Goal: Task Accomplishment & Management: Use online tool/utility

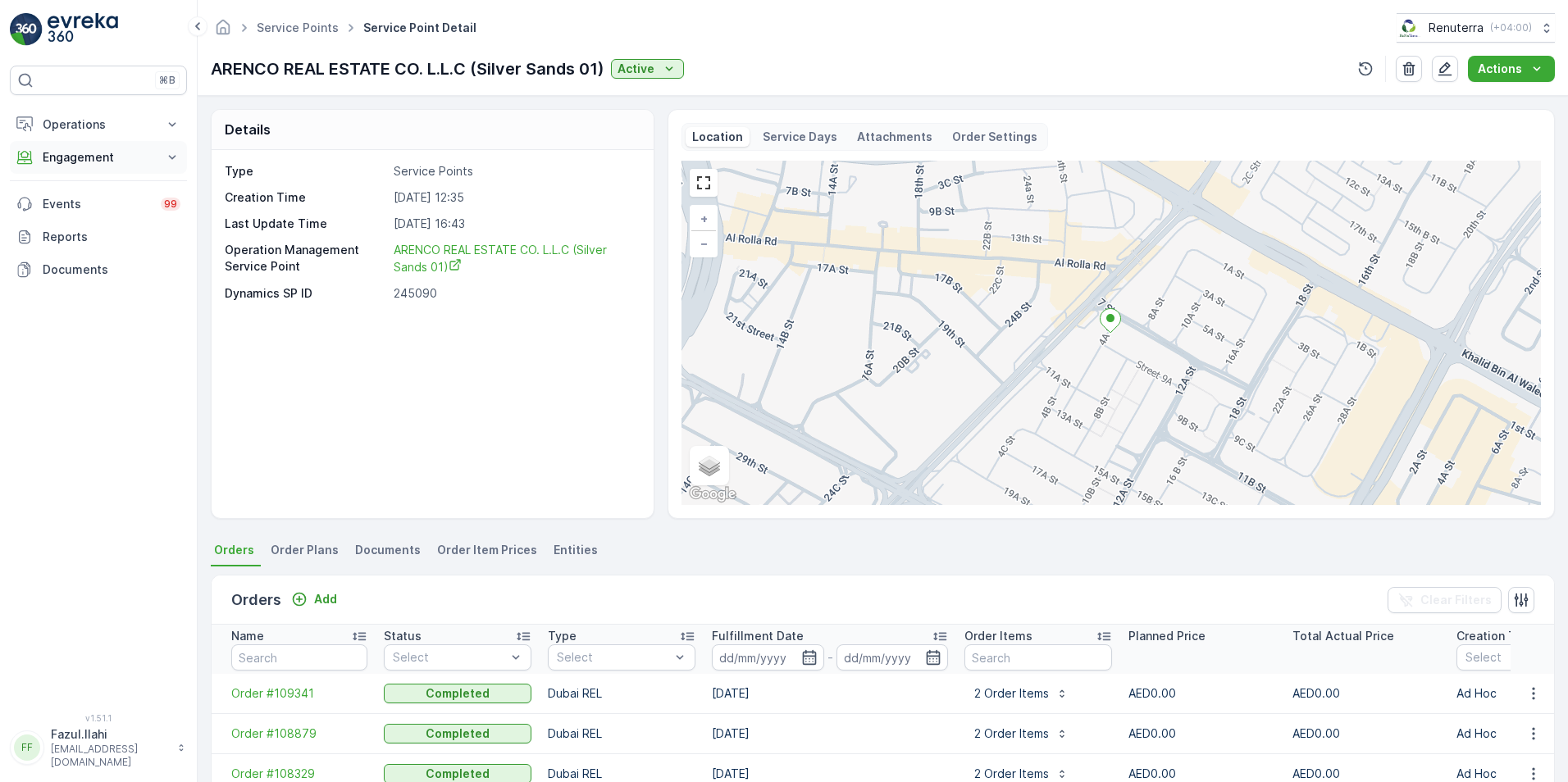
click at [83, 154] on p "Engagement" at bounding box center [98, 157] width 111 height 17
click at [73, 254] on p "Service Points" at bounding box center [82, 254] width 80 height 17
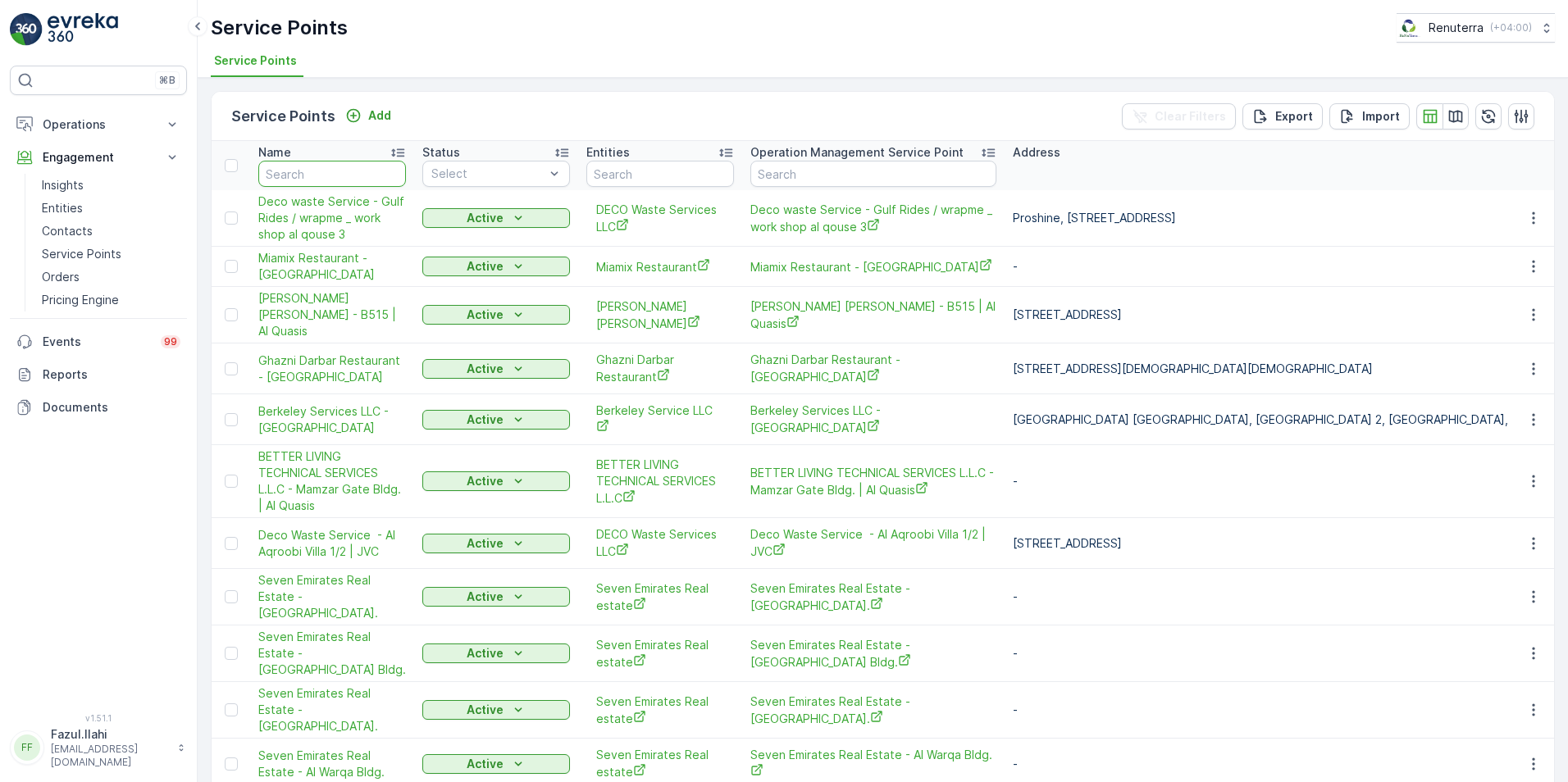
click at [323, 177] on input "text" at bounding box center [332, 174] width 147 height 26
type input "hms"
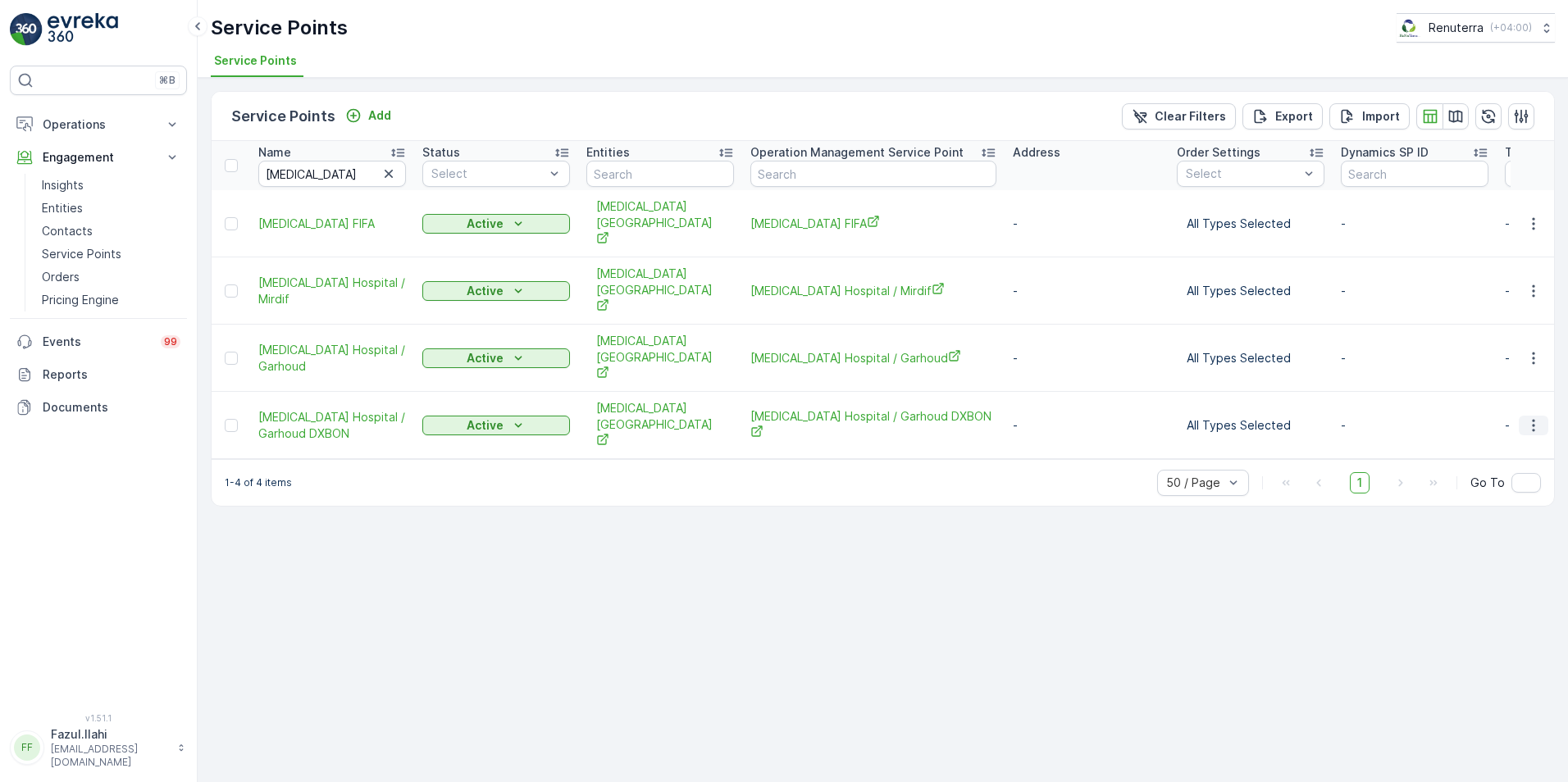
click at [1529, 418] on icon "button" at bounding box center [1534, 426] width 17 height 17
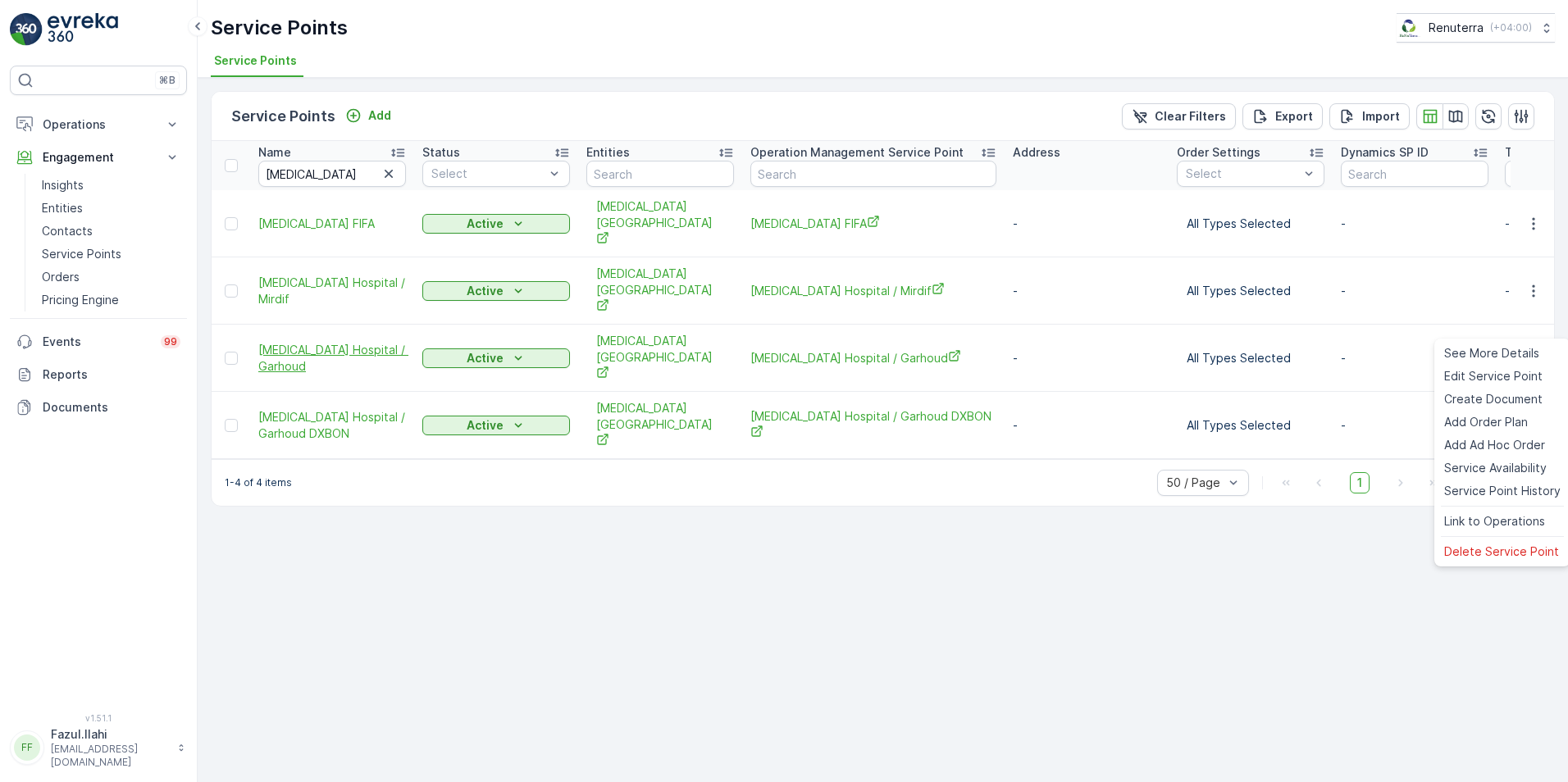
click at [360, 342] on span "HMS Hospital / Garhoud" at bounding box center [332, 358] width 147 height 32
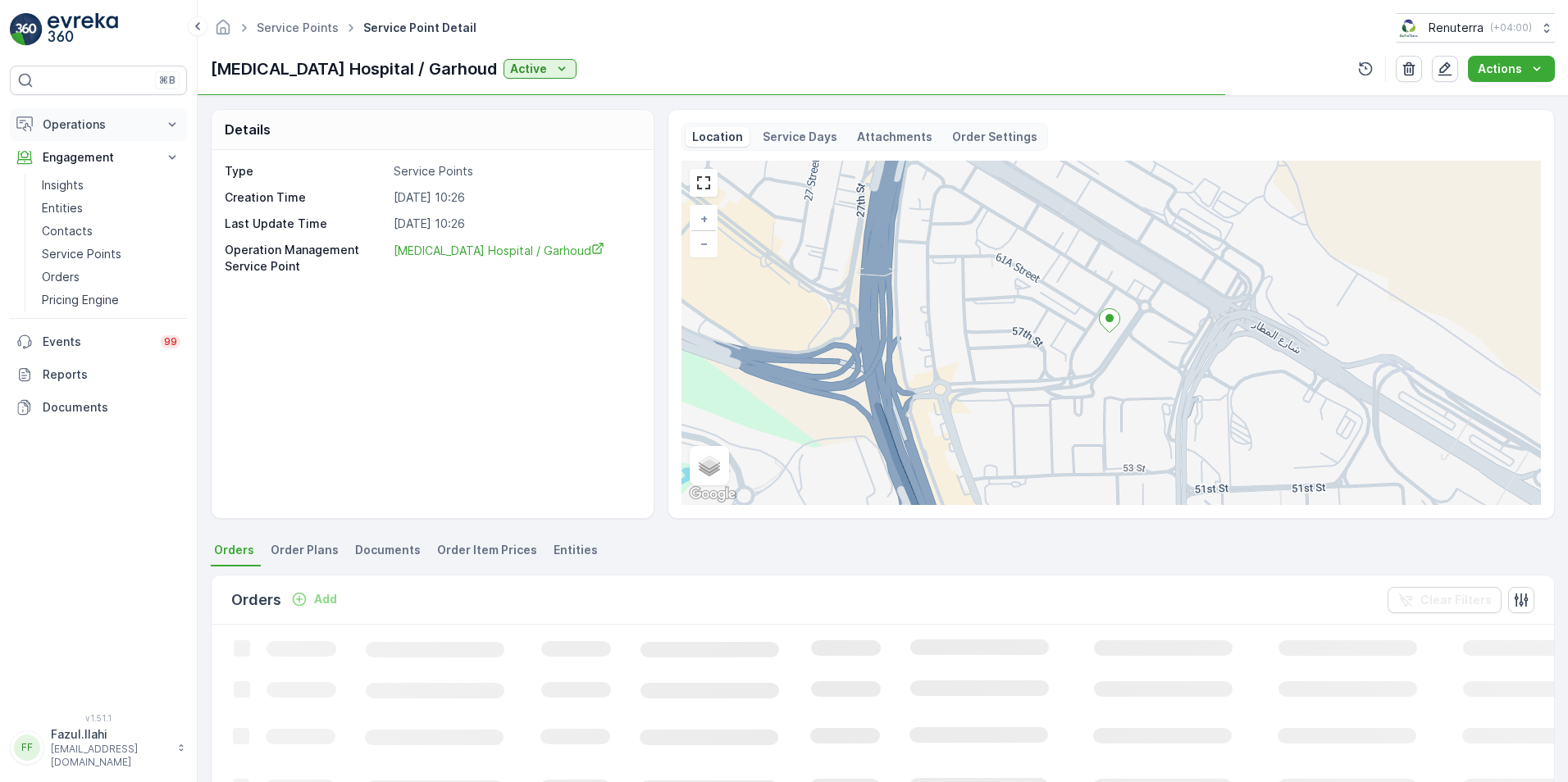
click at [72, 118] on p "Operations" at bounding box center [98, 125] width 111 height 17
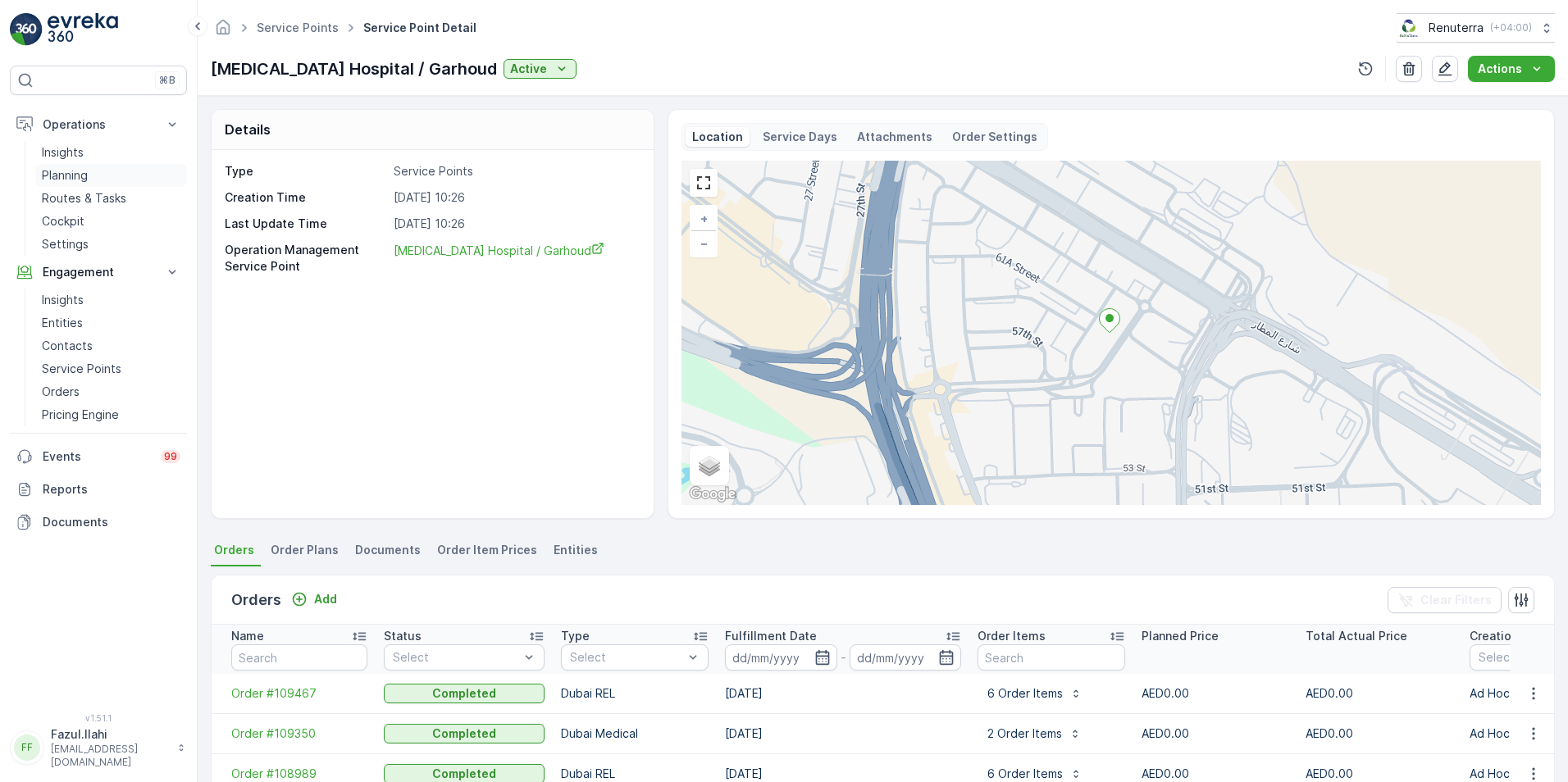
click at [70, 176] on p "Planning" at bounding box center [65, 176] width 46 height 17
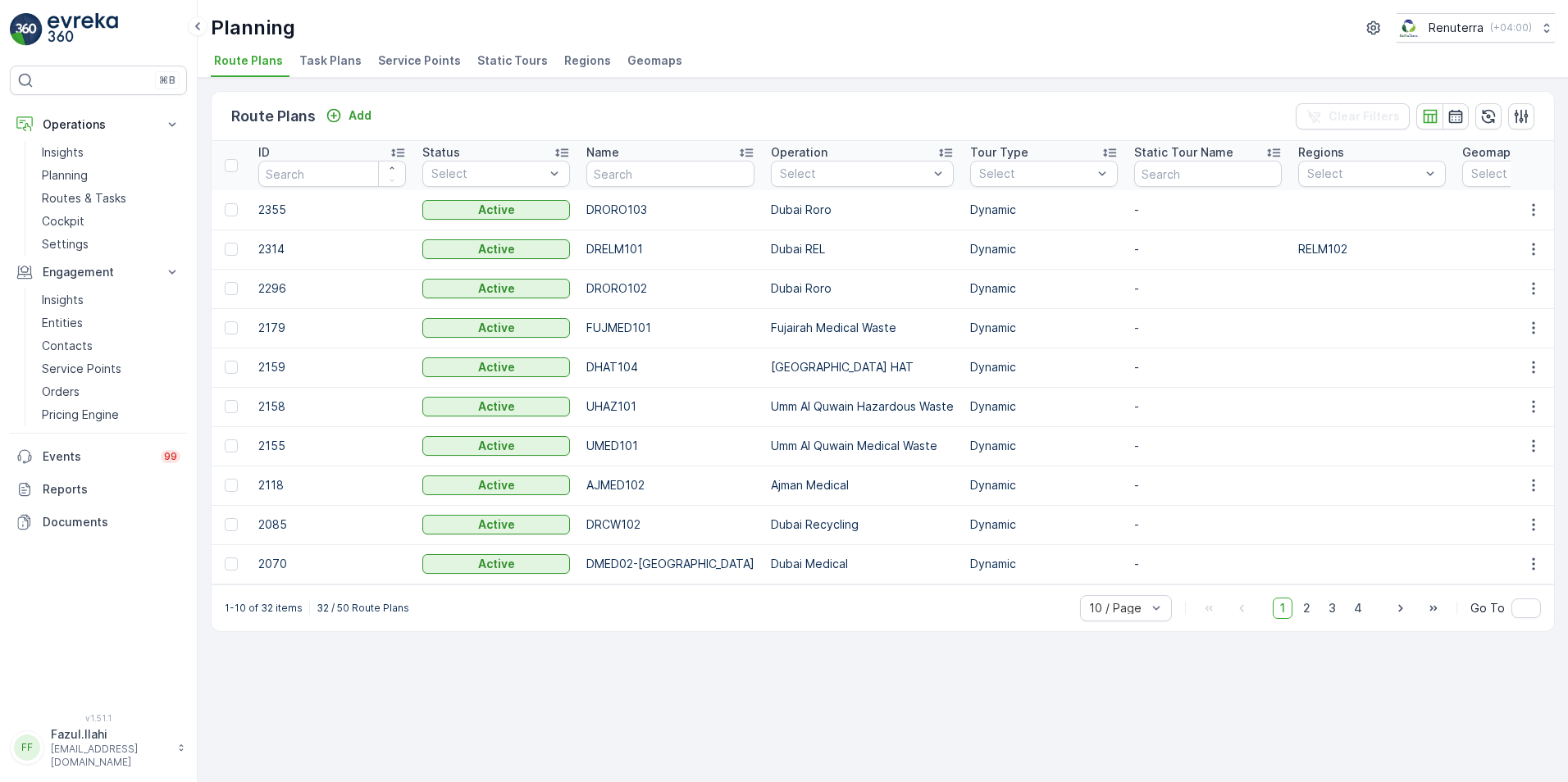
click at [405, 64] on span "Service Points" at bounding box center [420, 61] width 83 height 17
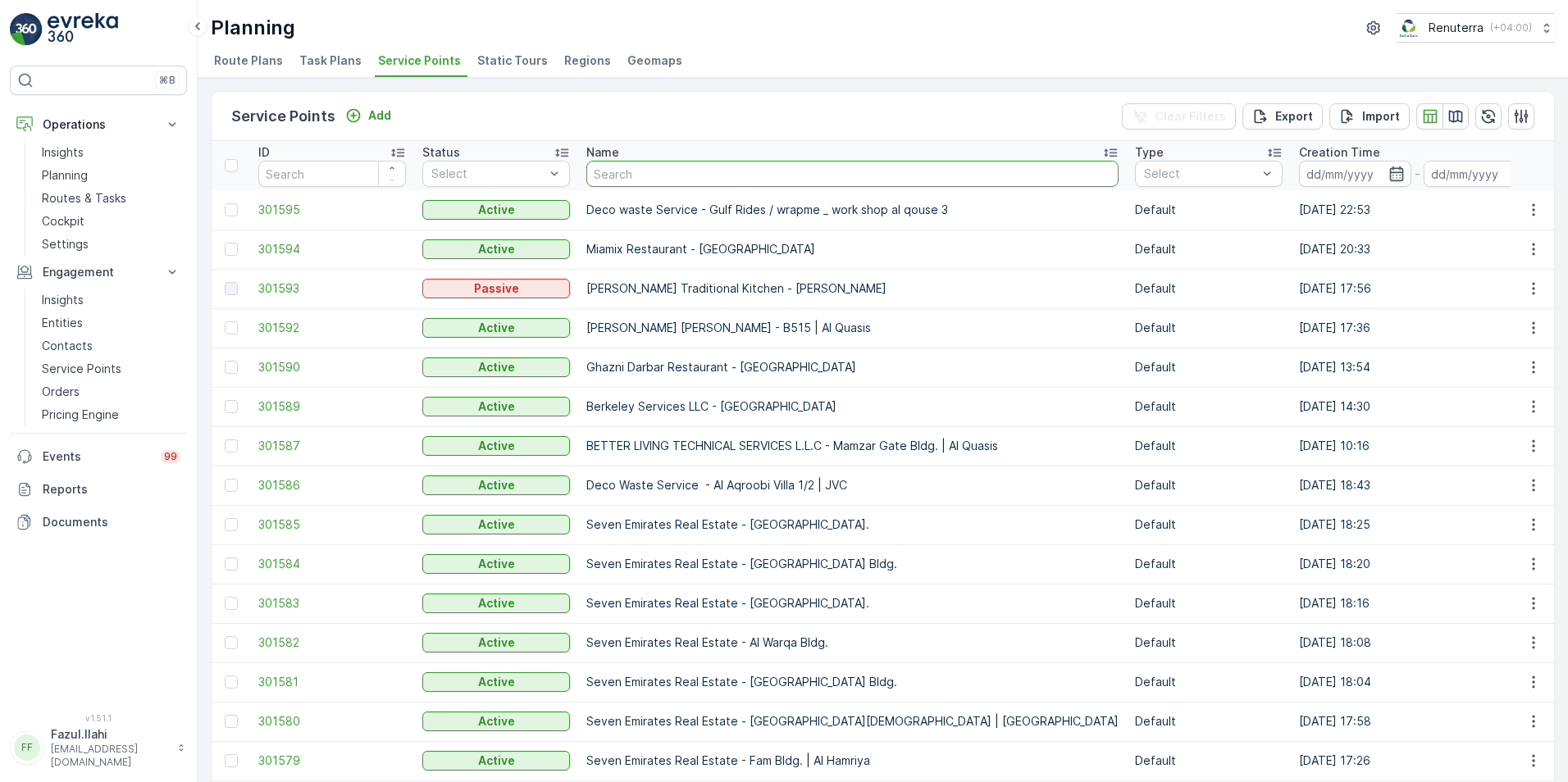
click at [629, 180] on input "text" at bounding box center [852, 174] width 532 height 26
type input "garhoiufd"
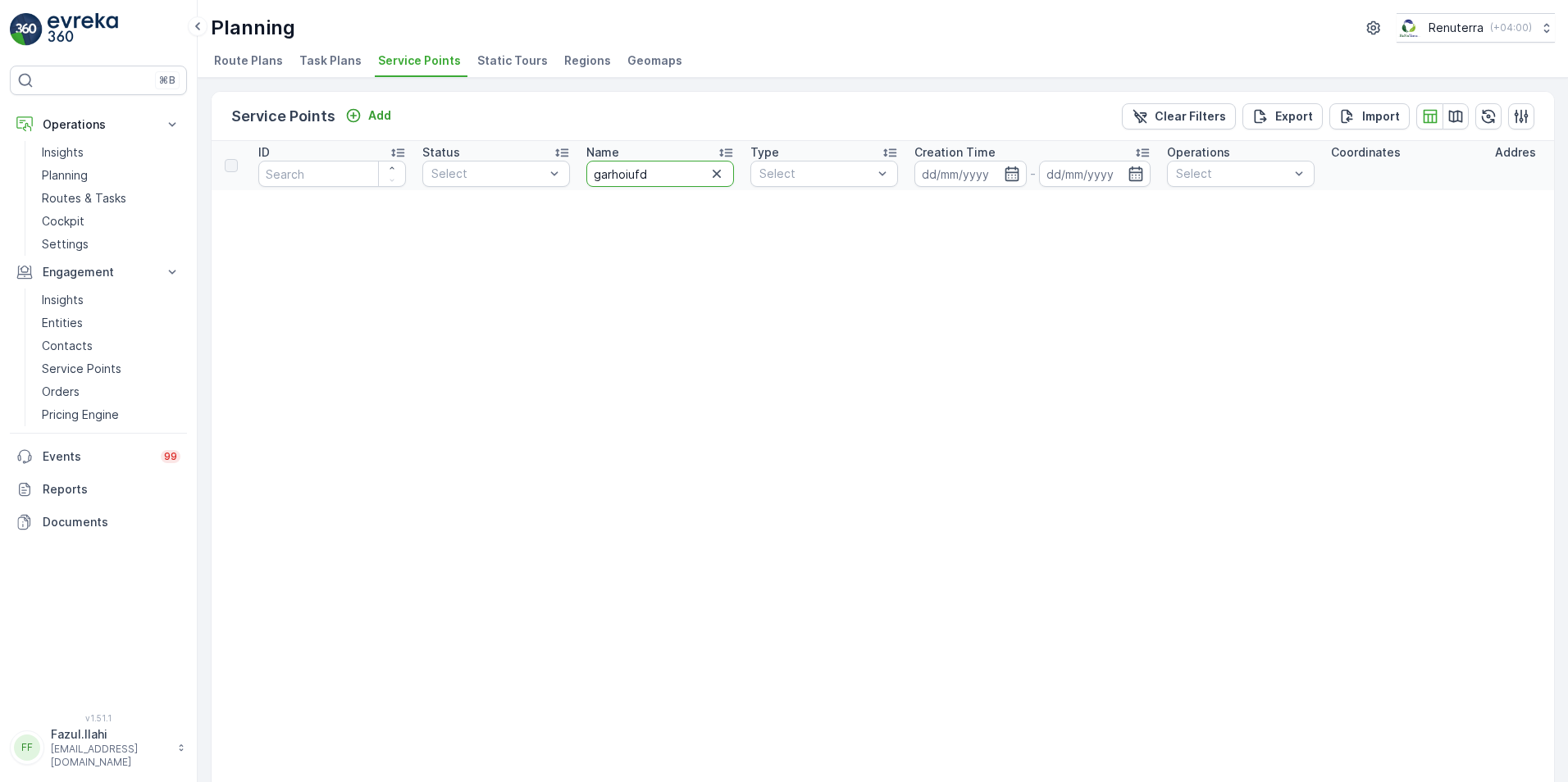
click at [653, 178] on input "garhoiufd" at bounding box center [660, 174] width 147 height 26
type input "garhod pr"
type input "garhoud pr"
drag, startPoint x: 659, startPoint y: 176, endPoint x: 580, endPoint y: 179, distance: 79.1
click at [580, 179] on th "Name garhoud pr" at bounding box center [660, 166] width 164 height 49
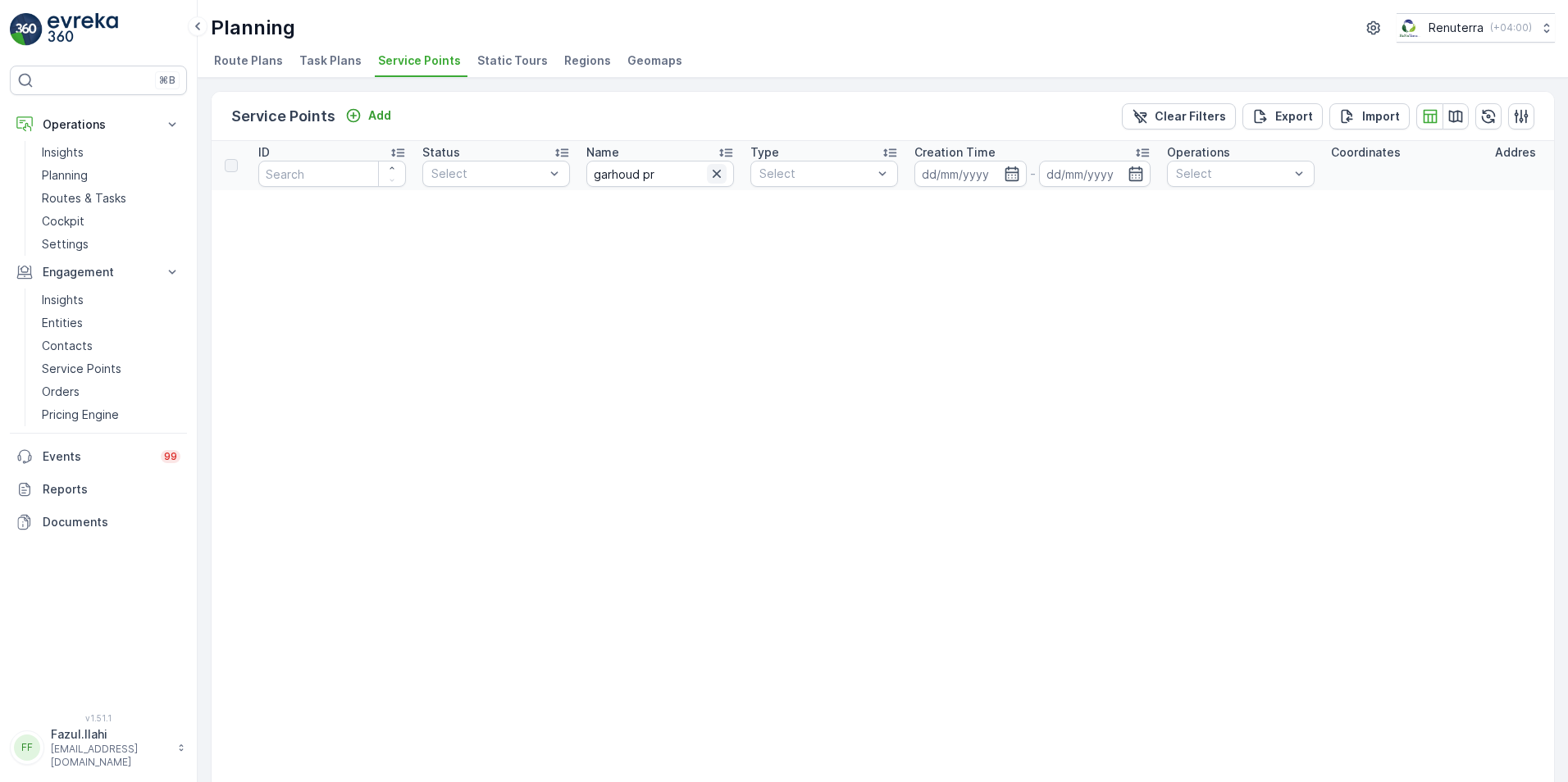
click at [714, 179] on icon "button" at bounding box center [716, 174] width 17 height 17
click at [631, 175] on input "text" at bounding box center [660, 174] width 147 height 26
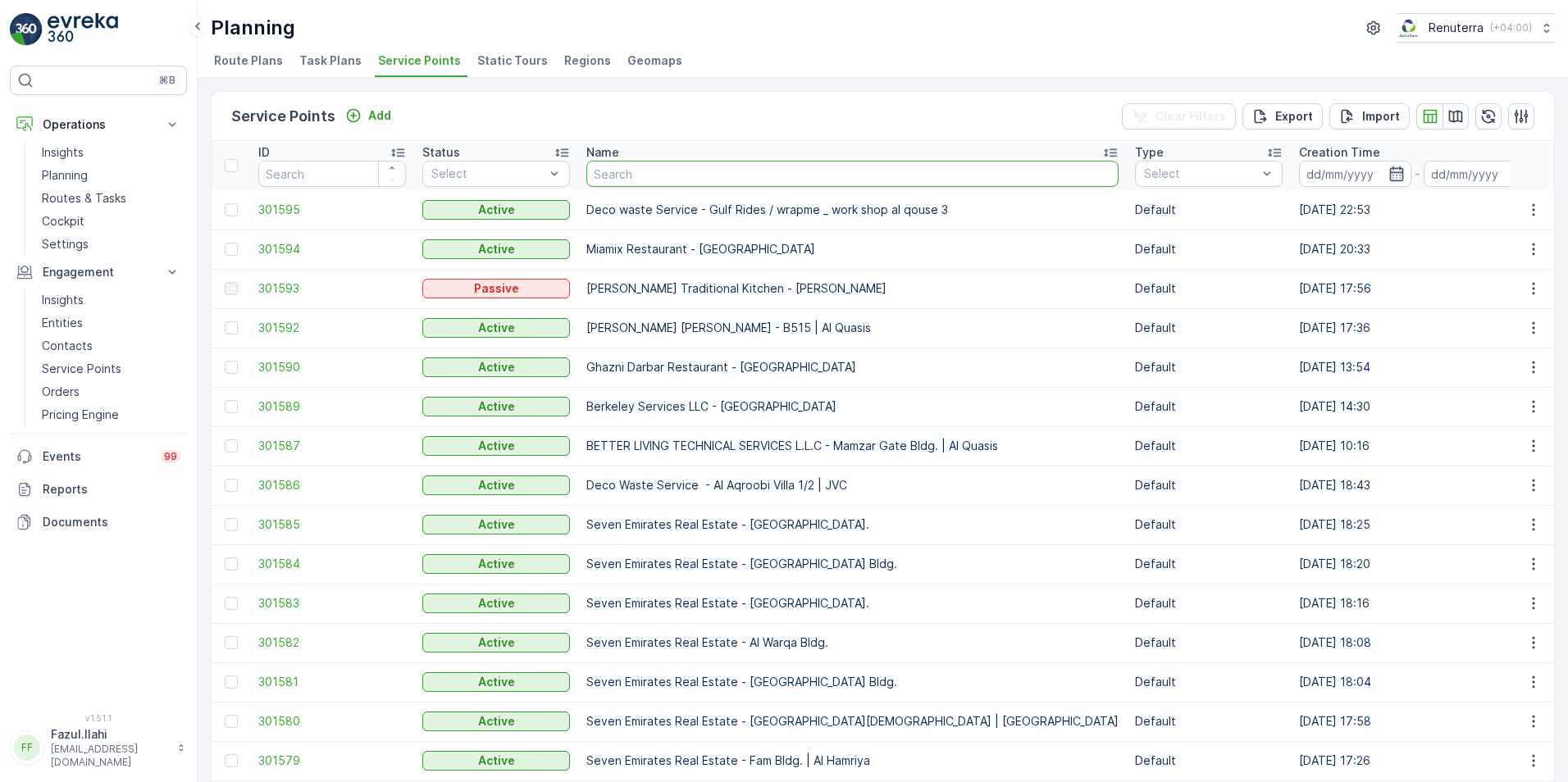
click at [623, 175] on input "text" at bounding box center [852, 174] width 532 height 26
type input "hms"
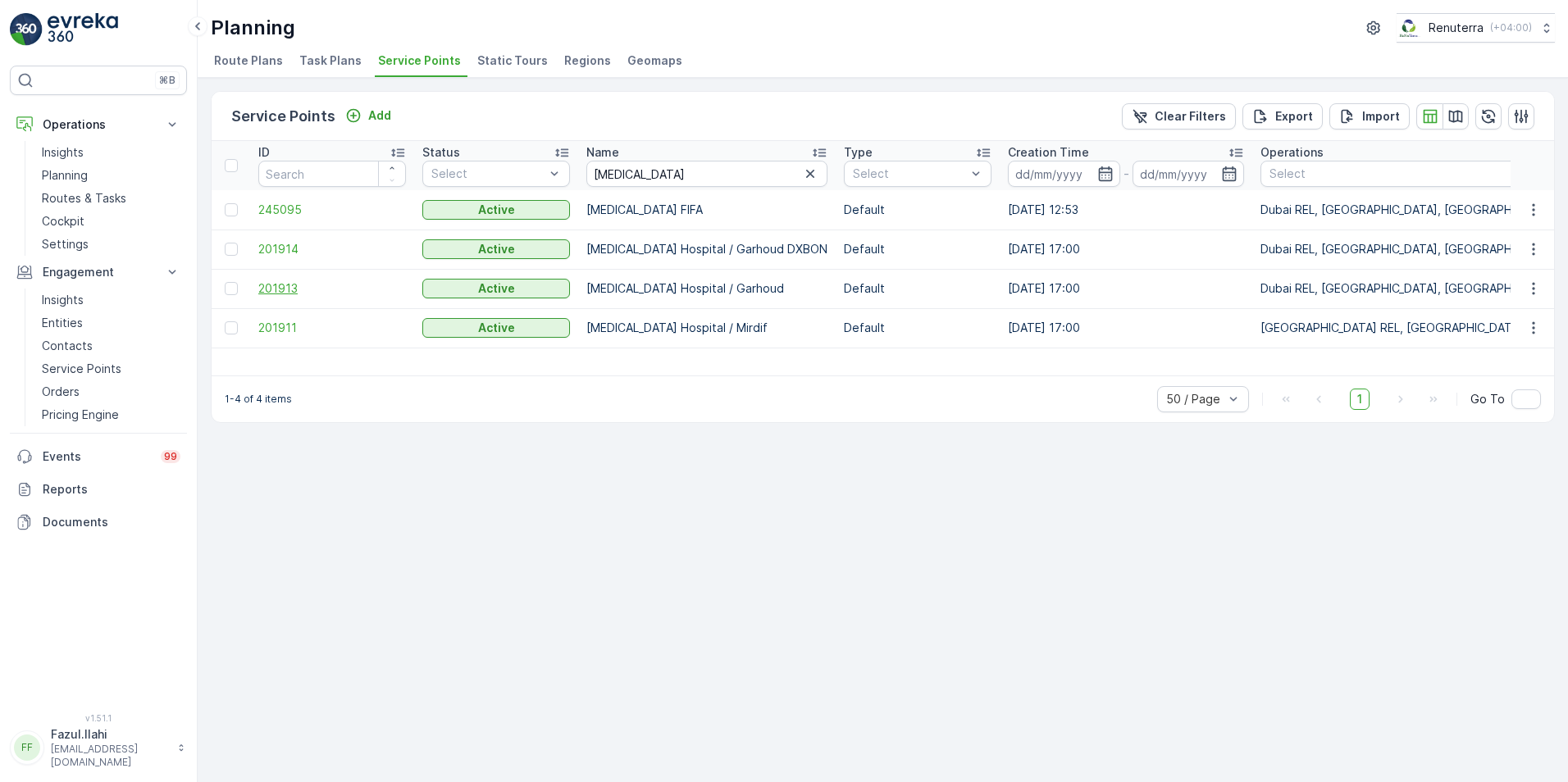
click at [284, 290] on span "201913" at bounding box center [332, 289] width 147 height 17
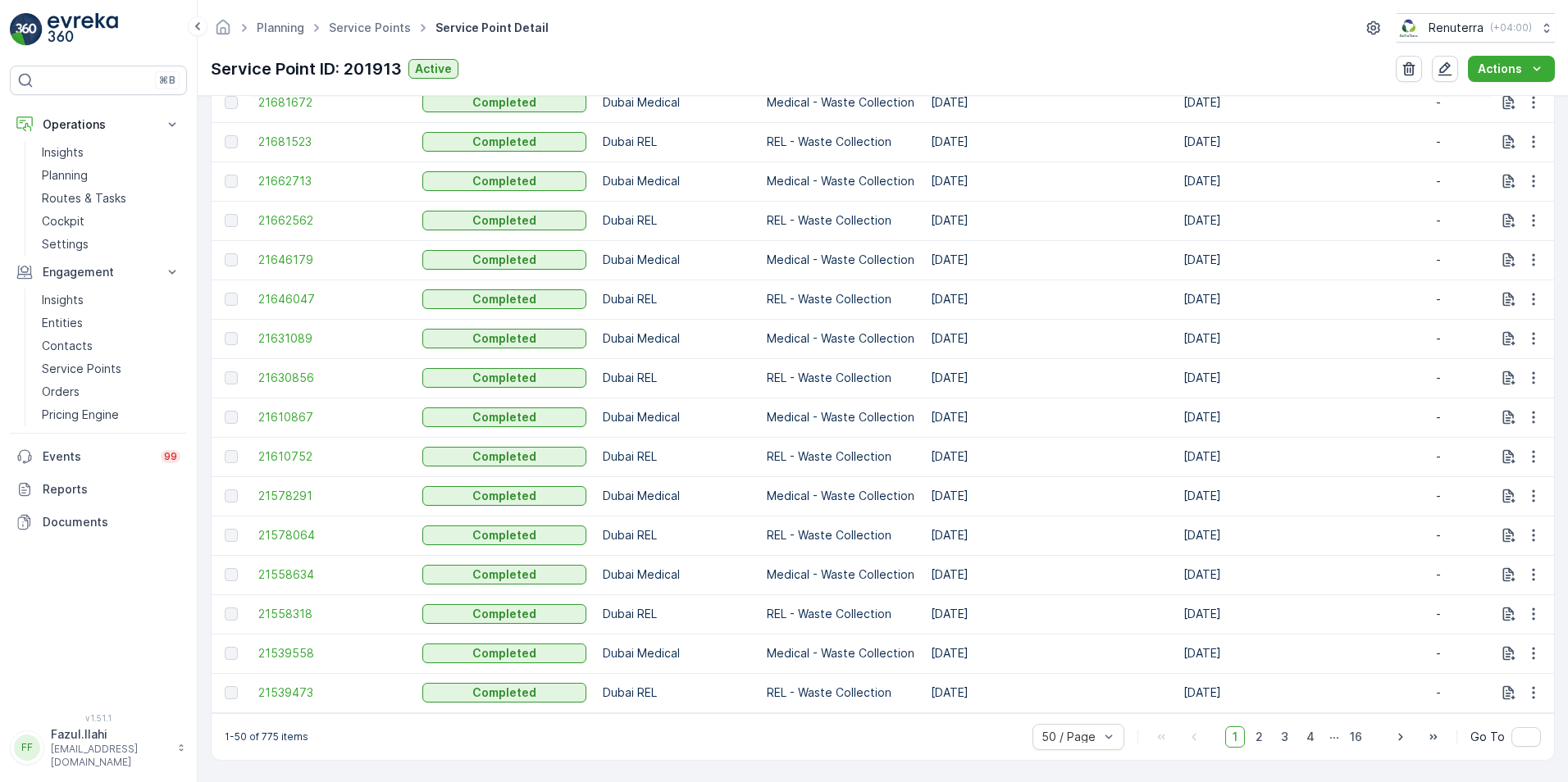
scroll to position [1941, 0]
click at [1259, 740] on span "2" at bounding box center [1259, 737] width 22 height 21
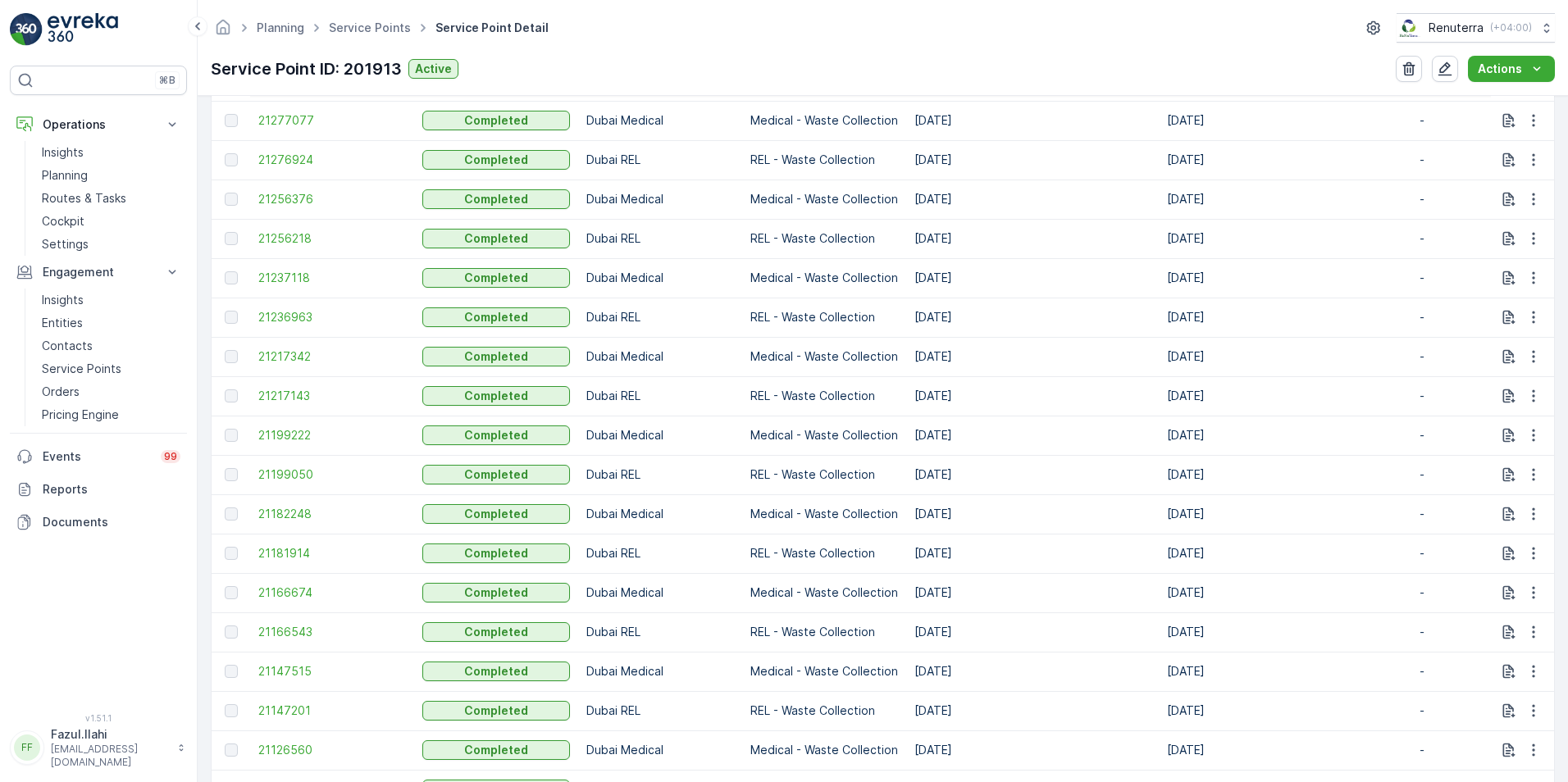
scroll to position [1361, 0]
click at [296, 313] on span "21236963" at bounding box center [332, 319] width 147 height 17
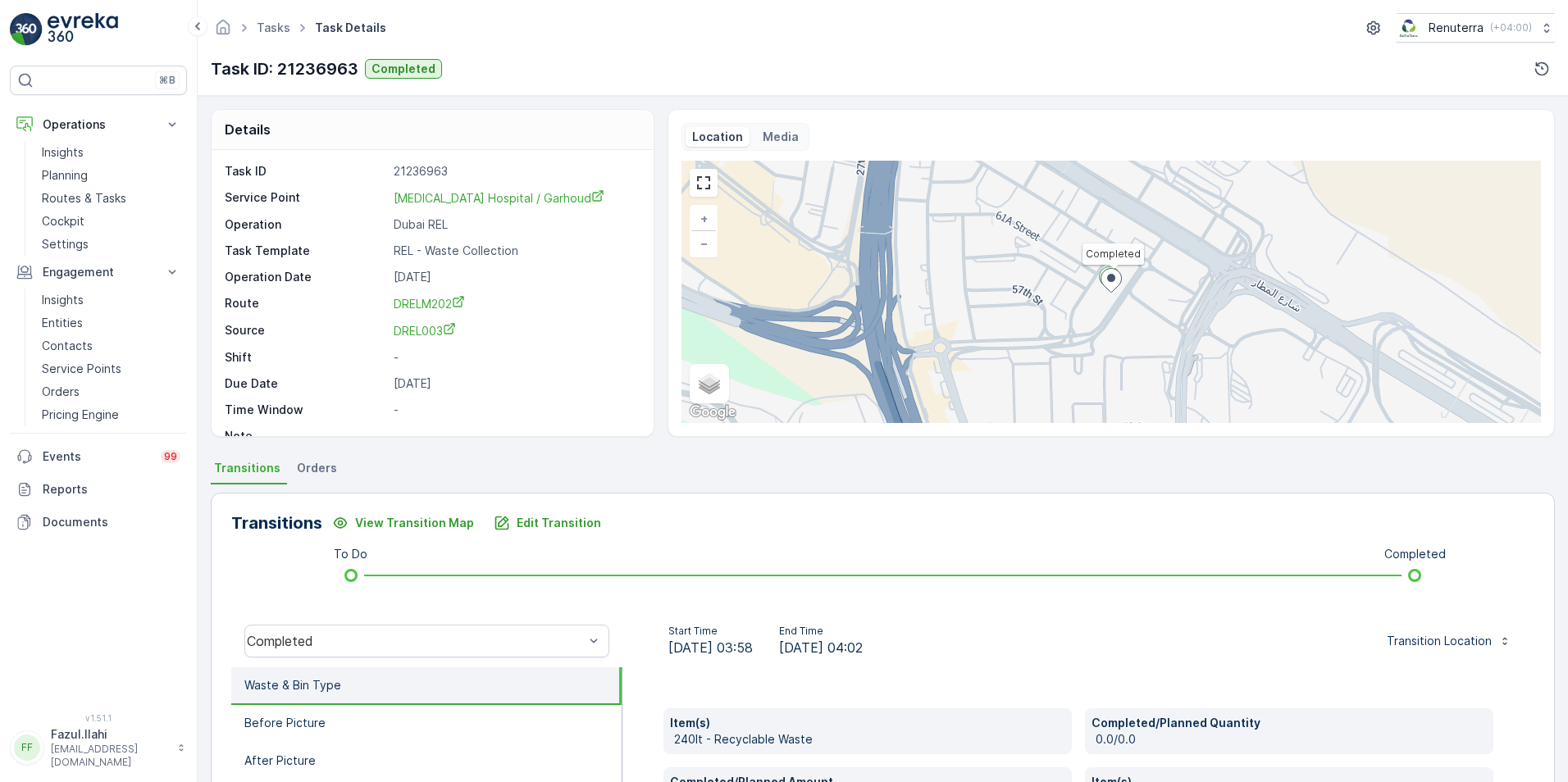
scroll to position [246, 0]
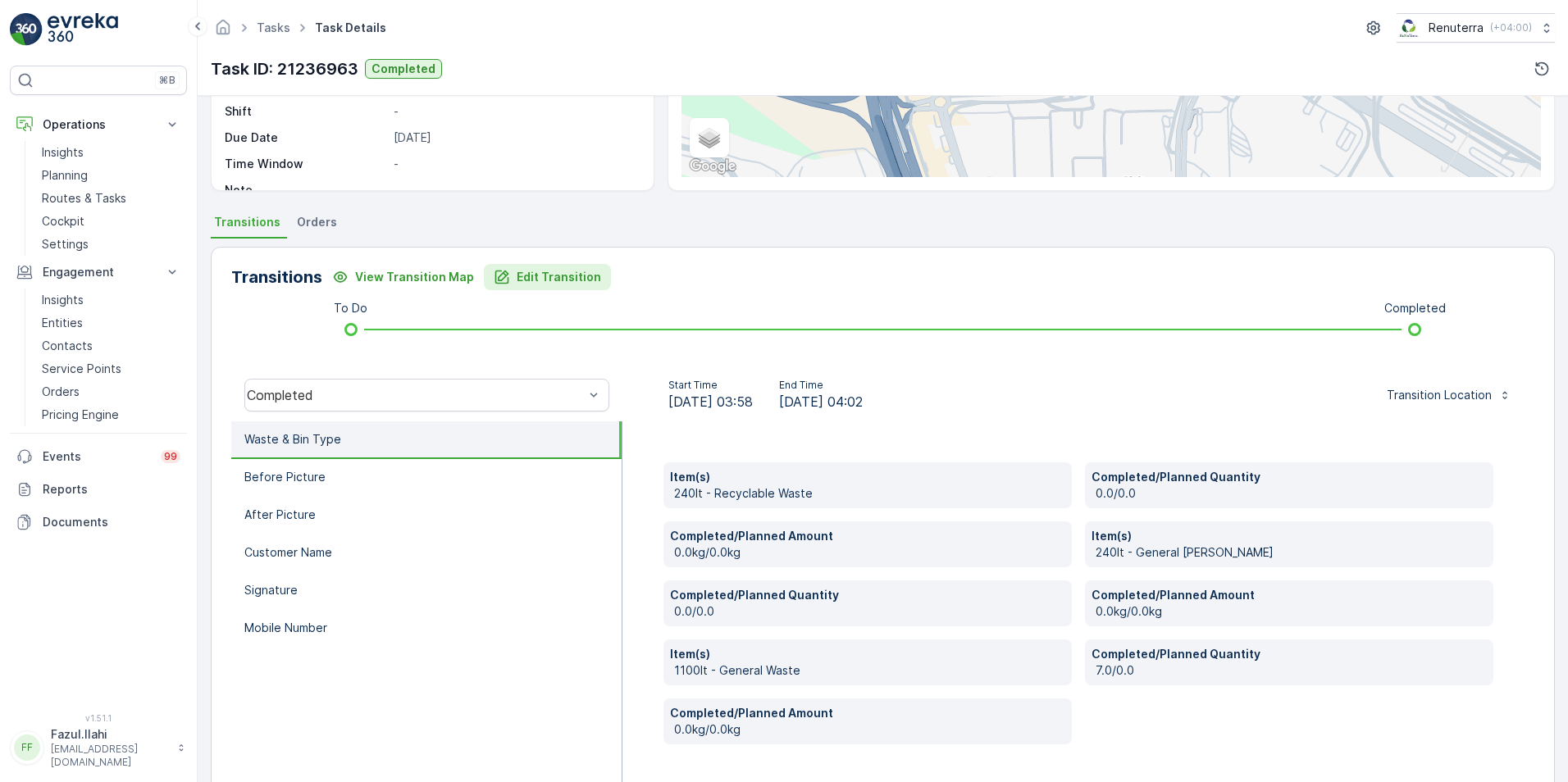
click at [521, 281] on p "Edit Transition" at bounding box center [559, 276] width 84 height 17
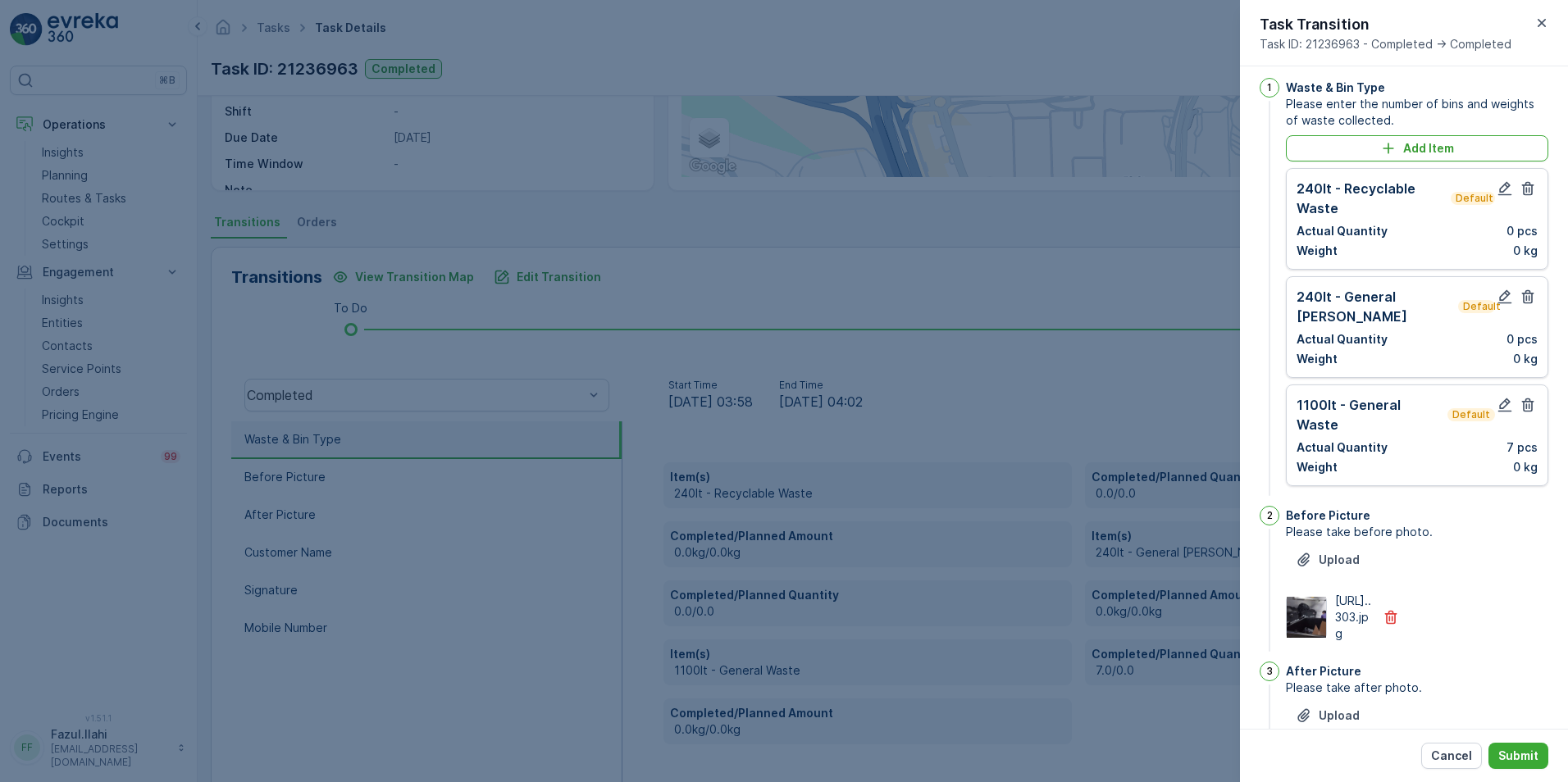
scroll to position [0, 0]
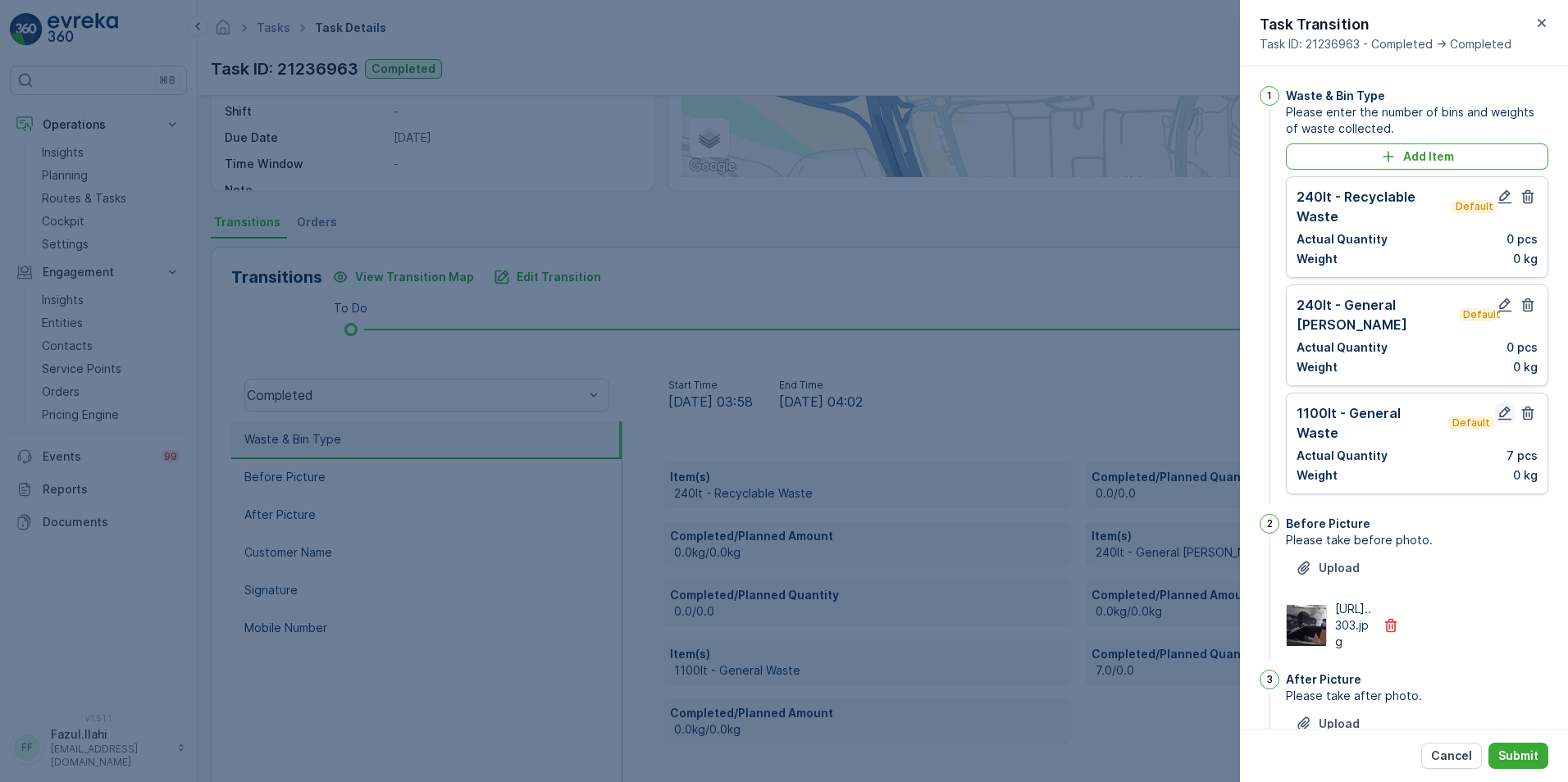
click at [1505, 405] on icon "button" at bounding box center [1505, 413] width 17 height 17
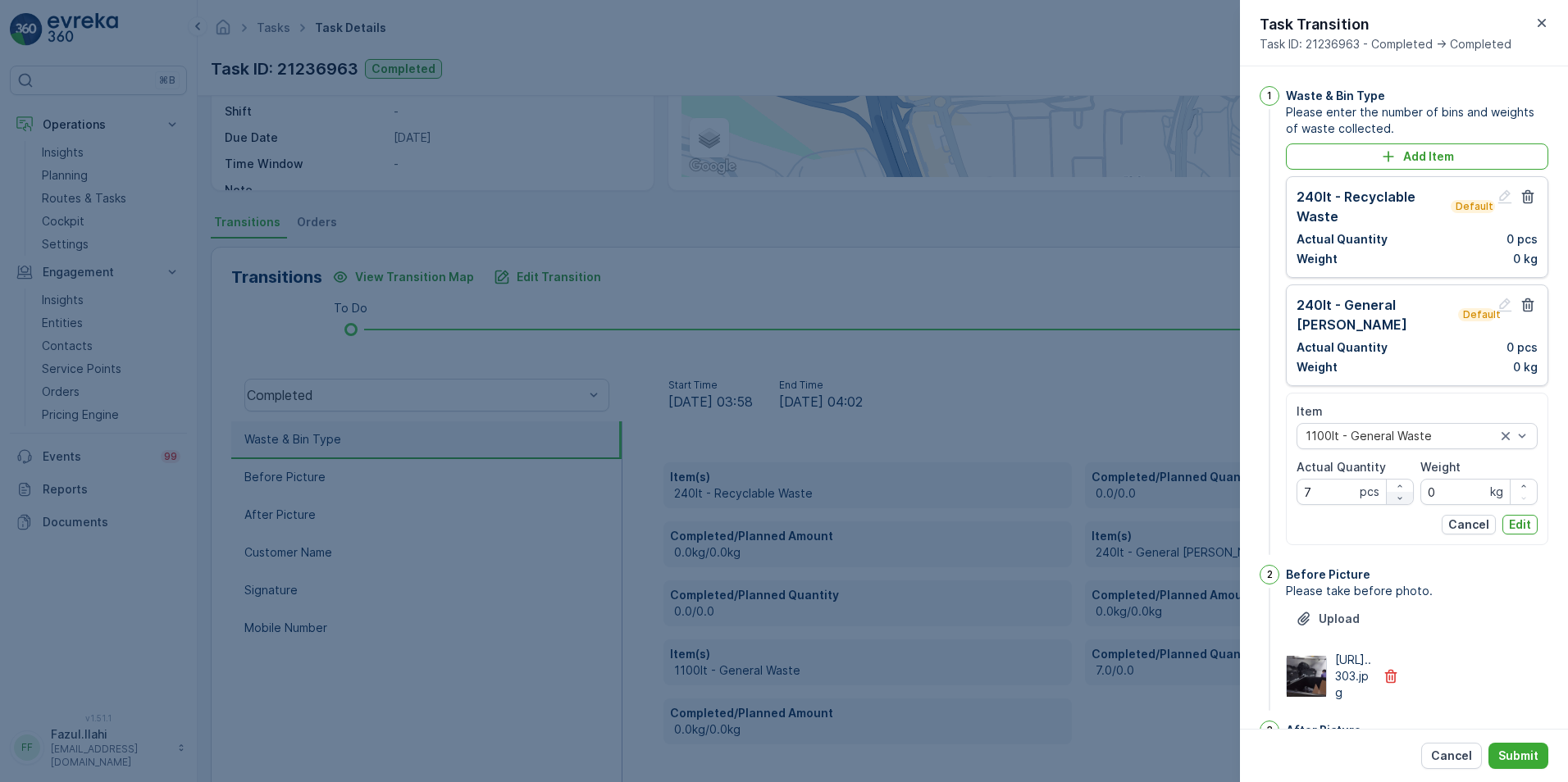
click at [1395, 493] on icon "button" at bounding box center [1399, 498] width 10 height 10
click at [1396, 493] on icon "button" at bounding box center [1399, 498] width 10 height 10
type Quantity "5"
click at [1533, 757] on p "Submit" at bounding box center [1519, 756] width 40 height 17
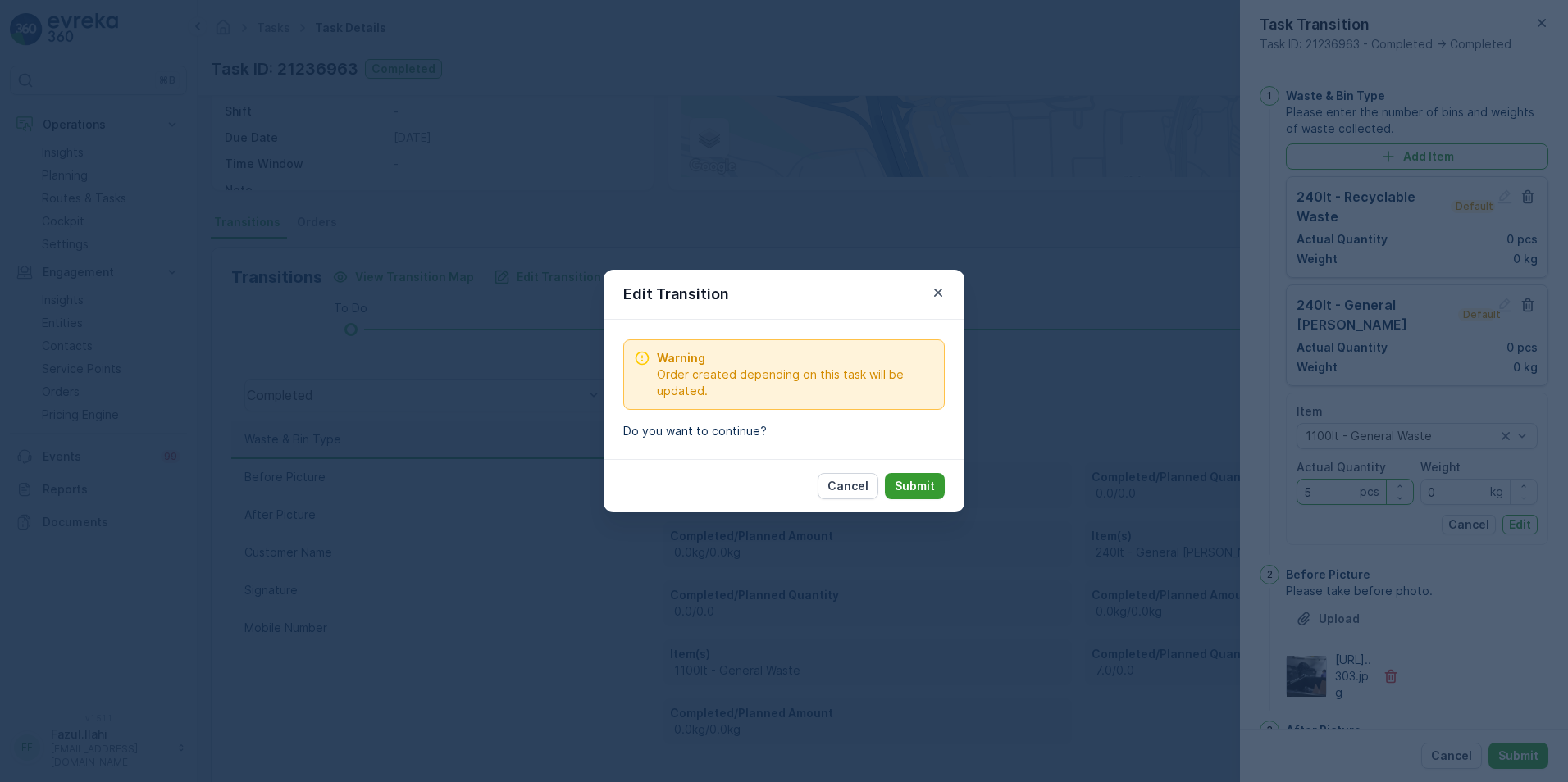
click at [906, 489] on p "Submit" at bounding box center [915, 486] width 40 height 17
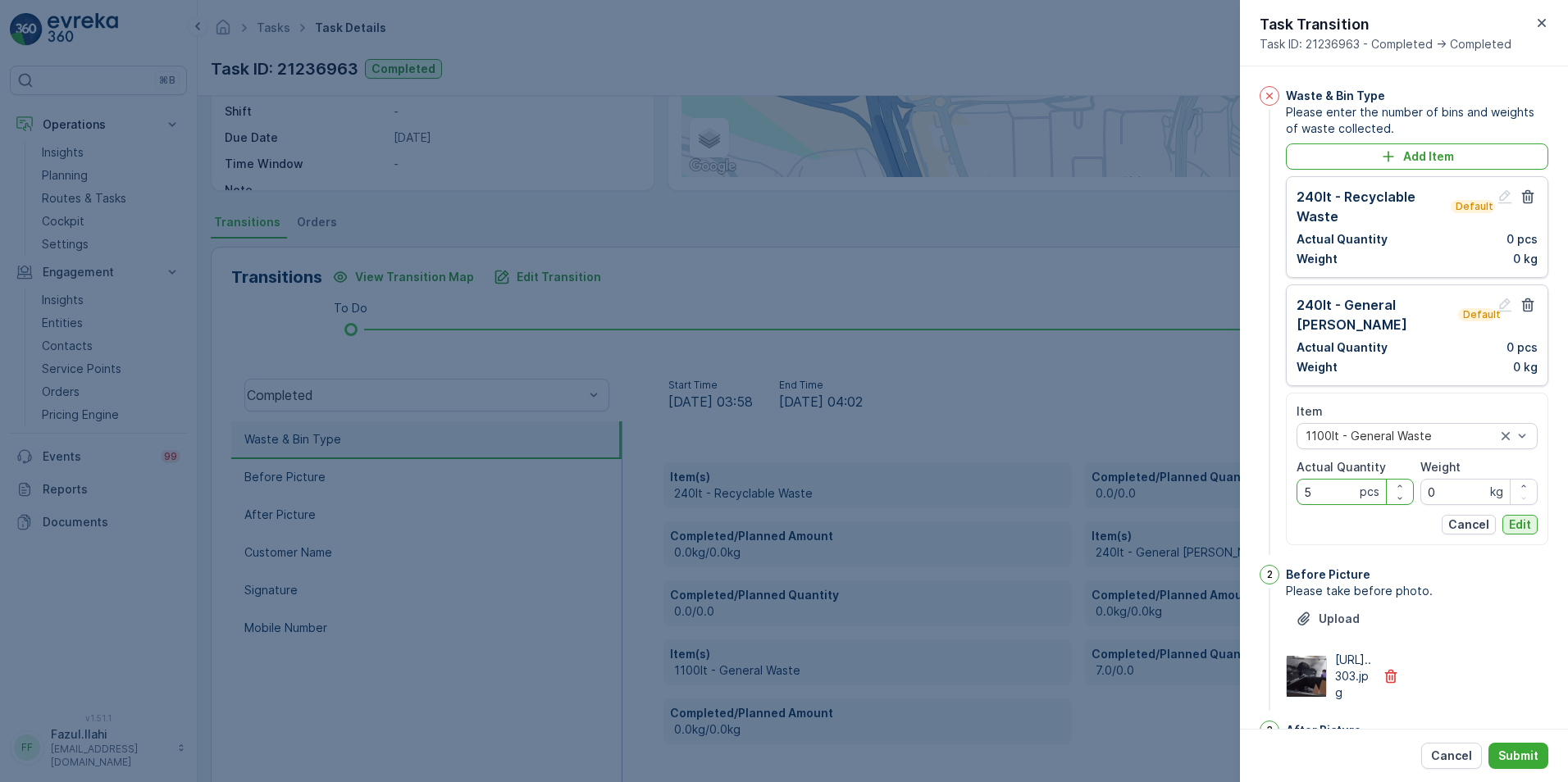
click at [1514, 517] on p "Edit" at bounding box center [1520, 525] width 22 height 17
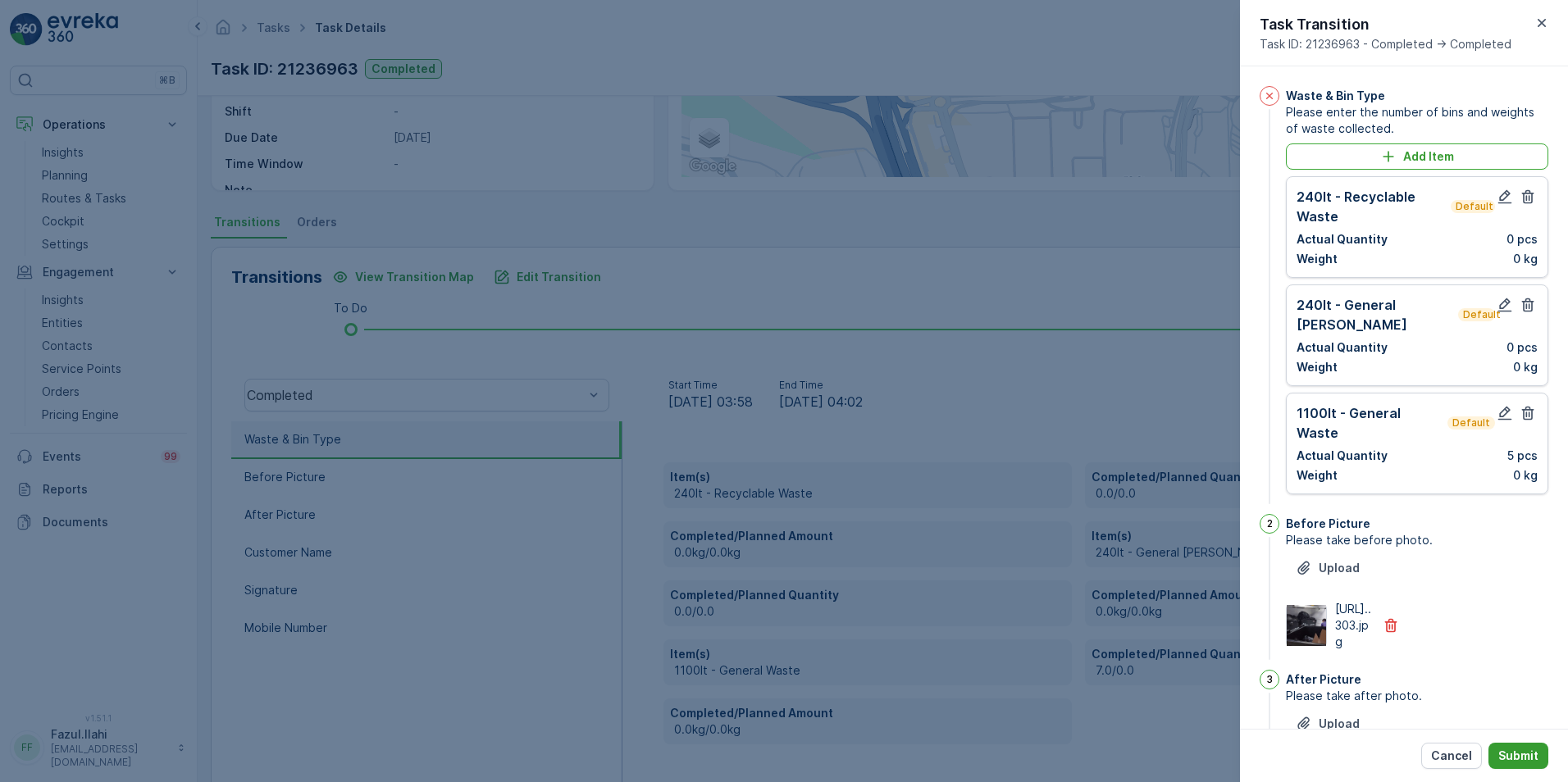
click at [1528, 760] on p "Submit" at bounding box center [1519, 756] width 40 height 17
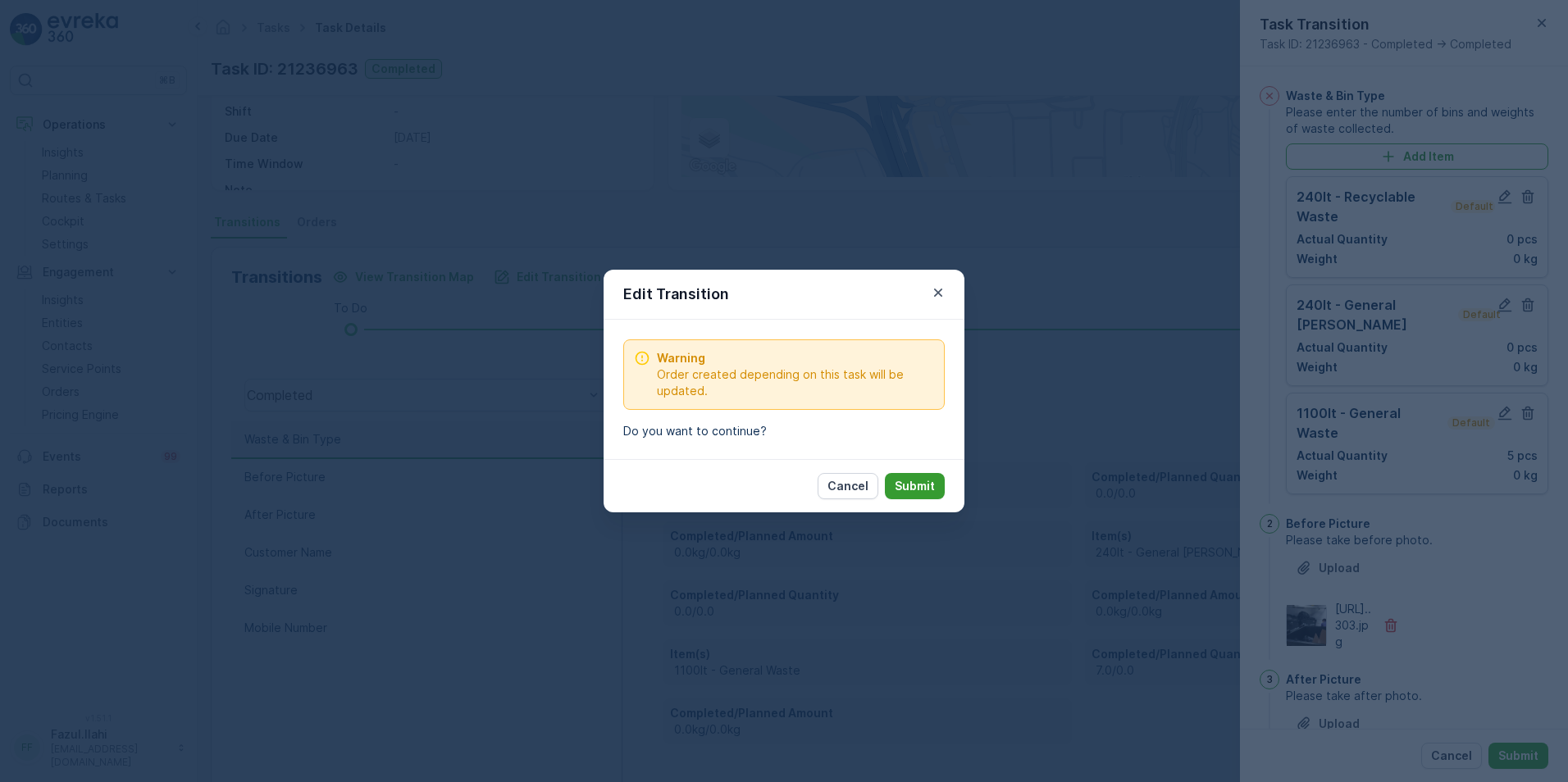
click at [915, 484] on p "Submit" at bounding box center [915, 486] width 40 height 17
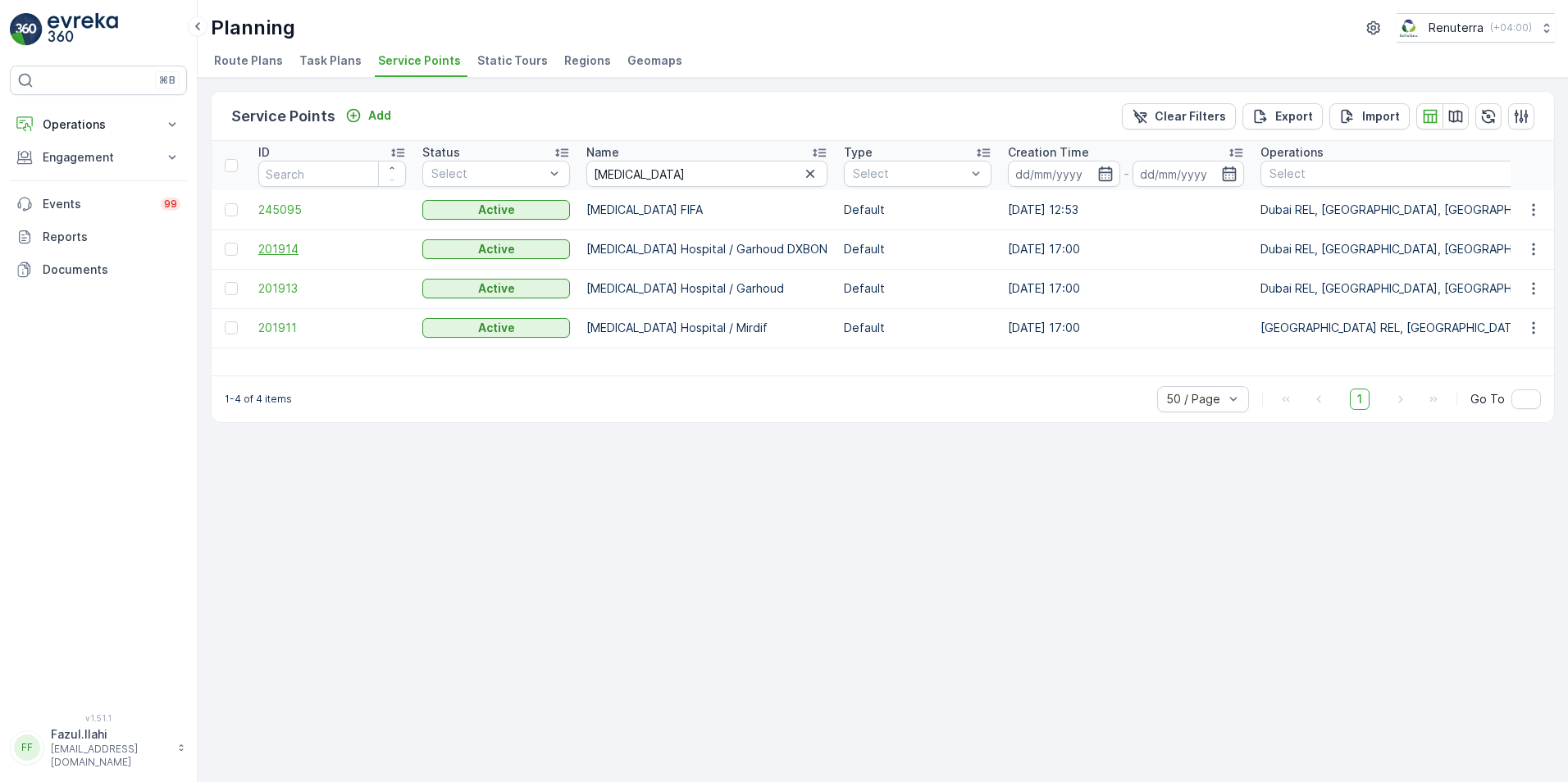
click at [281, 248] on span "201914" at bounding box center [332, 249] width 147 height 17
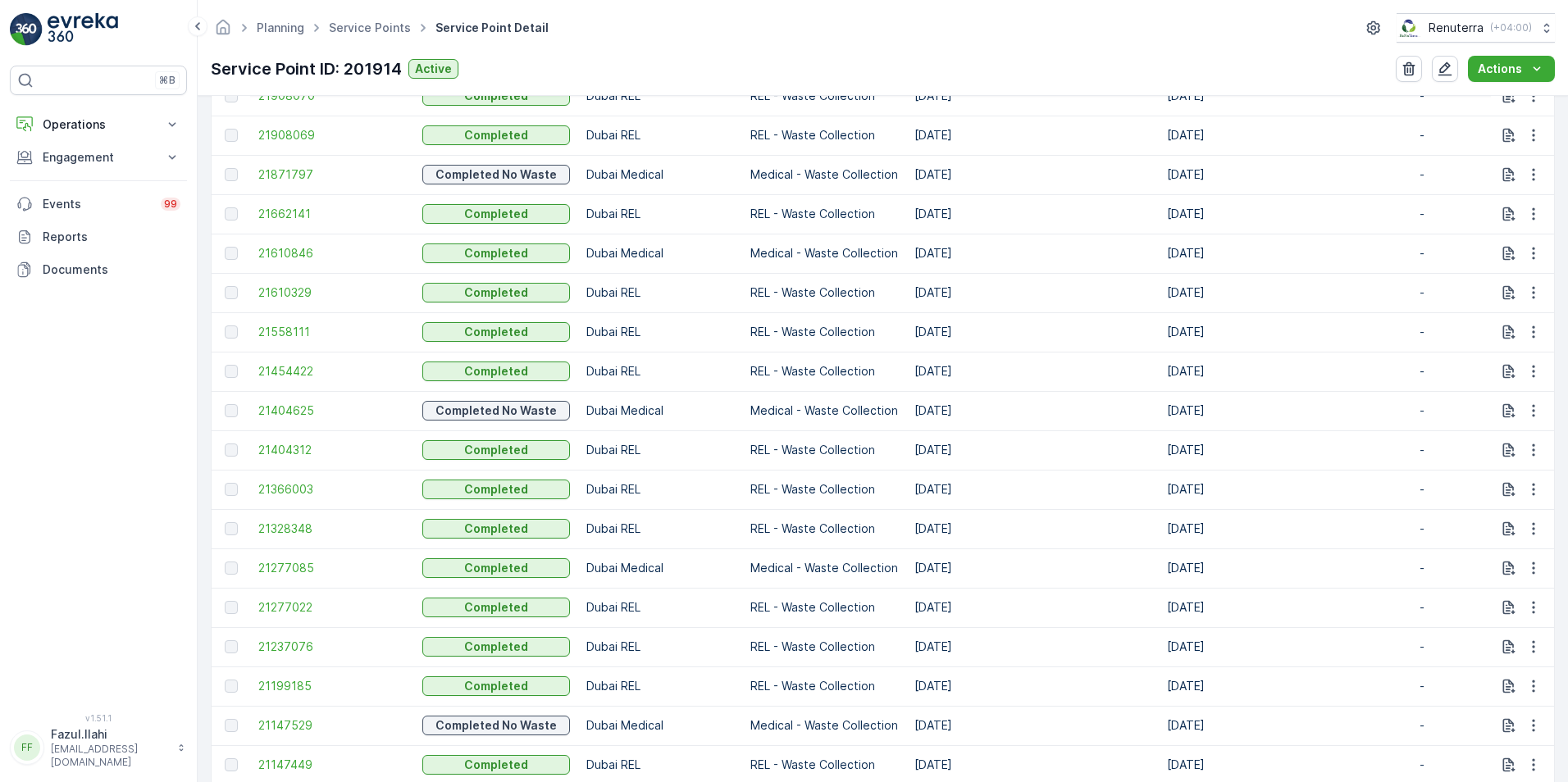
scroll to position [984, 0]
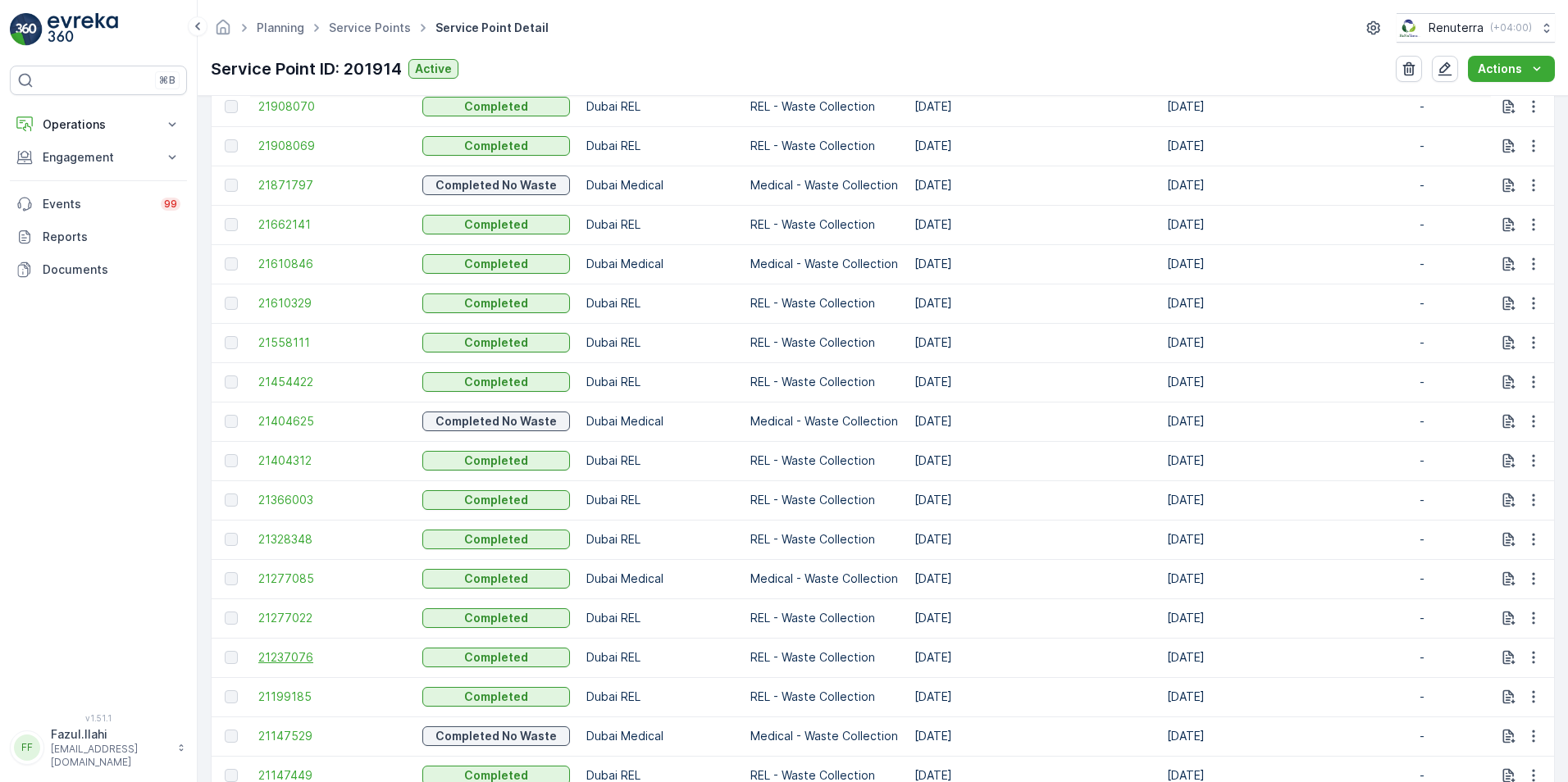
click at [307, 660] on span "21237076" at bounding box center [332, 657] width 147 height 17
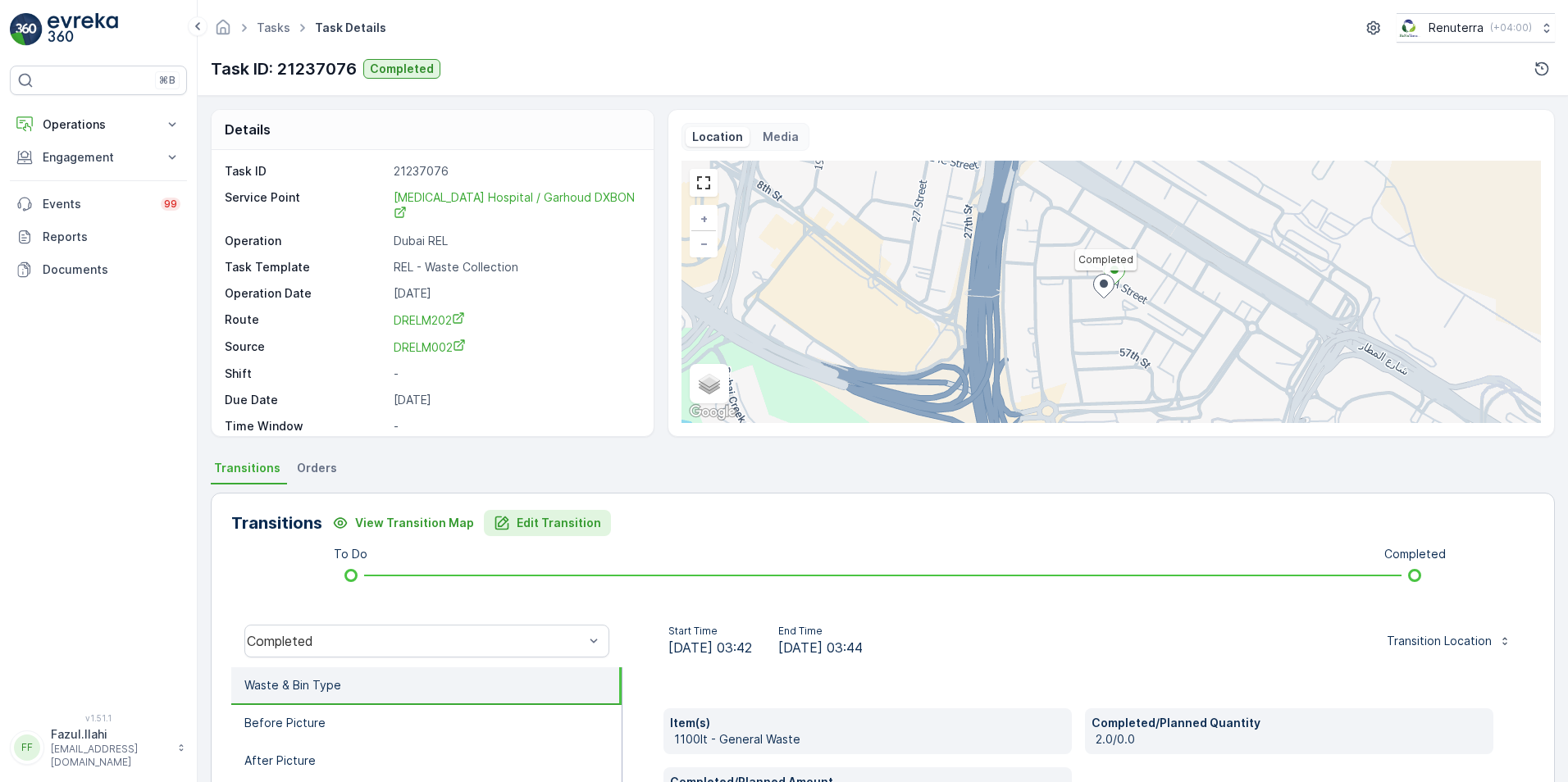
click at [541, 526] on p "Edit Transition" at bounding box center [559, 523] width 84 height 17
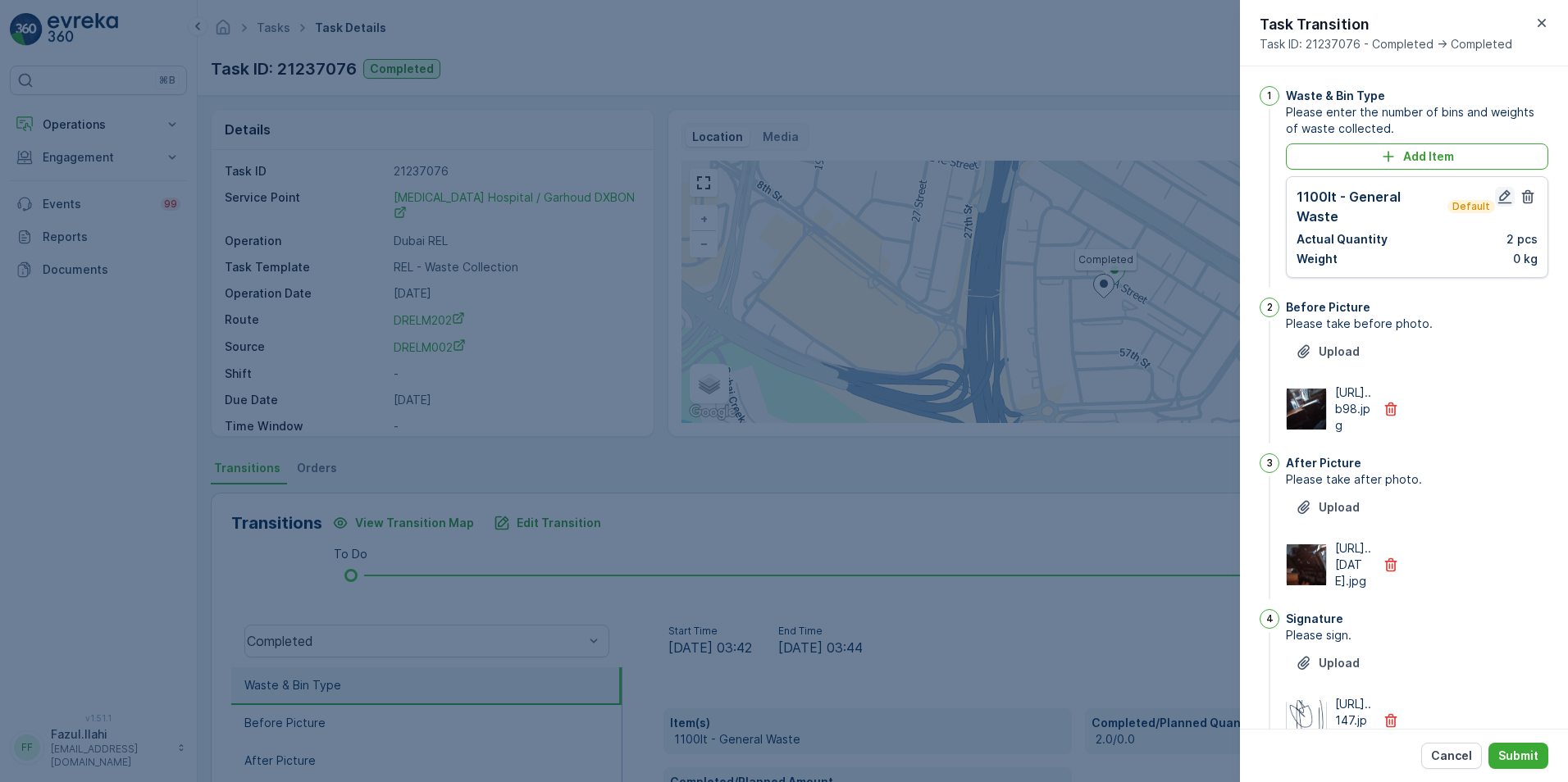
click at [1501, 192] on icon "button" at bounding box center [1506, 197] width 14 height 14
type Name "juvet"
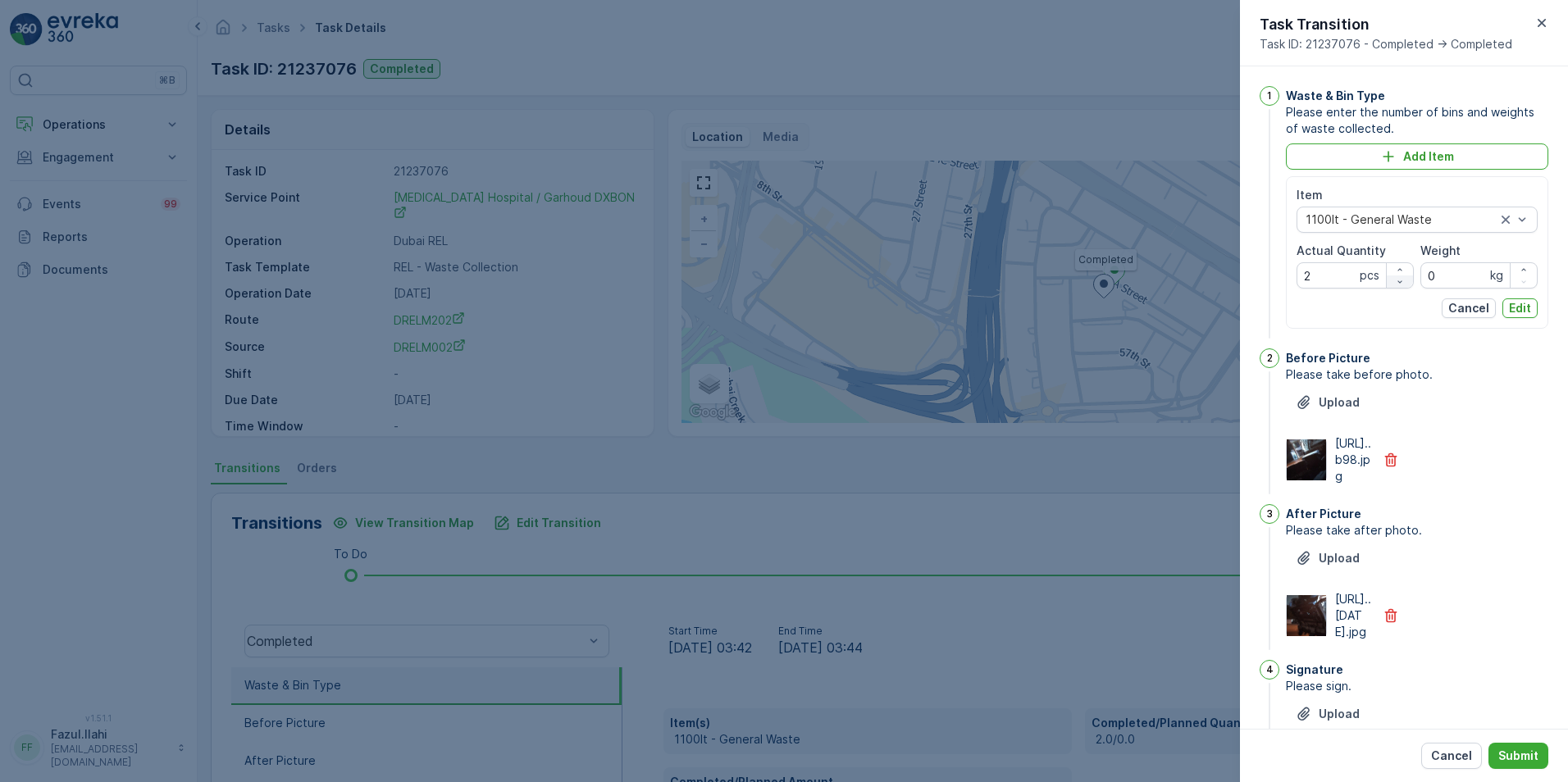
click at [1398, 277] on icon "button" at bounding box center [1399, 282] width 10 height 10
click at [1398, 281] on icon "button" at bounding box center [1399, 282] width 10 height 10
type Quantity "0"
click at [1519, 757] on p "Submit" at bounding box center [1519, 756] width 40 height 17
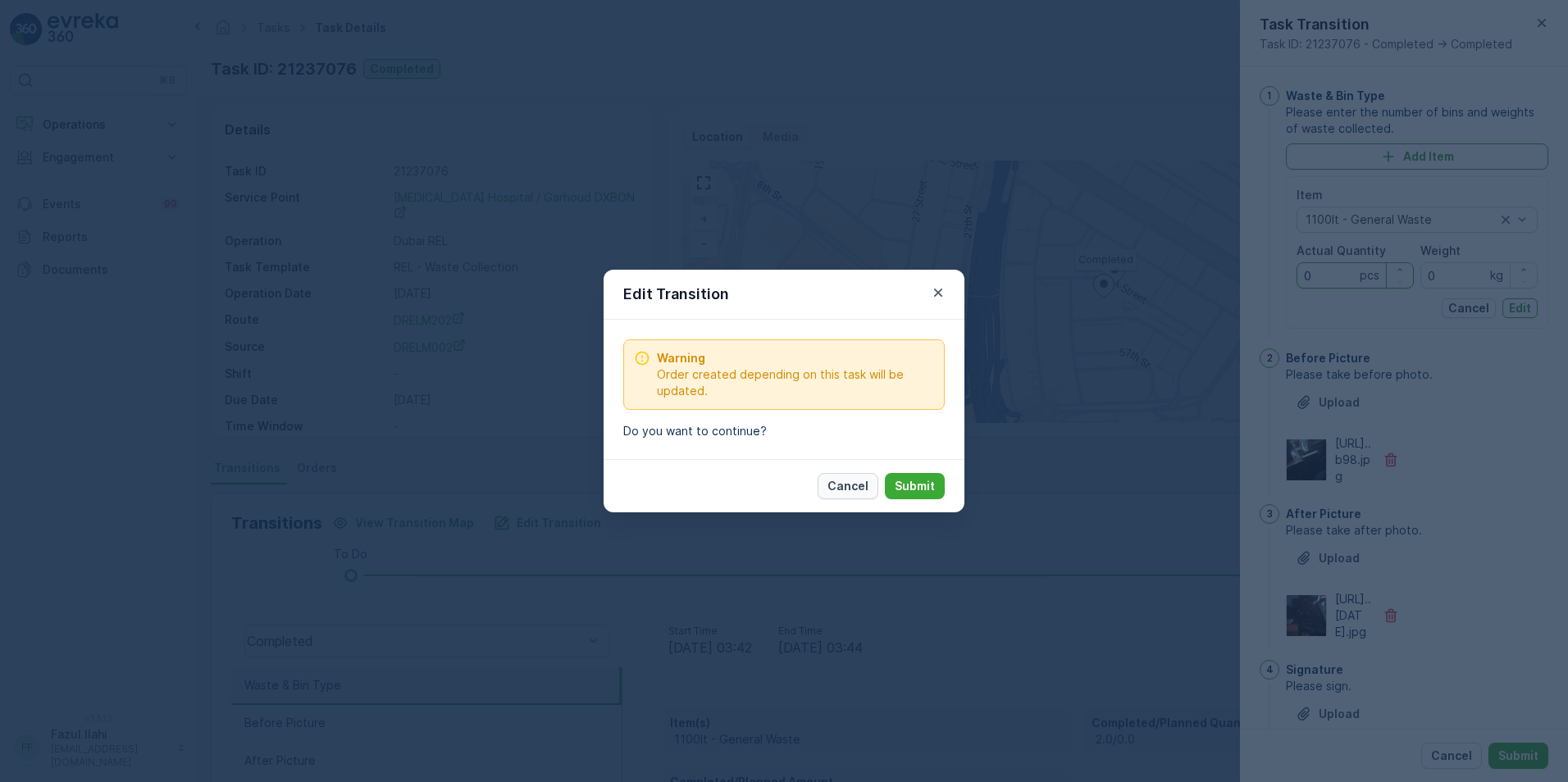
click at [864, 487] on p "Cancel" at bounding box center [848, 486] width 41 height 17
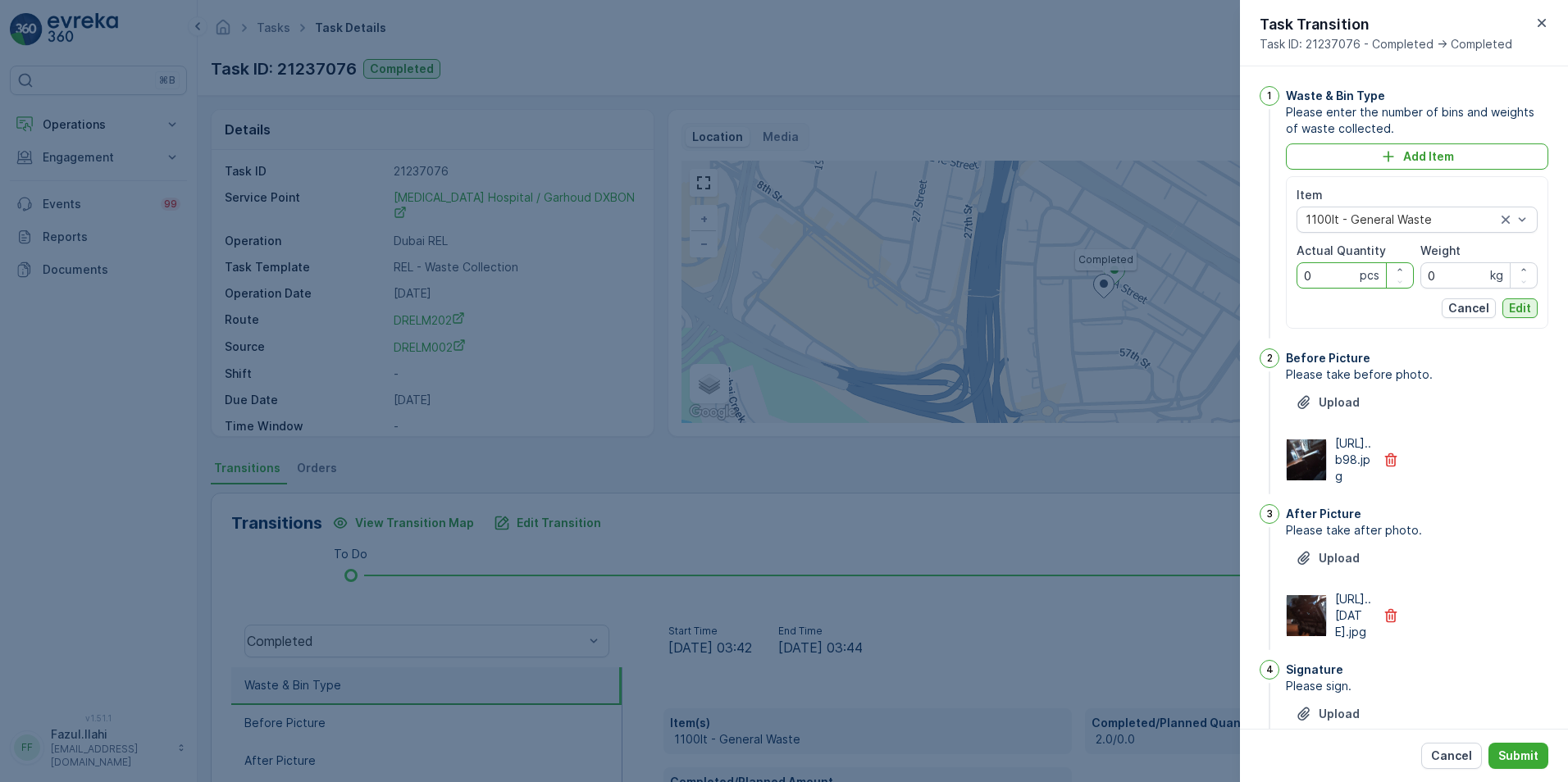
click at [1517, 312] on p "Edit" at bounding box center [1520, 308] width 22 height 17
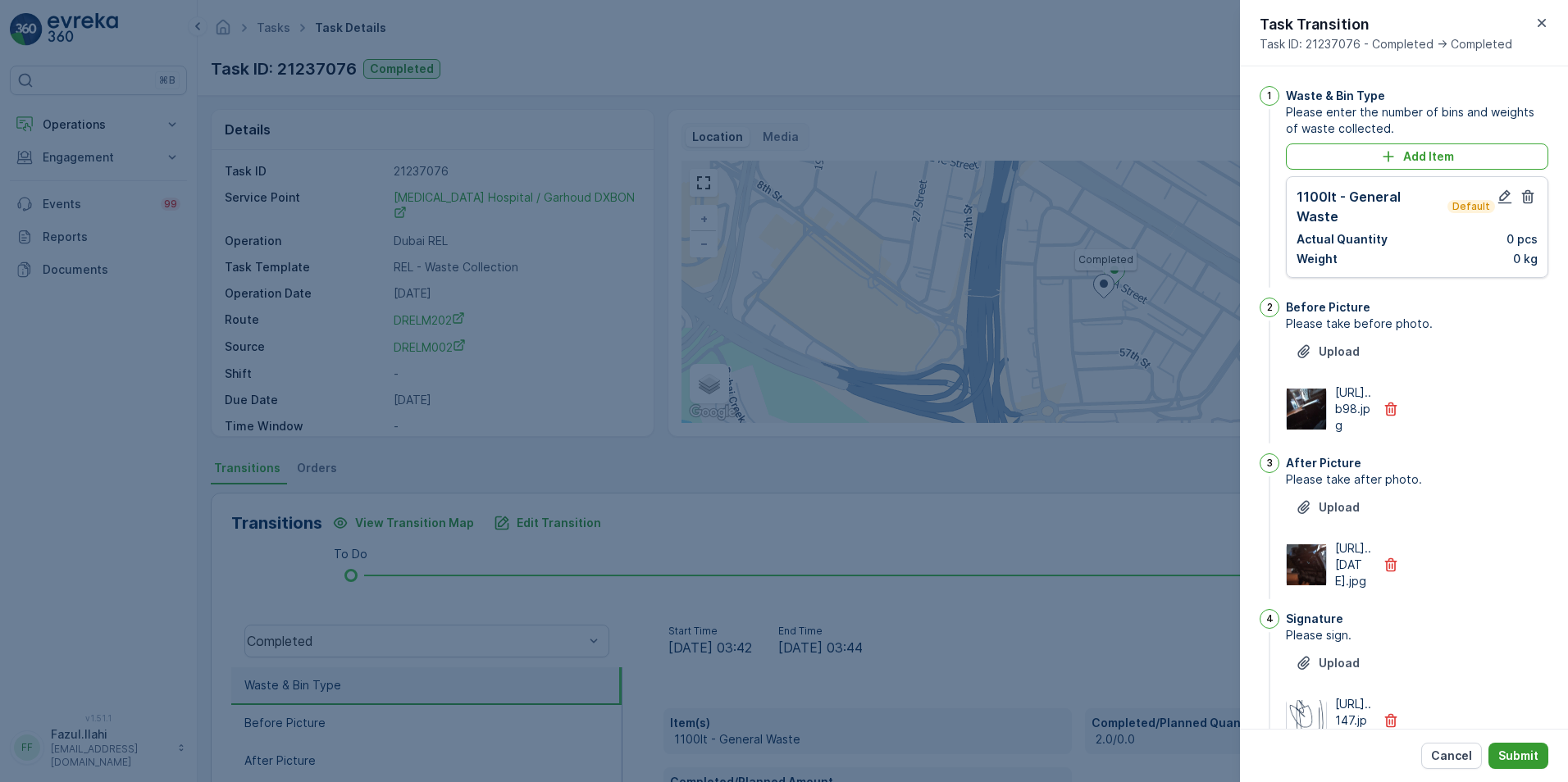
click at [1516, 765] on button "Submit" at bounding box center [1519, 756] width 60 height 26
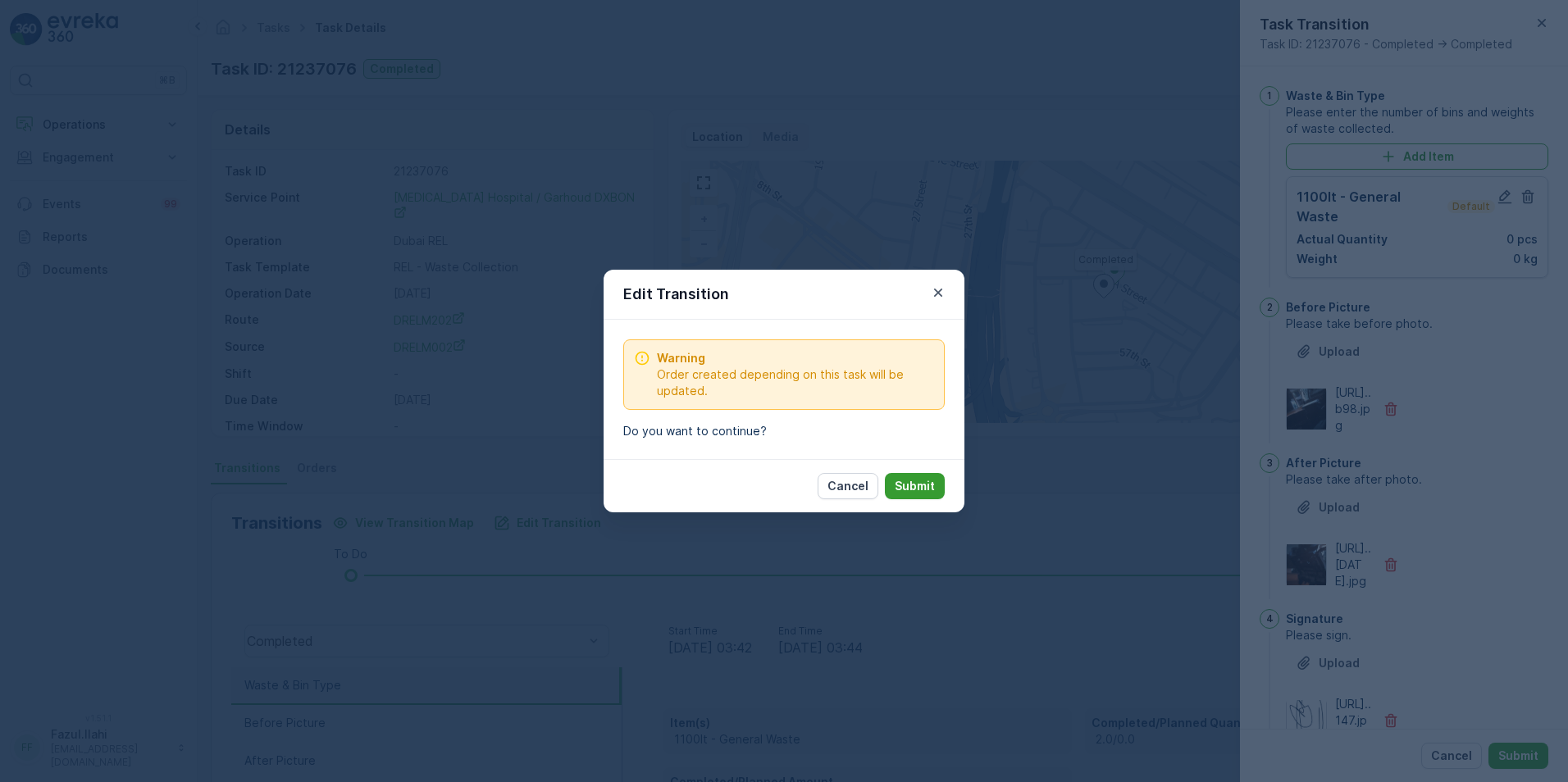
click at [903, 480] on p "Submit" at bounding box center [915, 486] width 40 height 17
type Name "juvet"
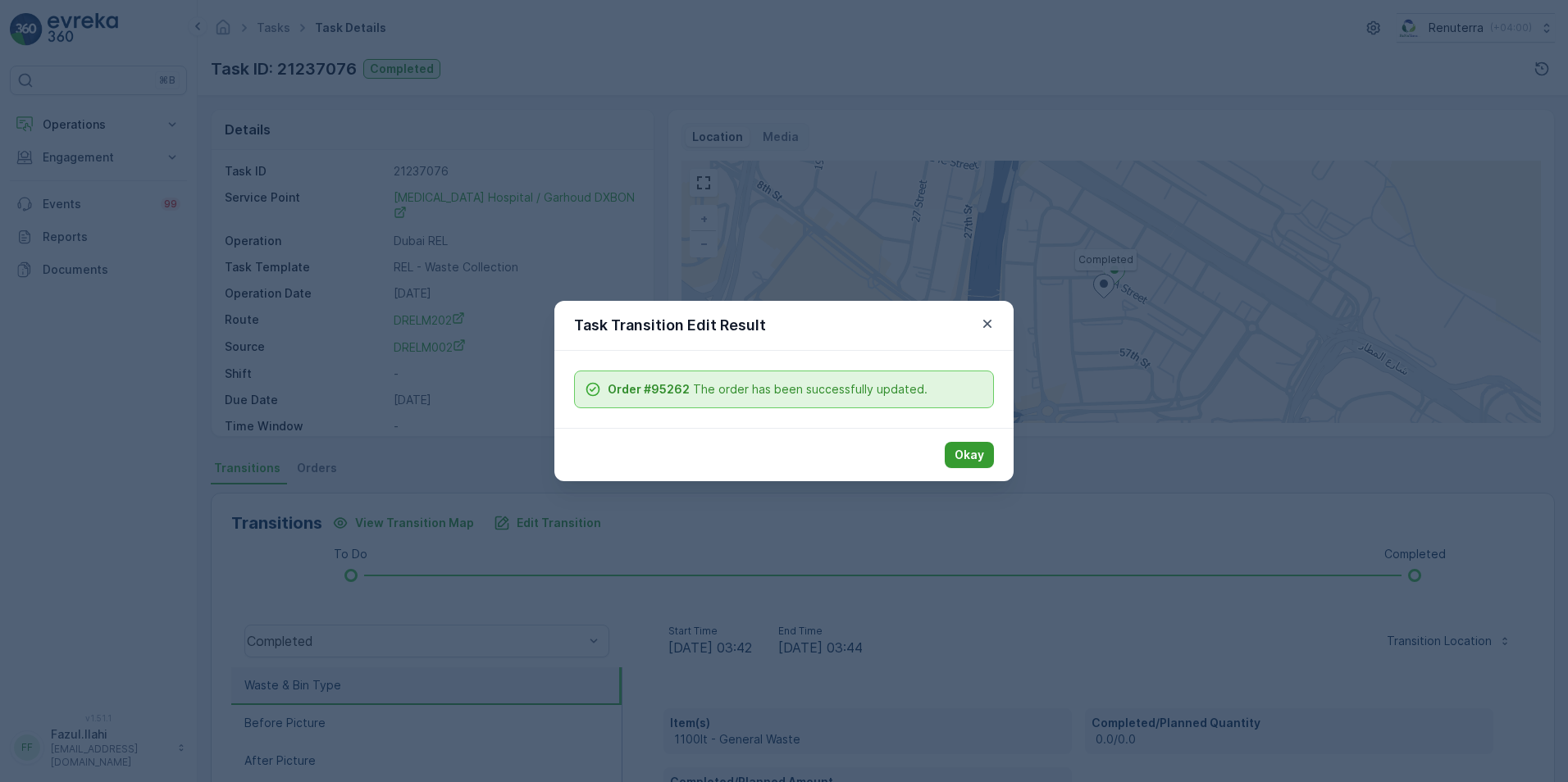
click at [979, 448] on p "Okay" at bounding box center [969, 455] width 30 height 17
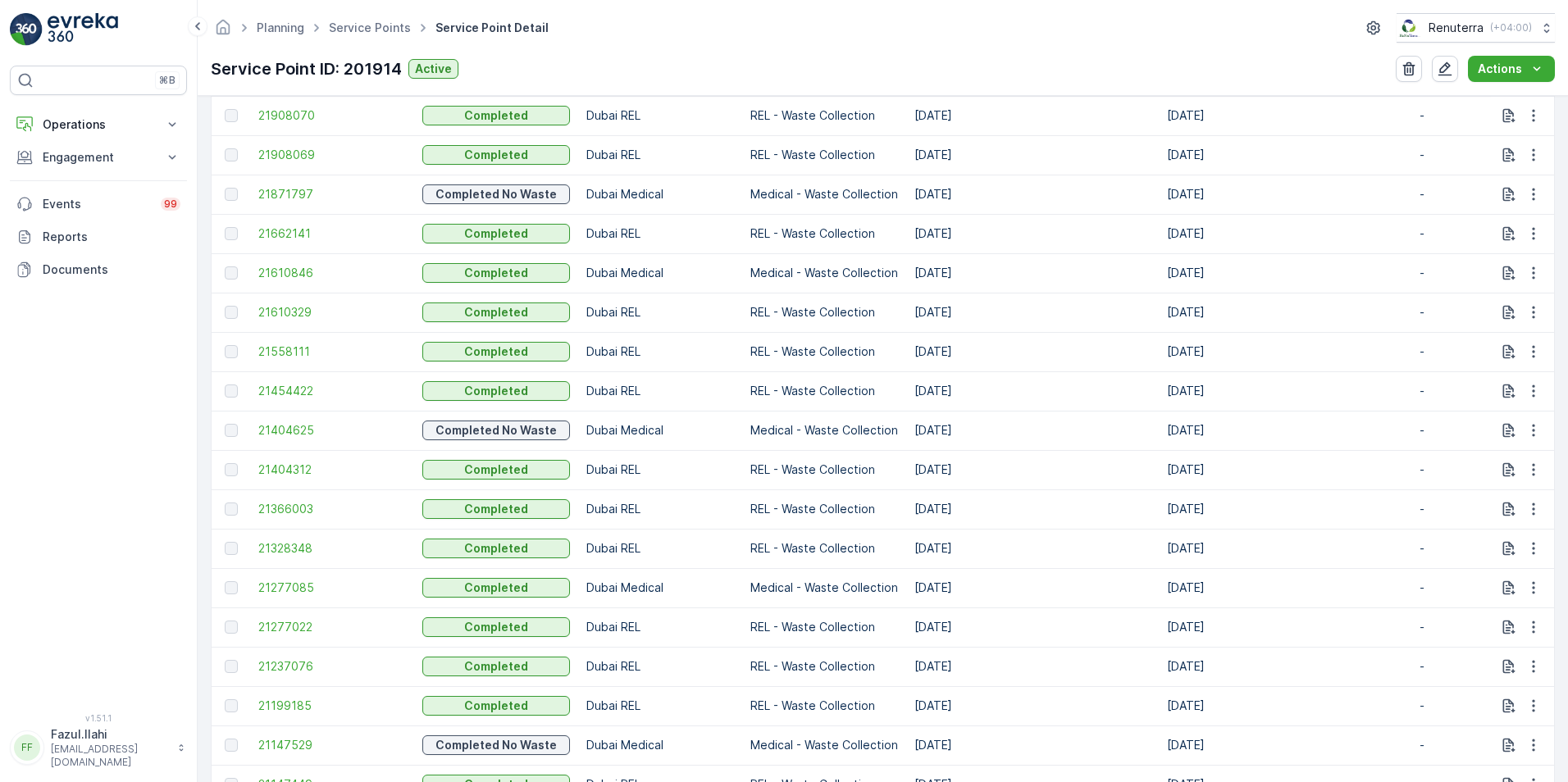
scroll to position [984, 0]
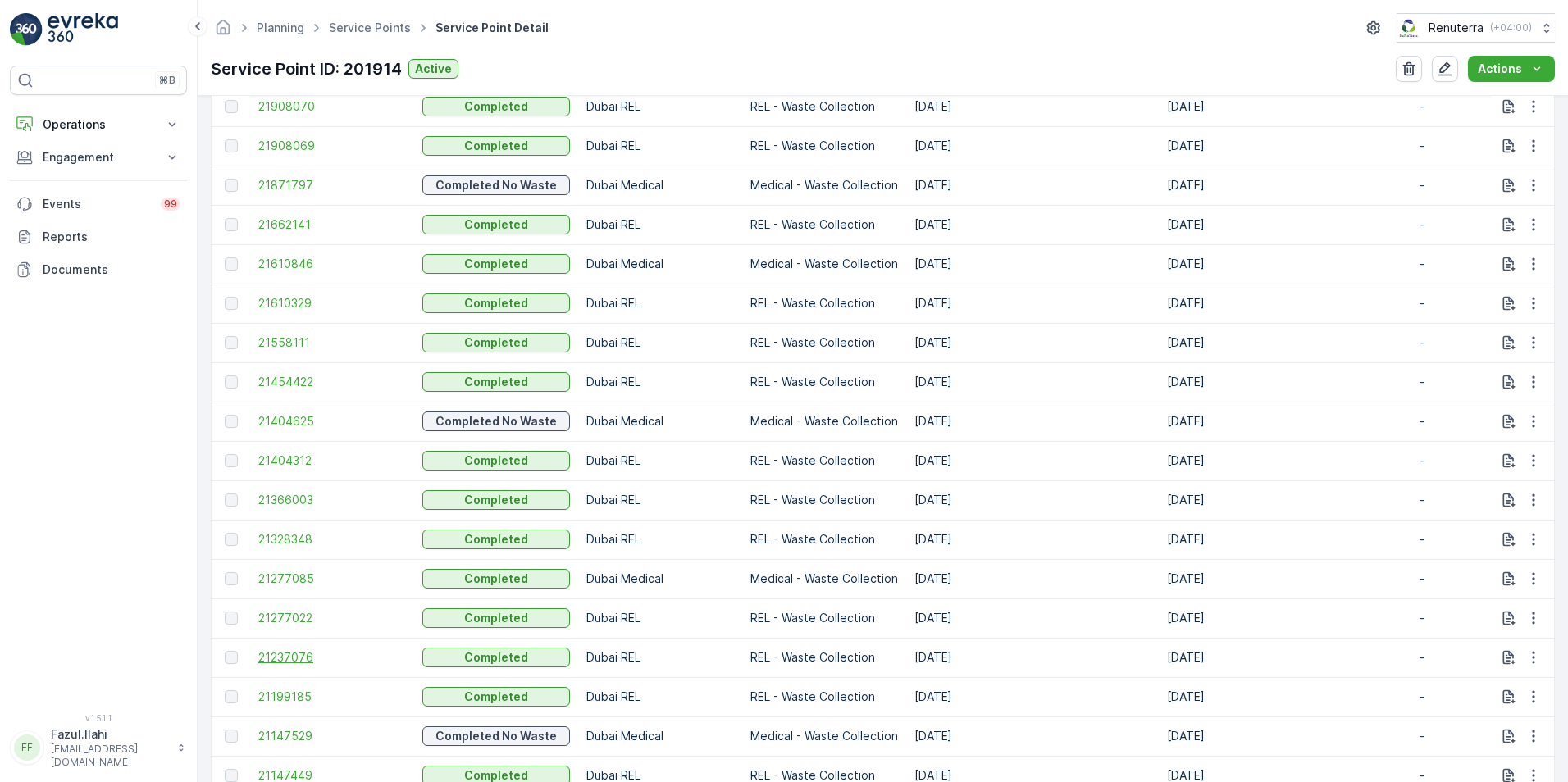
click at [301, 657] on span "21237076" at bounding box center [332, 657] width 147 height 17
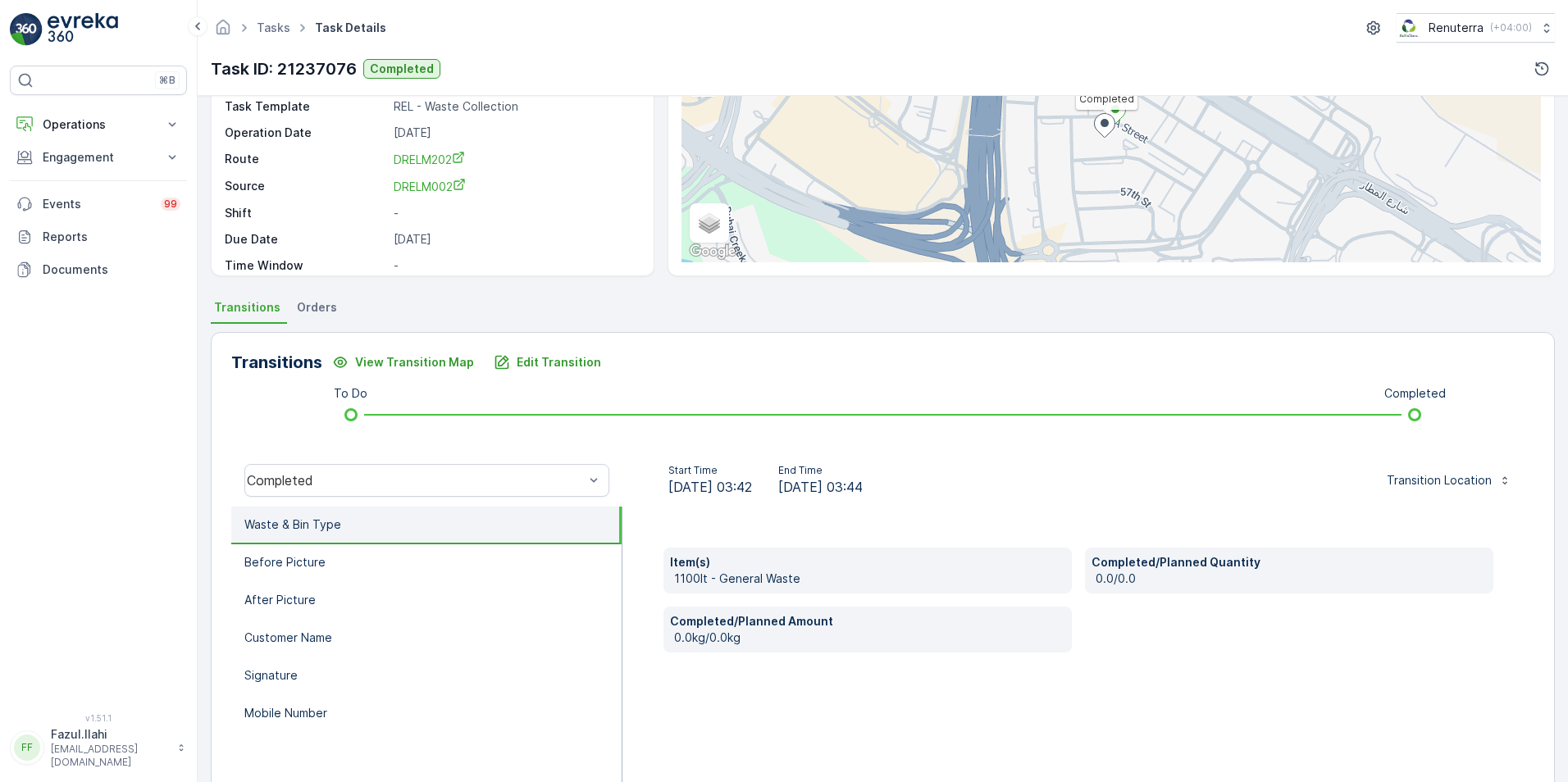
scroll to position [164, 0]
click at [517, 362] on p "Edit Transition" at bounding box center [559, 359] width 84 height 17
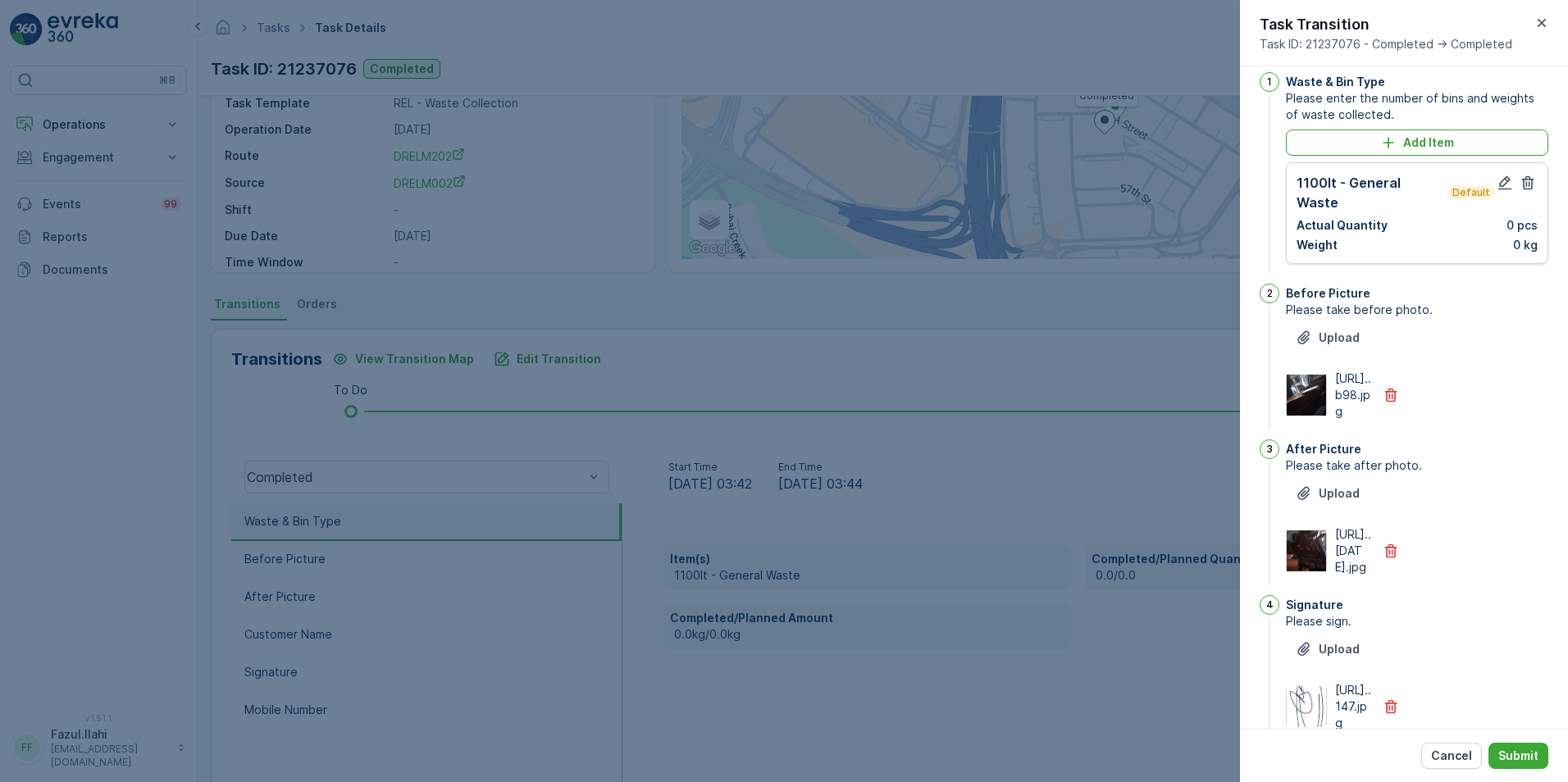
scroll to position [0, 0]
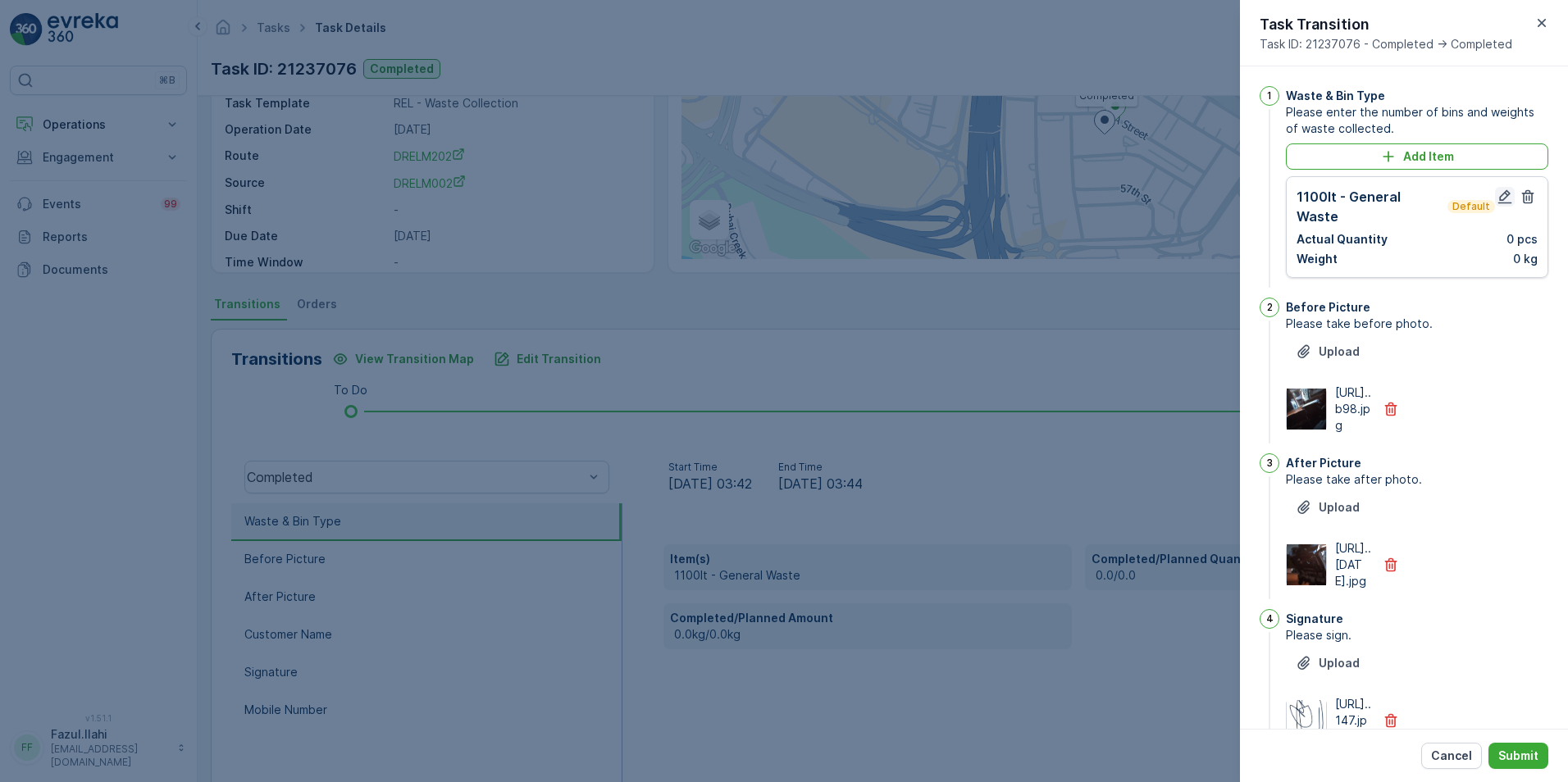
click at [1497, 197] on icon "button" at bounding box center [1505, 197] width 17 height 17
type Name "juvet"
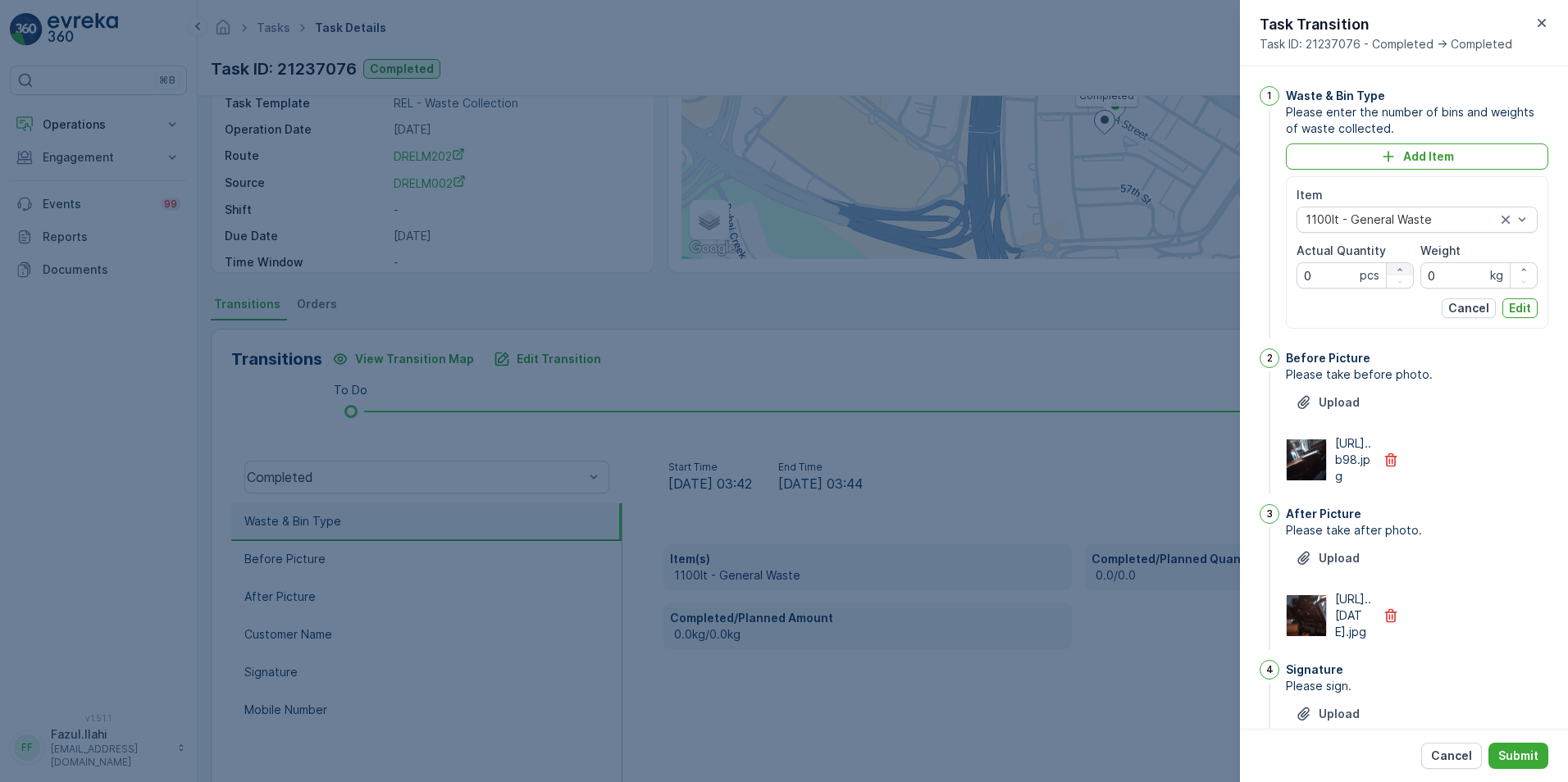
click at [1398, 269] on icon "button" at bounding box center [1399, 269] width 10 height 10
type Quantity "2"
click at [1516, 307] on p "Edit" at bounding box center [1520, 308] width 22 height 17
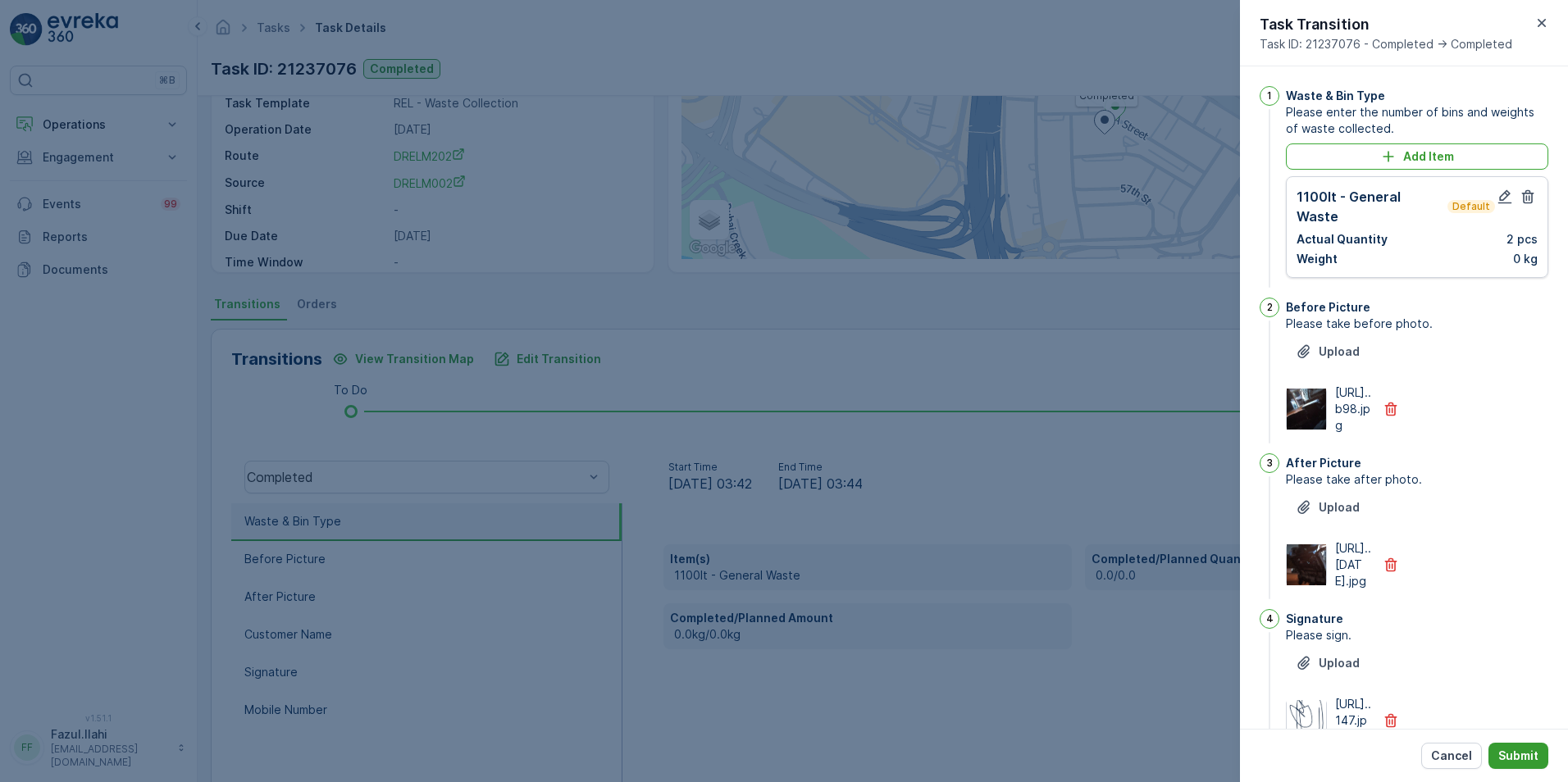
click at [1528, 760] on p "Submit" at bounding box center [1519, 756] width 40 height 17
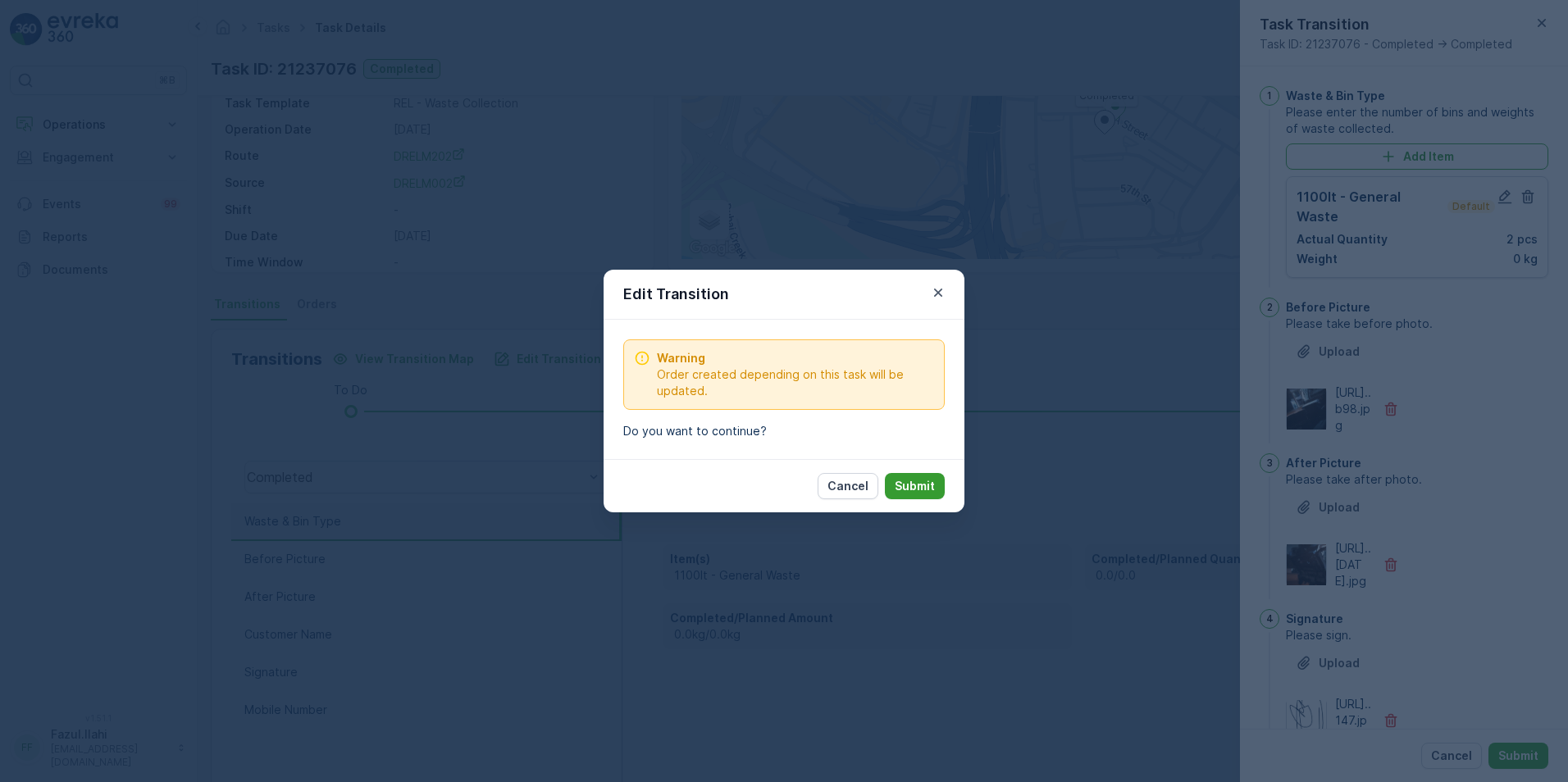
click at [910, 491] on p "Submit" at bounding box center [915, 486] width 40 height 17
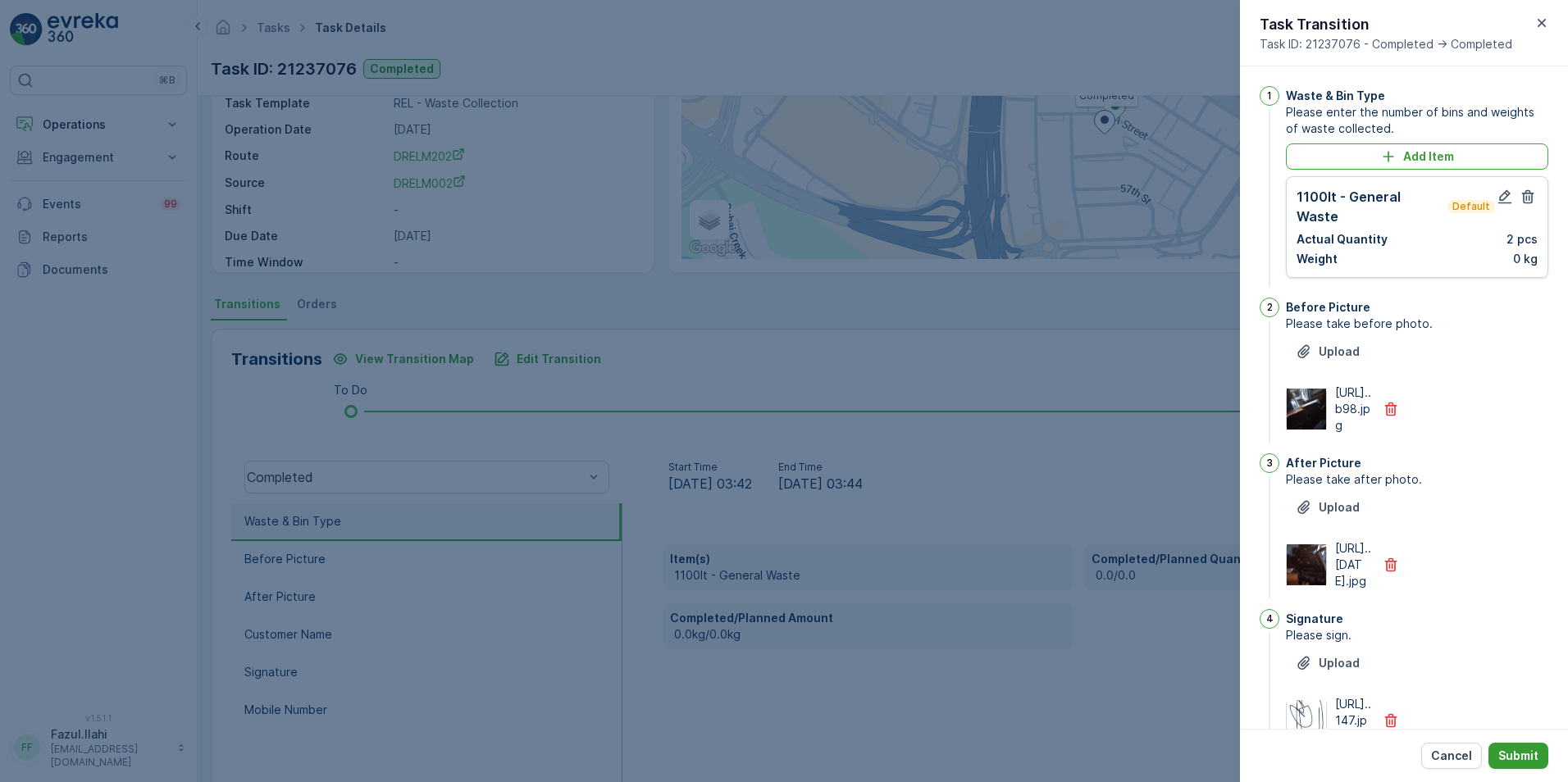
click at [1523, 753] on p "Submit" at bounding box center [1519, 756] width 40 height 17
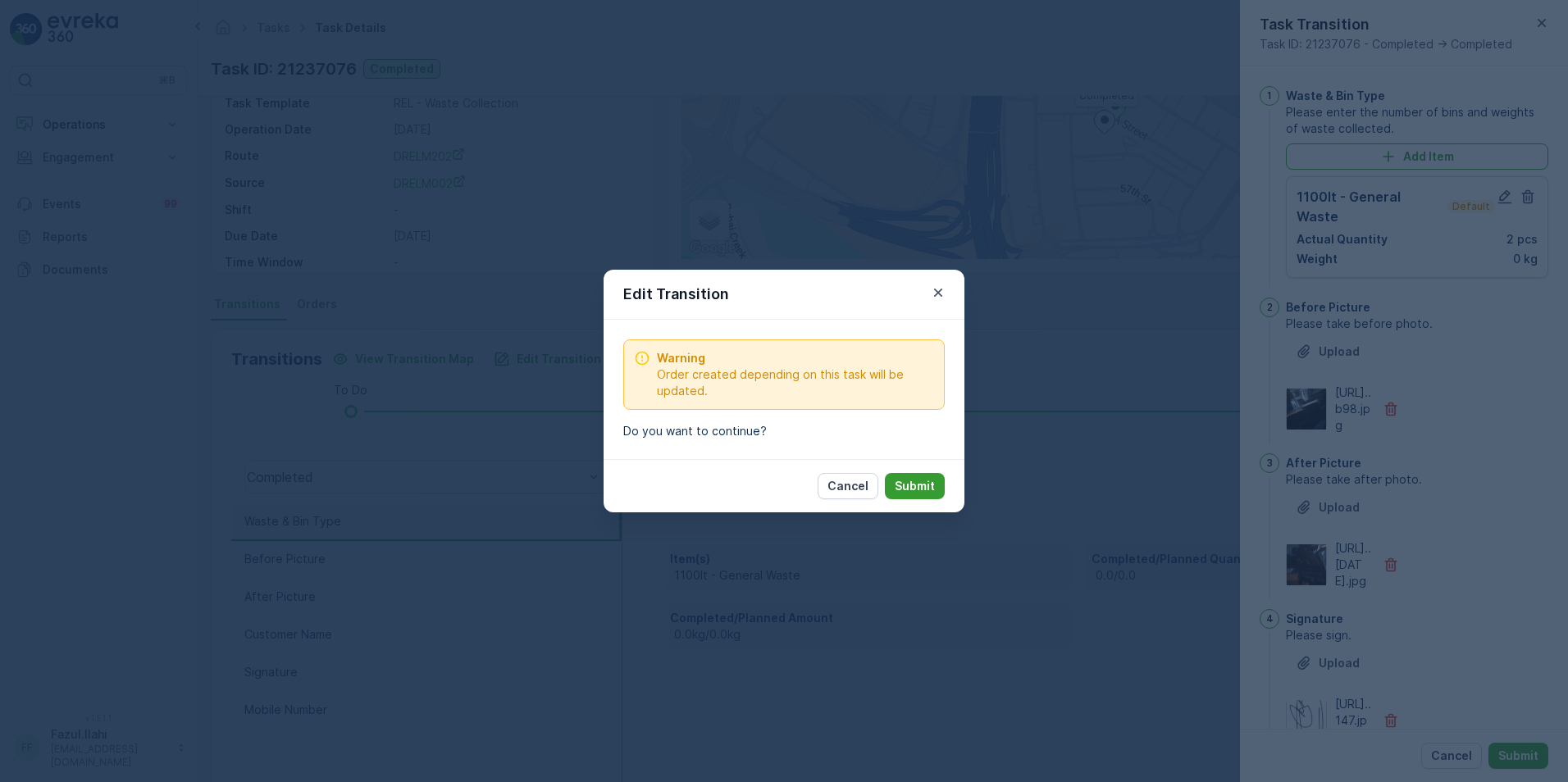
click at [908, 482] on p "Submit" at bounding box center [915, 486] width 40 height 17
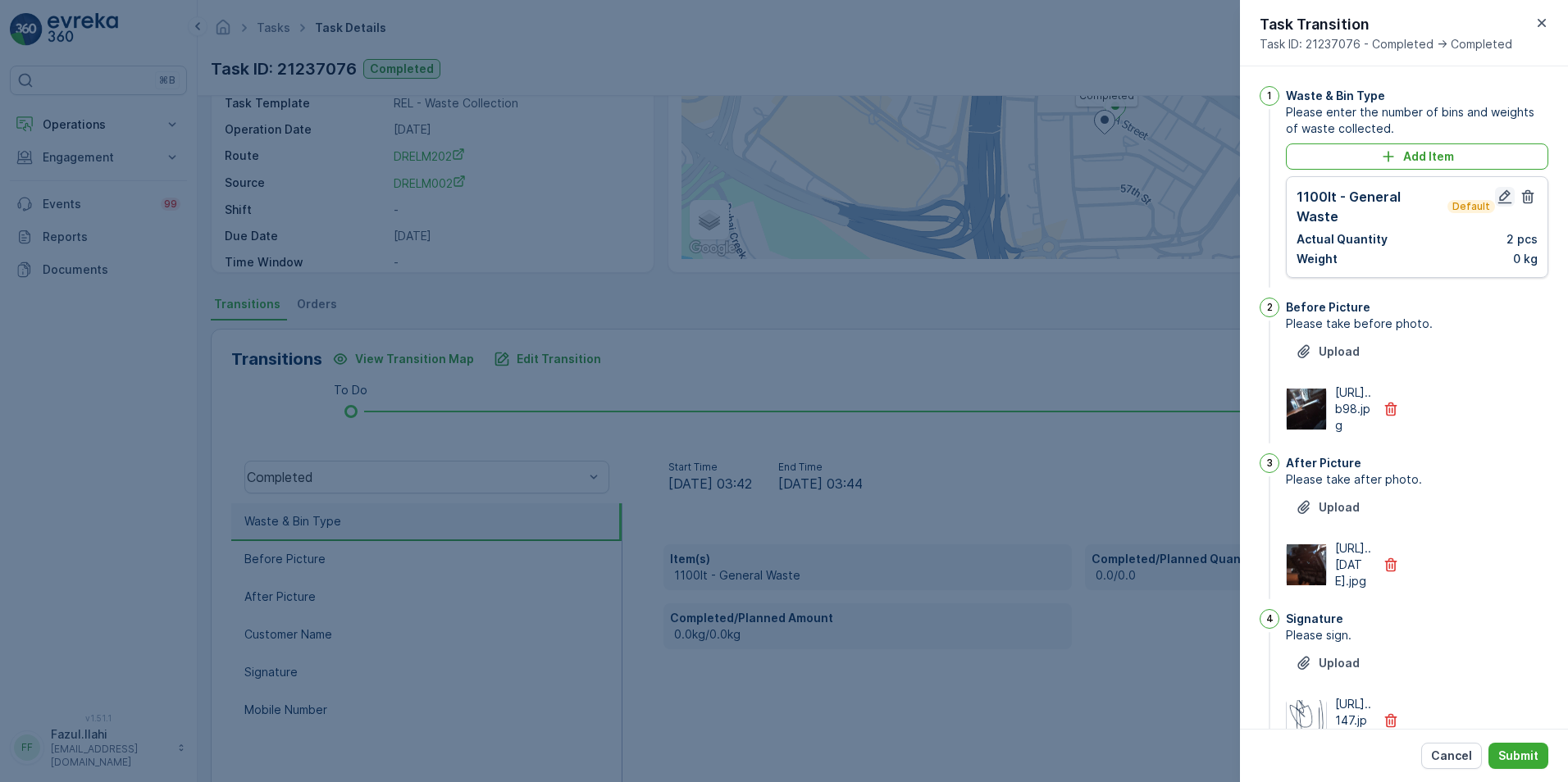
click at [1500, 196] on icon "button" at bounding box center [1505, 197] width 17 height 17
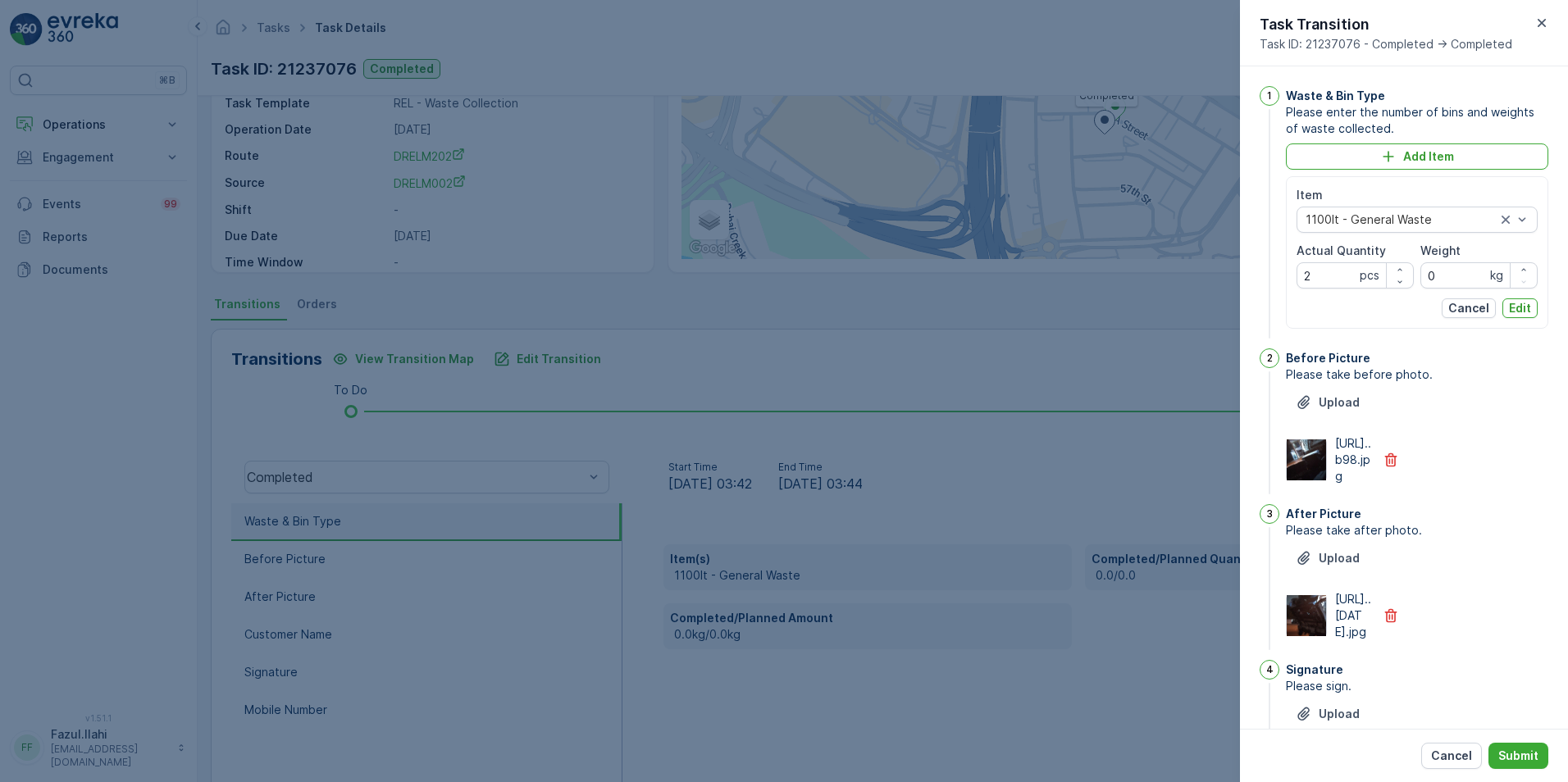
click at [1527, 309] on p "Edit" at bounding box center [1520, 308] width 22 height 17
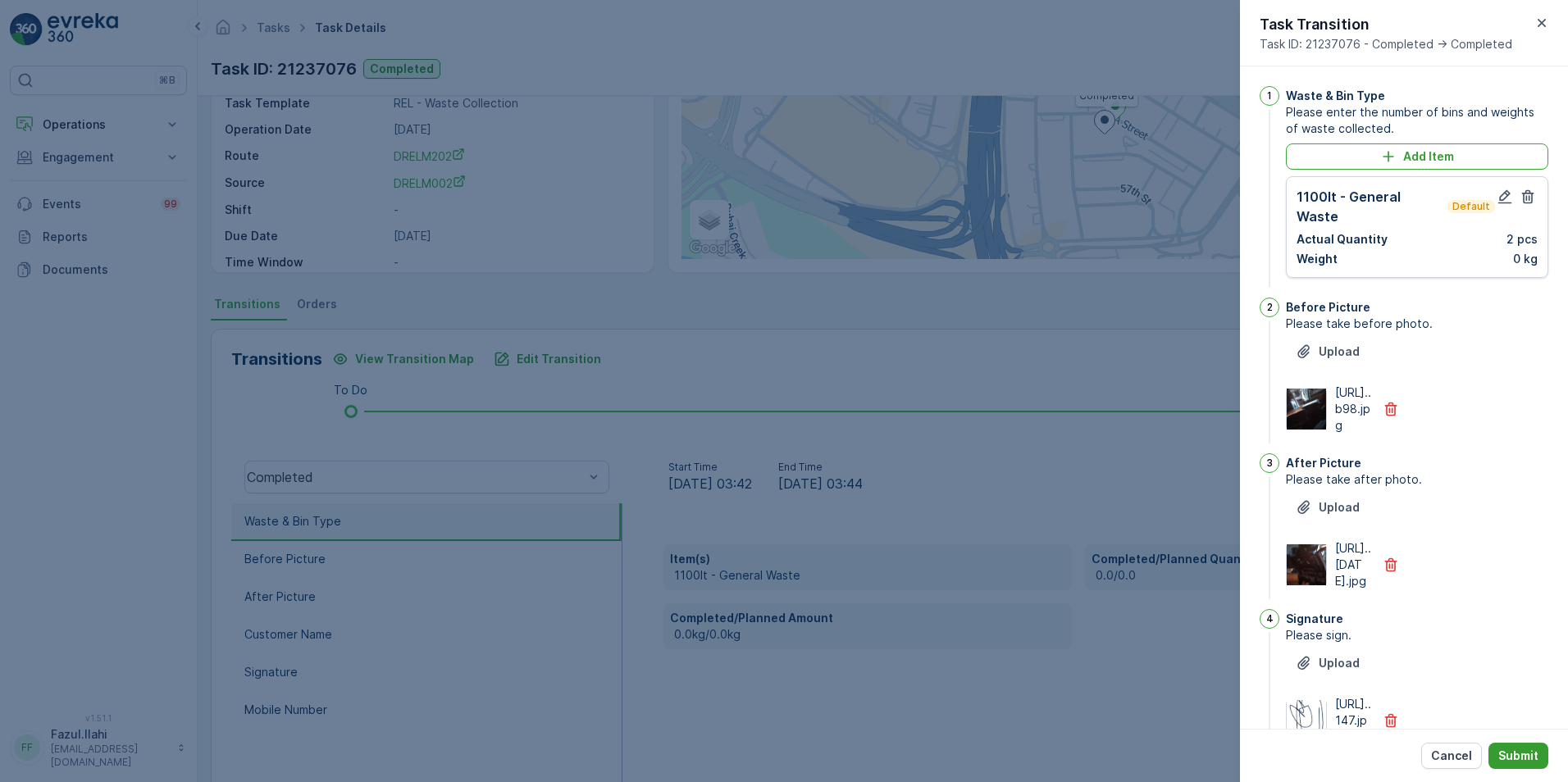
click at [1522, 748] on p "Submit" at bounding box center [1519, 756] width 40 height 17
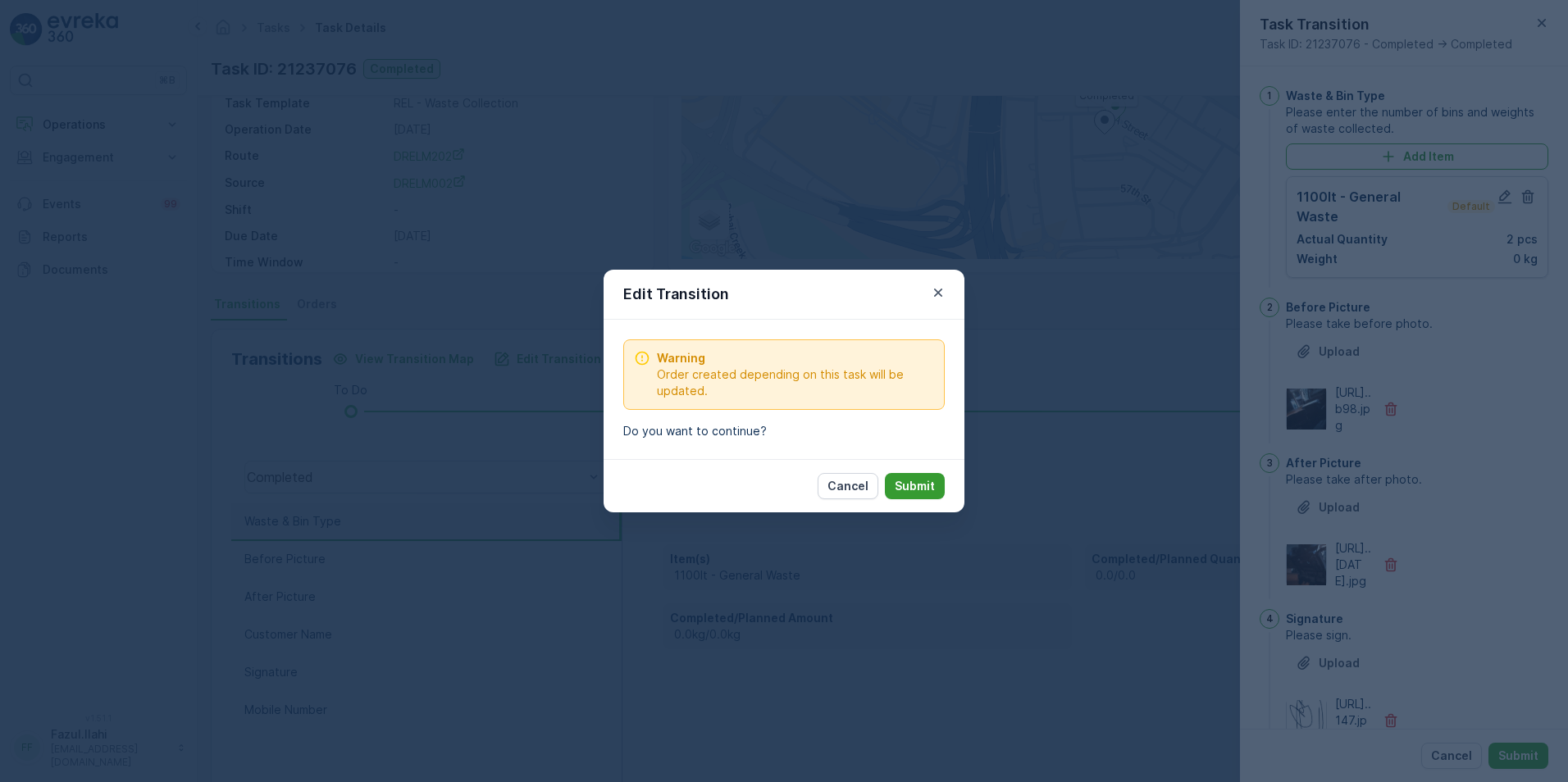
click at [931, 491] on p "Submit" at bounding box center [915, 486] width 40 height 17
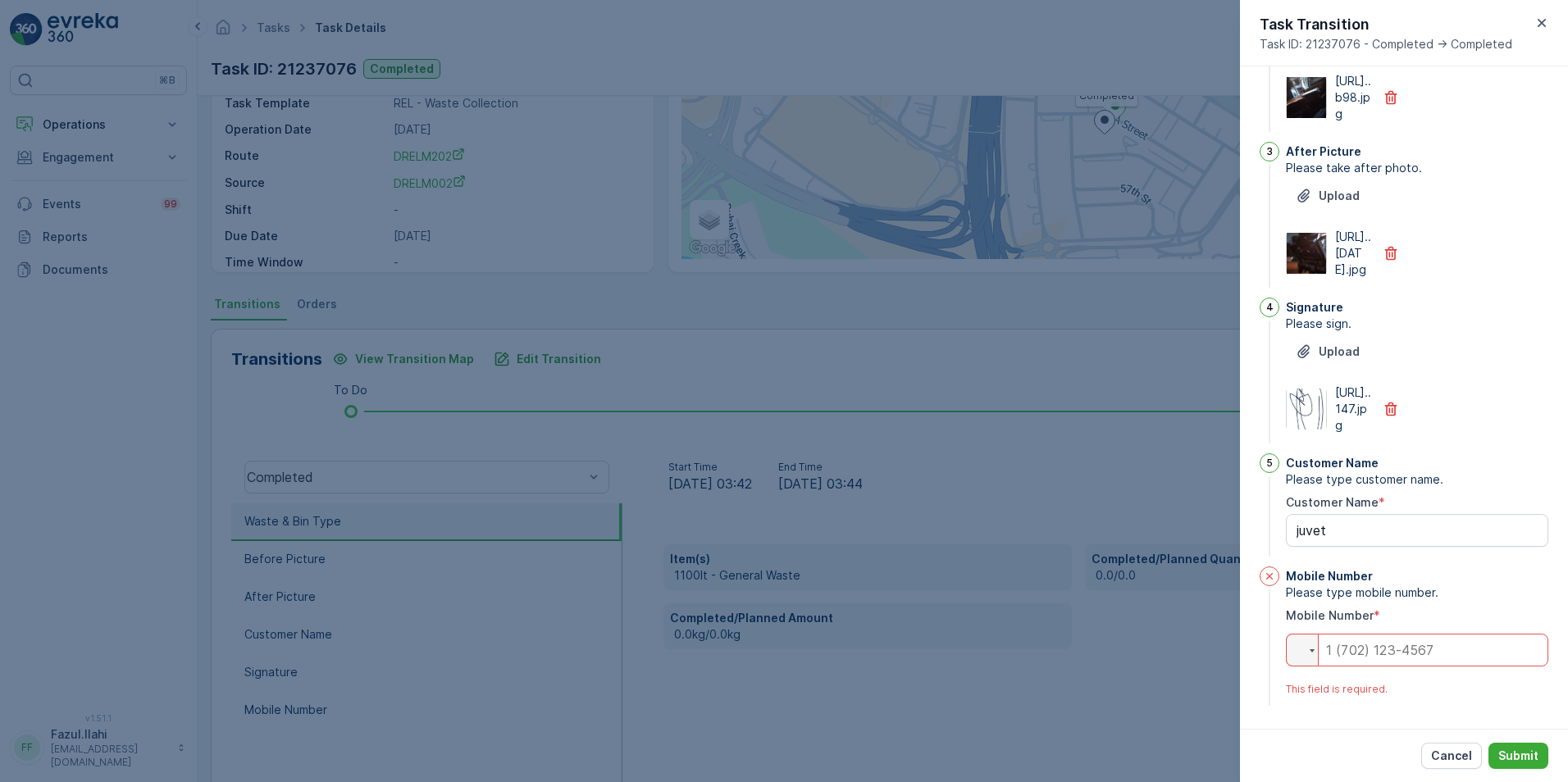
scroll to position [391, 0]
type Name "juvet"
click at [1334, 655] on input "tel" at bounding box center [1417, 649] width 263 height 32
type input "050"
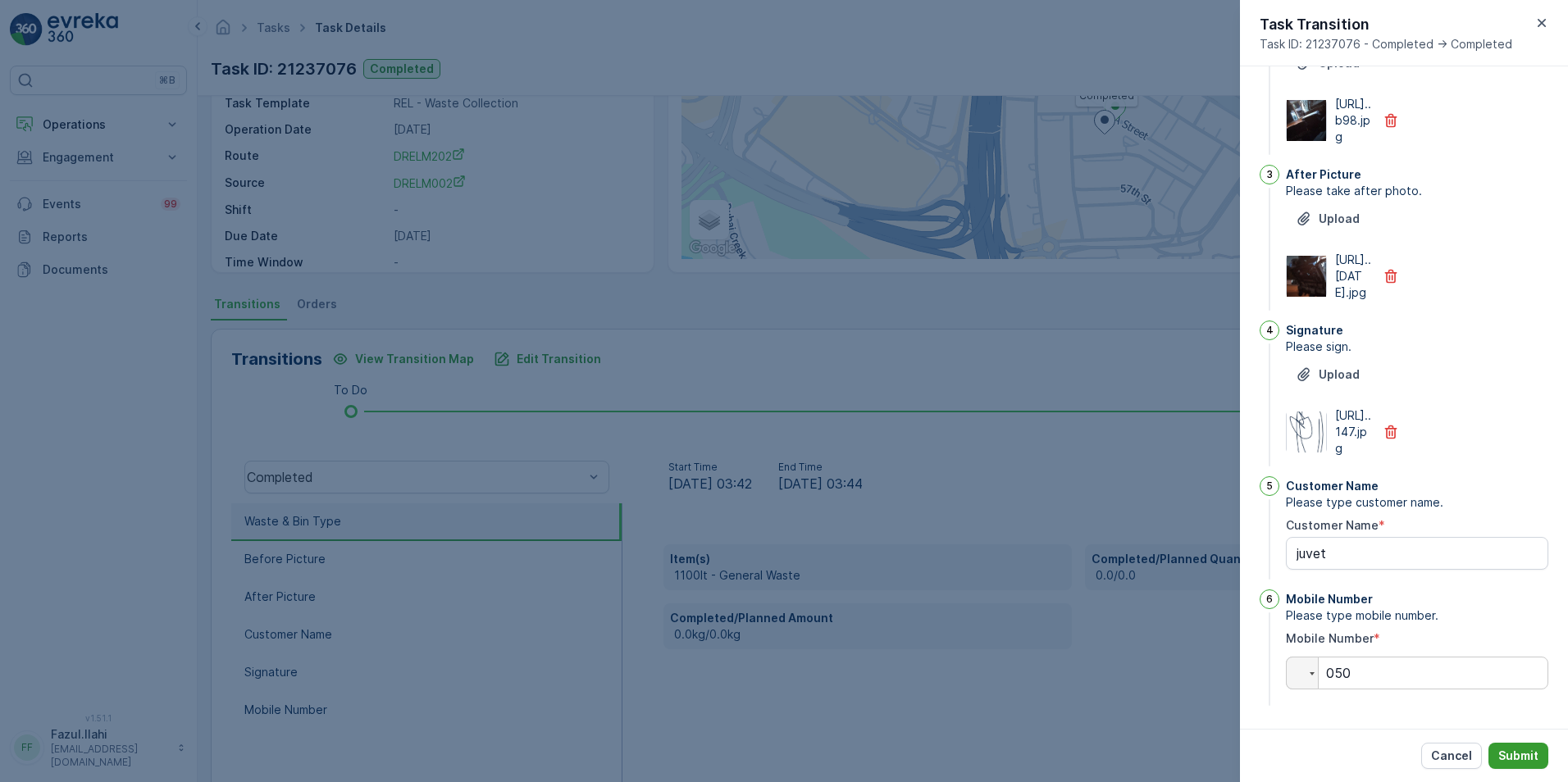
click at [1512, 752] on p "Submit" at bounding box center [1519, 756] width 40 height 17
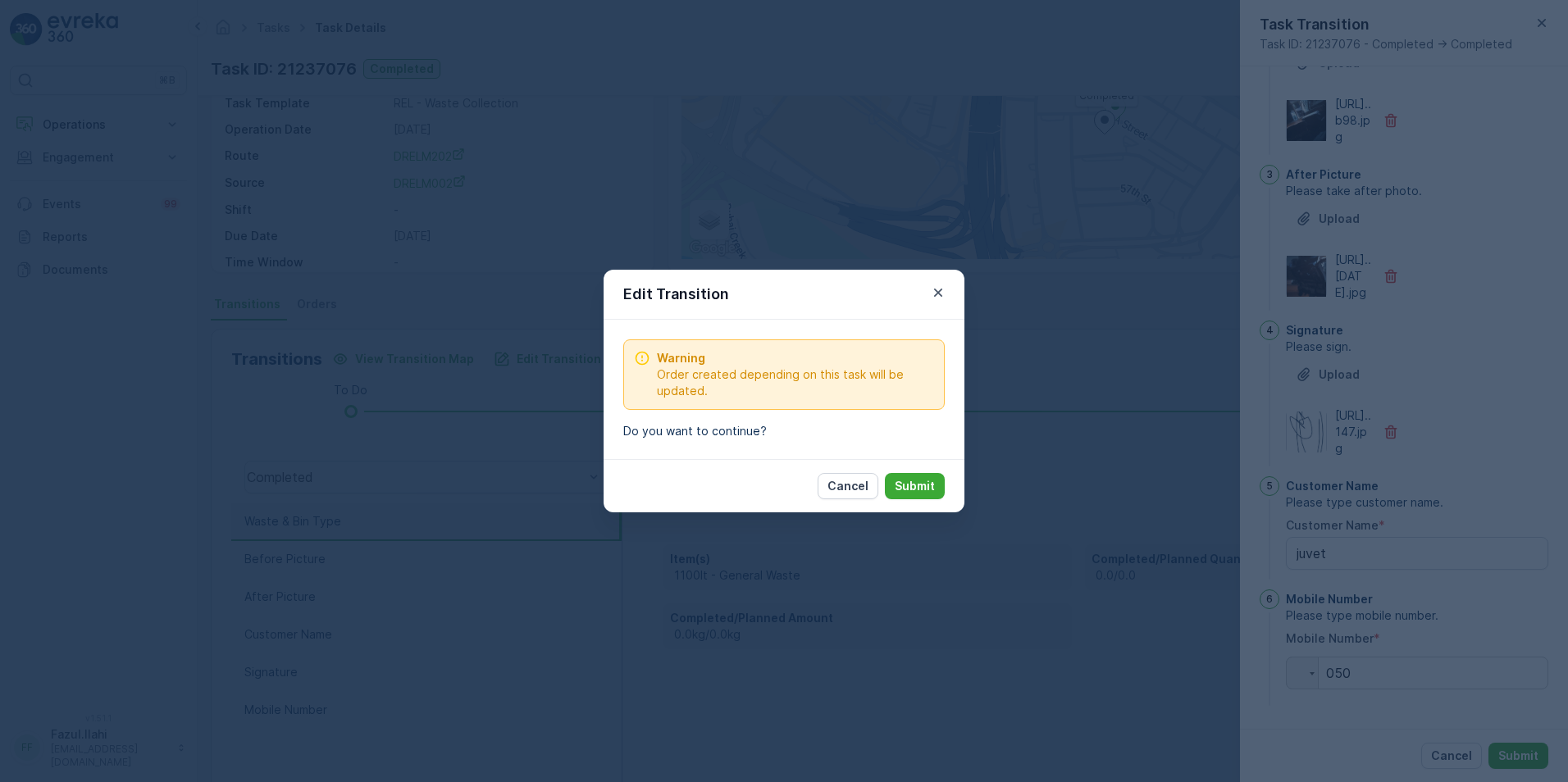
click at [921, 492] on p "Submit" at bounding box center [915, 486] width 40 height 17
type Name "juvet"
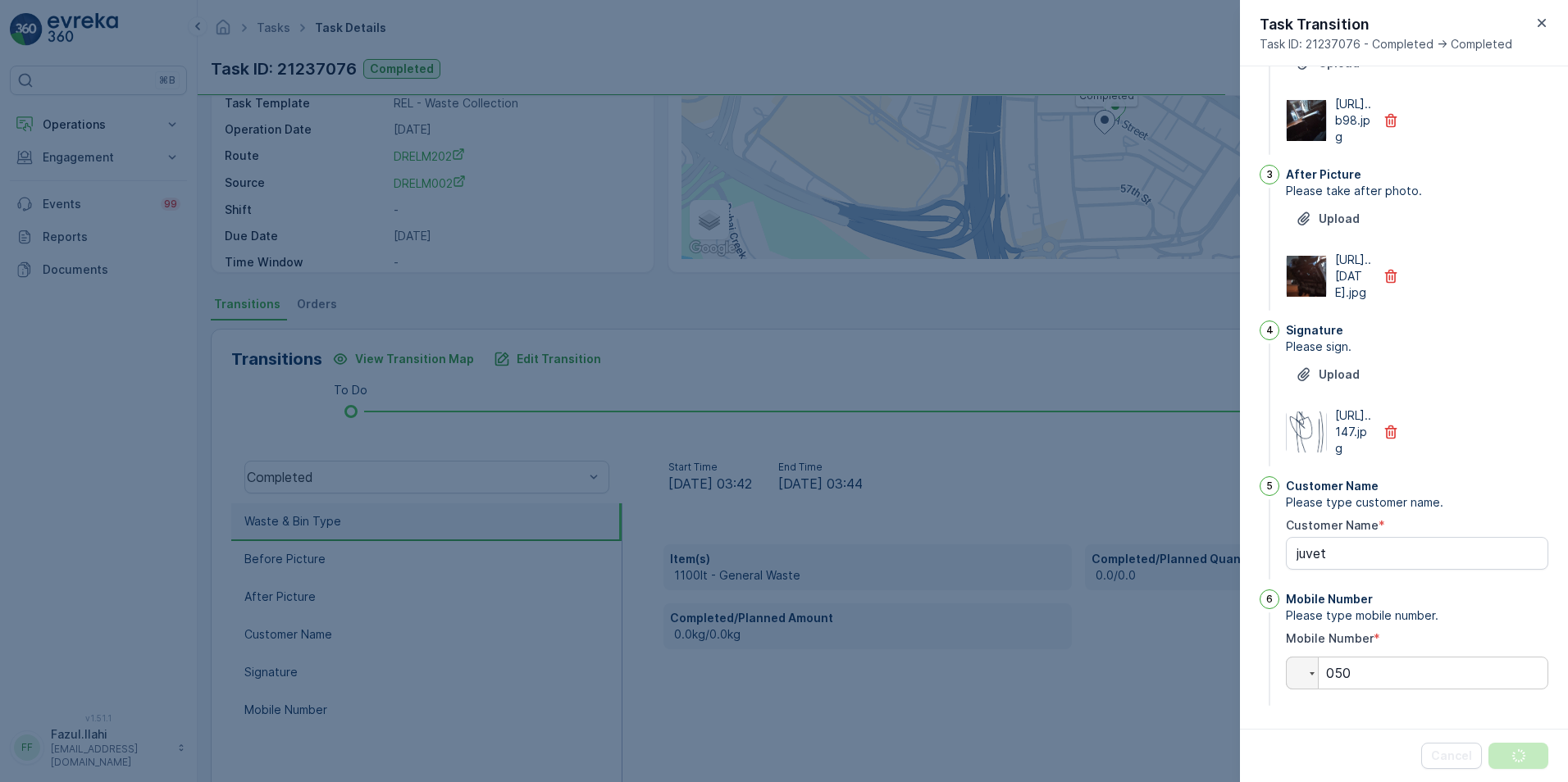
scroll to position [0, 0]
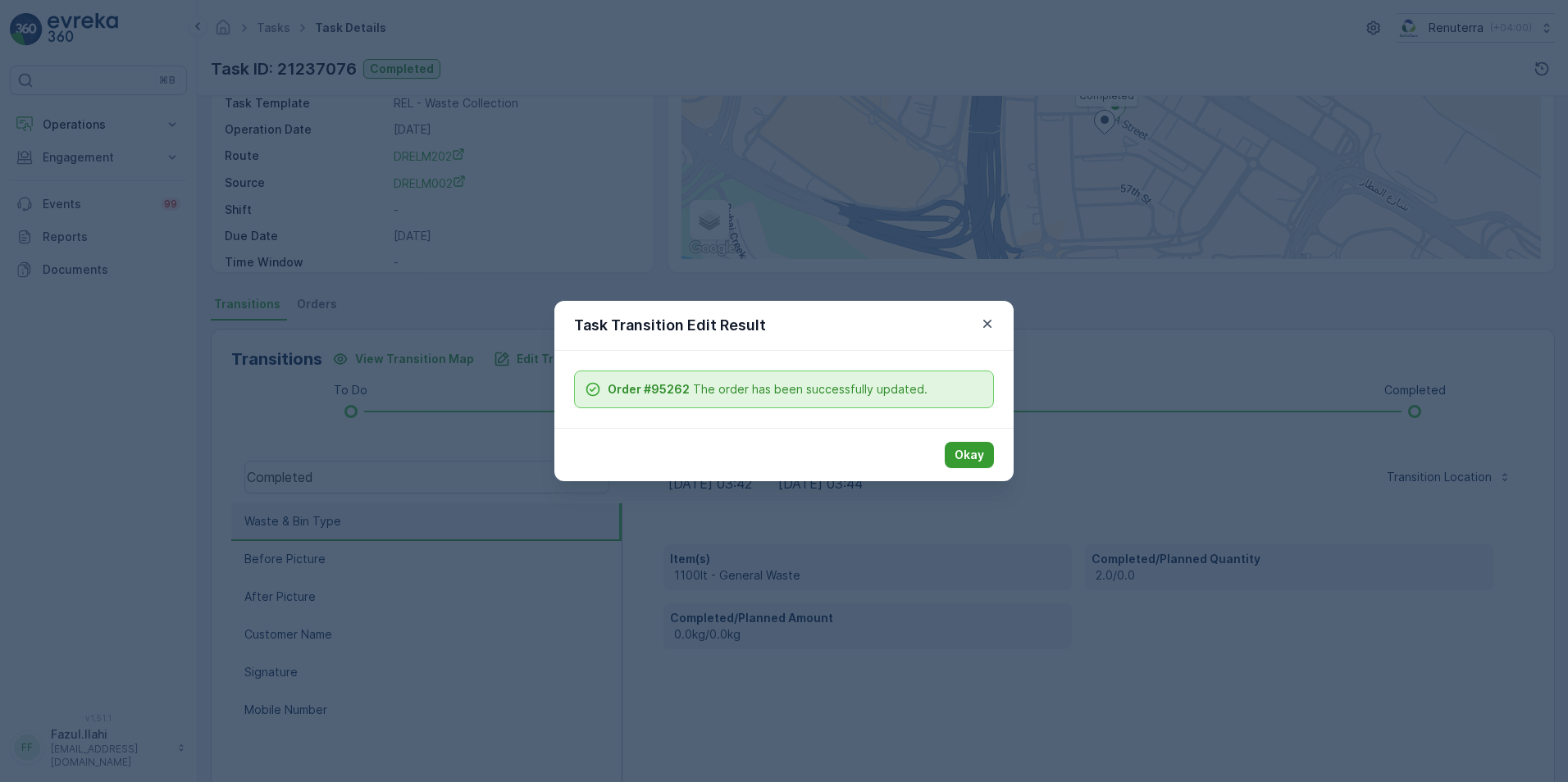
click at [973, 458] on p "Okay" at bounding box center [969, 455] width 30 height 17
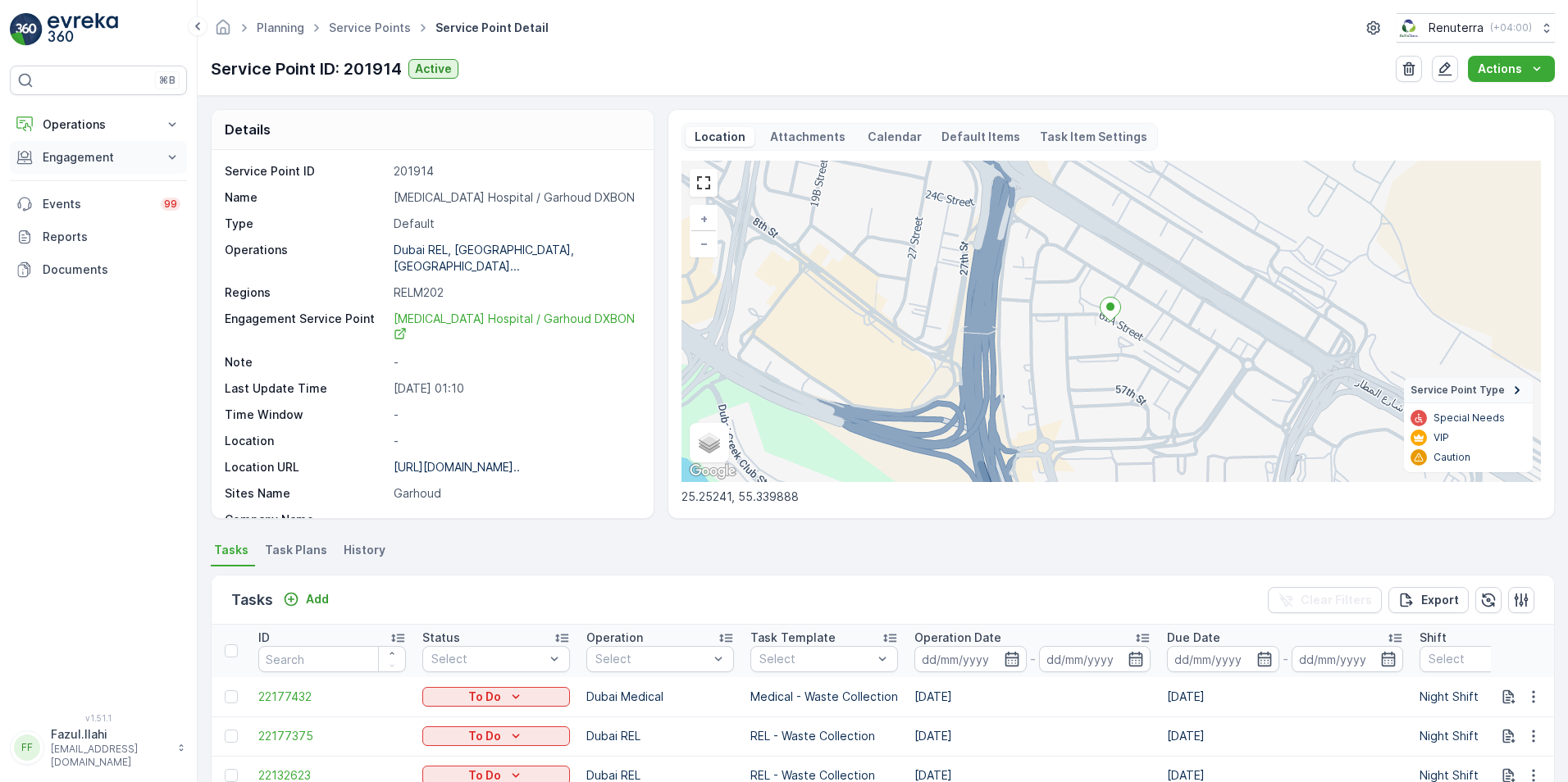
click at [80, 155] on p "Engagement" at bounding box center [98, 157] width 111 height 17
click at [71, 255] on p "Service Points" at bounding box center [82, 254] width 80 height 17
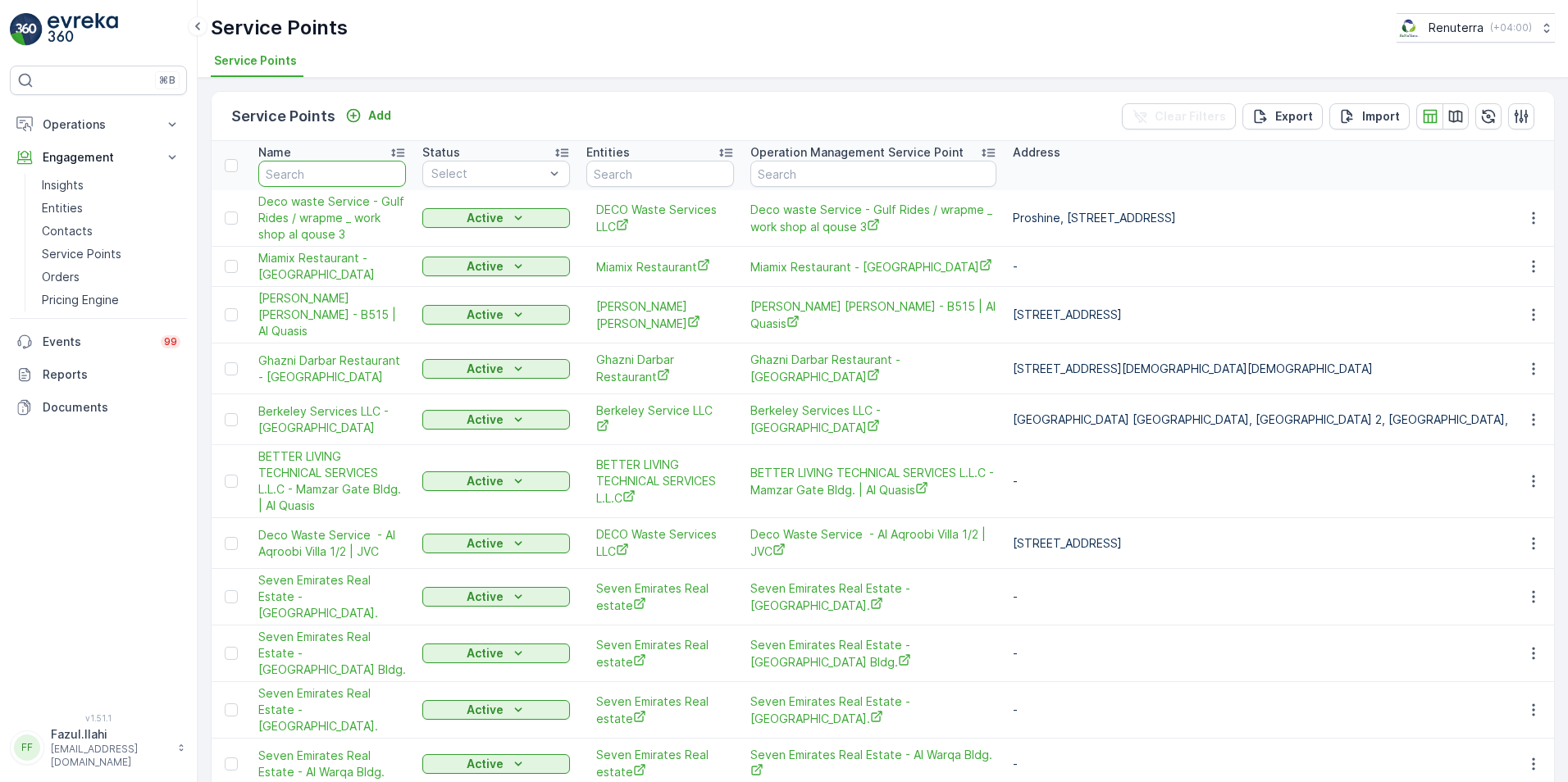
click at [345, 177] on input "text" at bounding box center [332, 174] width 147 height 26
type input "hms"
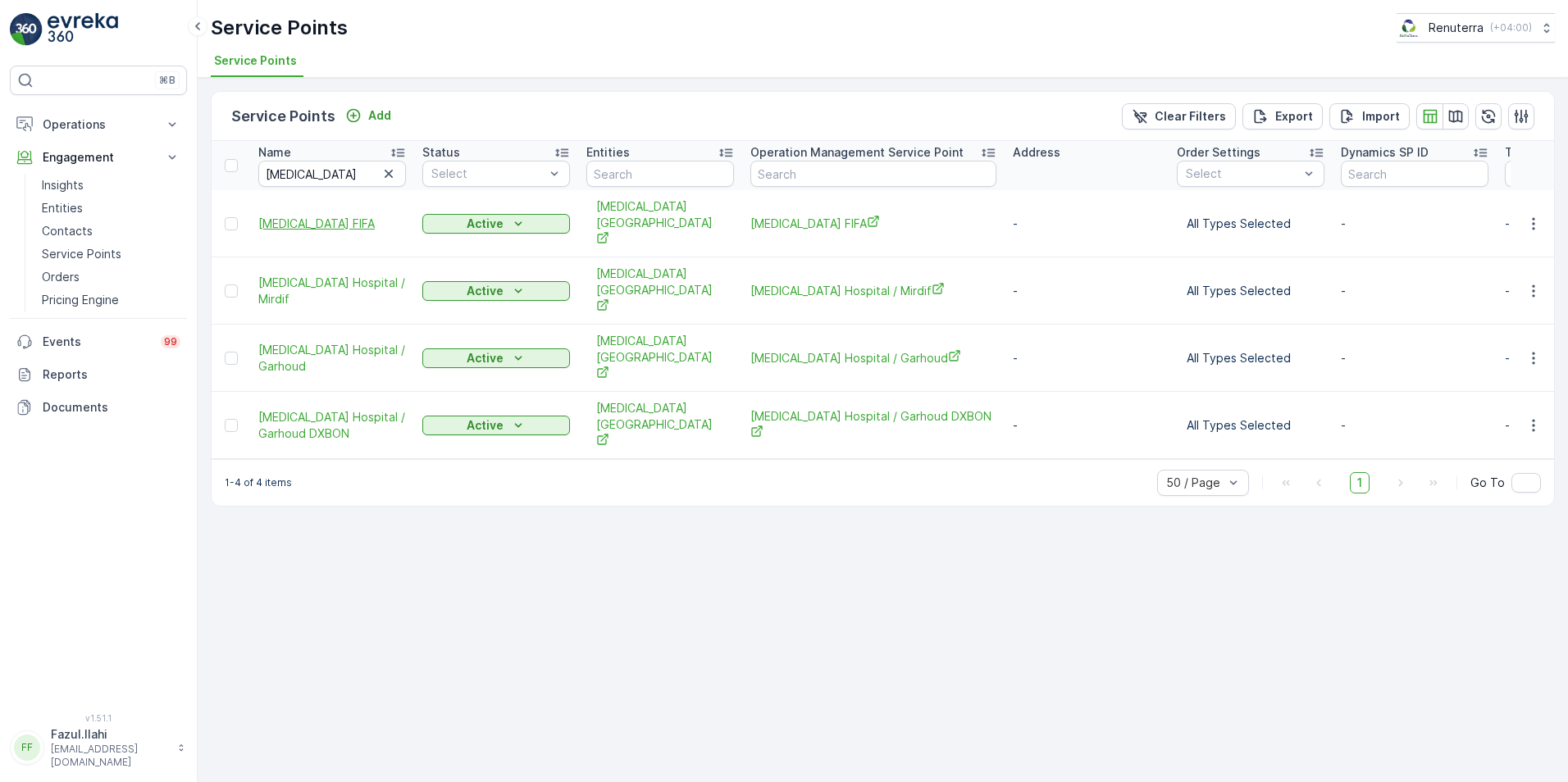
click at [300, 216] on span "HMS FIFA" at bounding box center [332, 224] width 147 height 17
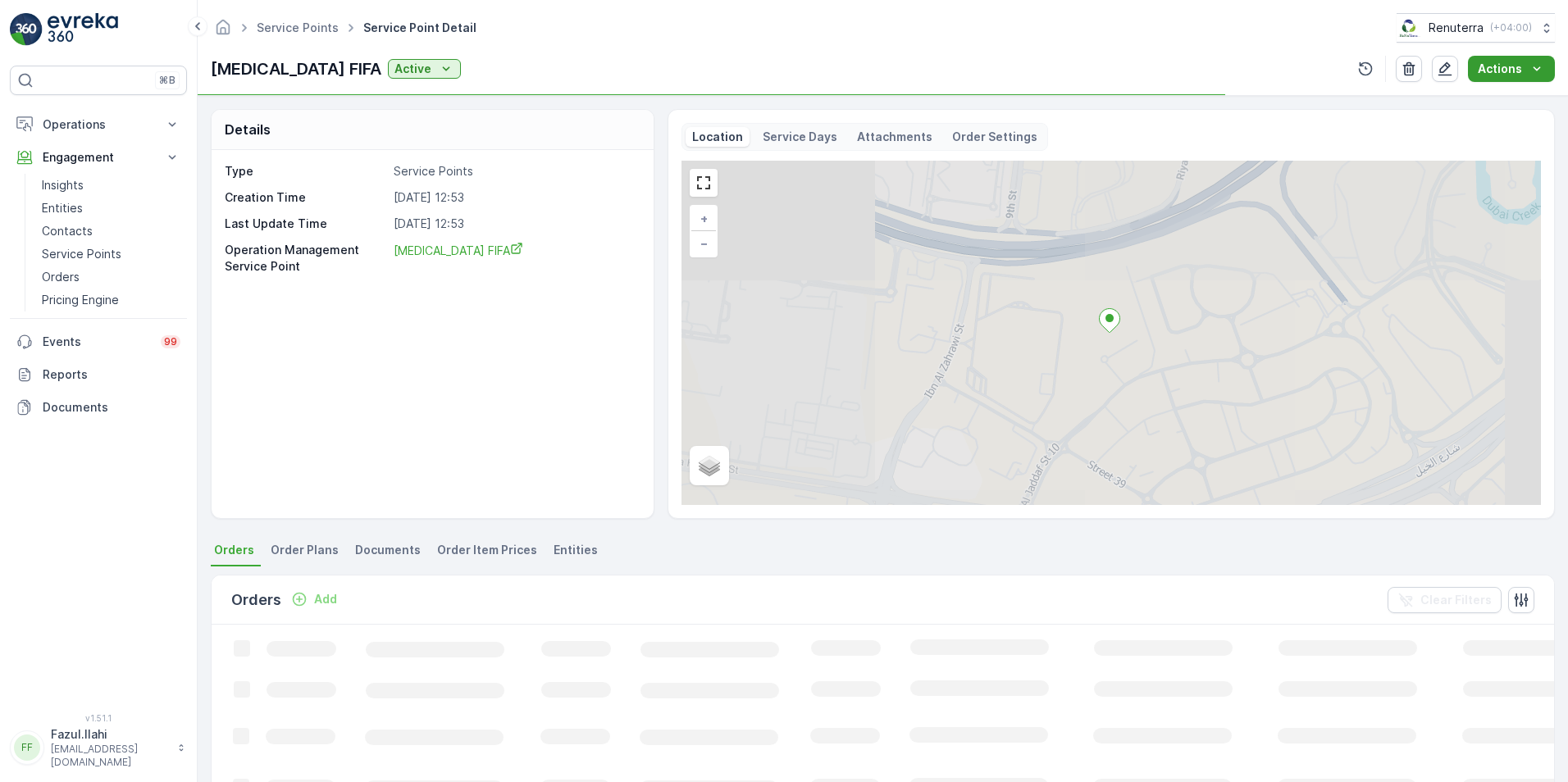
click at [1496, 71] on p "Actions" at bounding box center [1500, 68] width 44 height 17
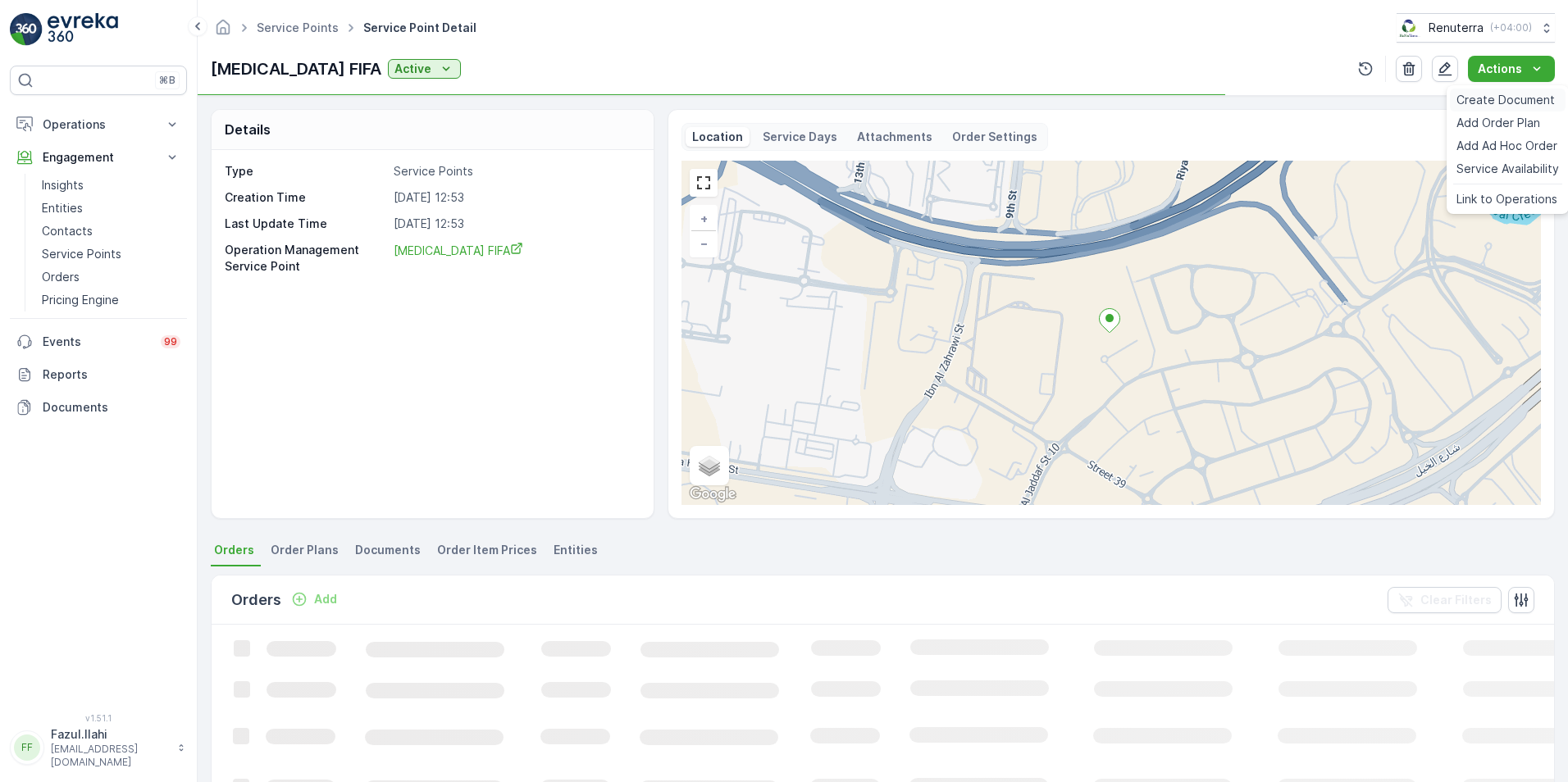
click at [1489, 98] on span "Create Document" at bounding box center [1506, 100] width 98 height 17
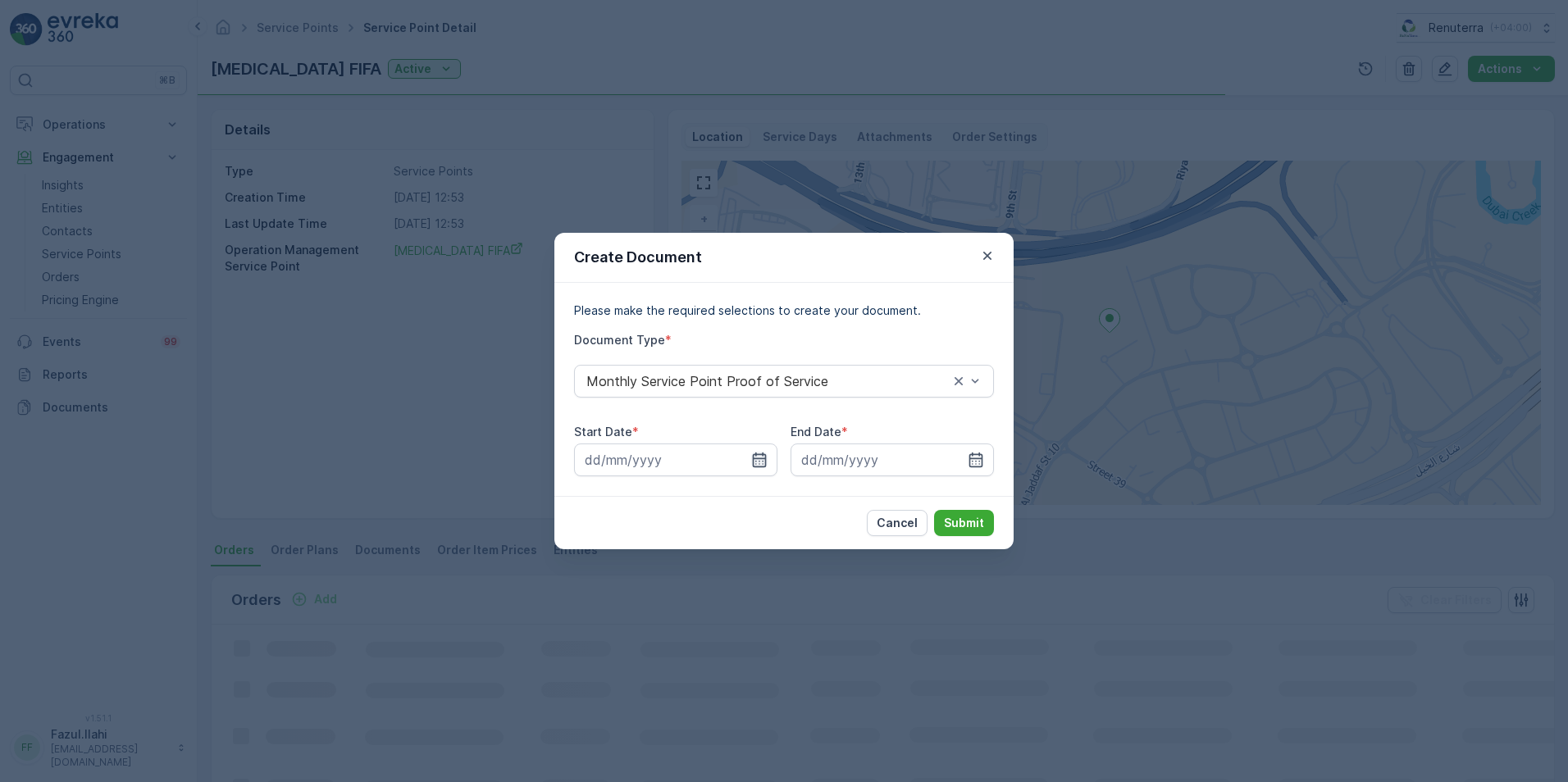
click at [759, 456] on icon "button" at bounding box center [759, 460] width 17 height 17
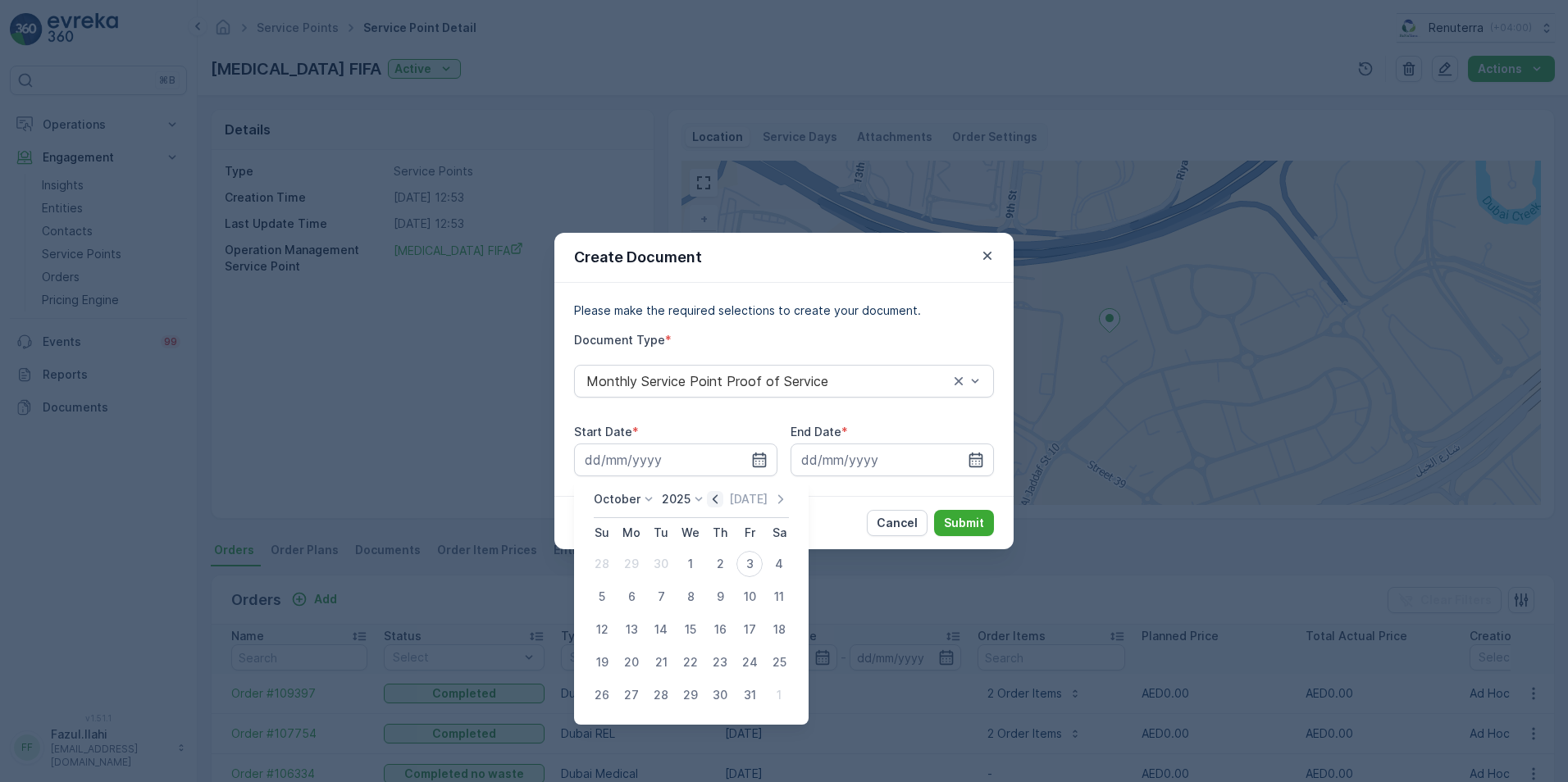
click at [717, 505] on icon "button" at bounding box center [715, 499] width 17 height 17
click at [631, 562] on div "1" at bounding box center [631, 564] width 26 height 26
type input "01.09.2025"
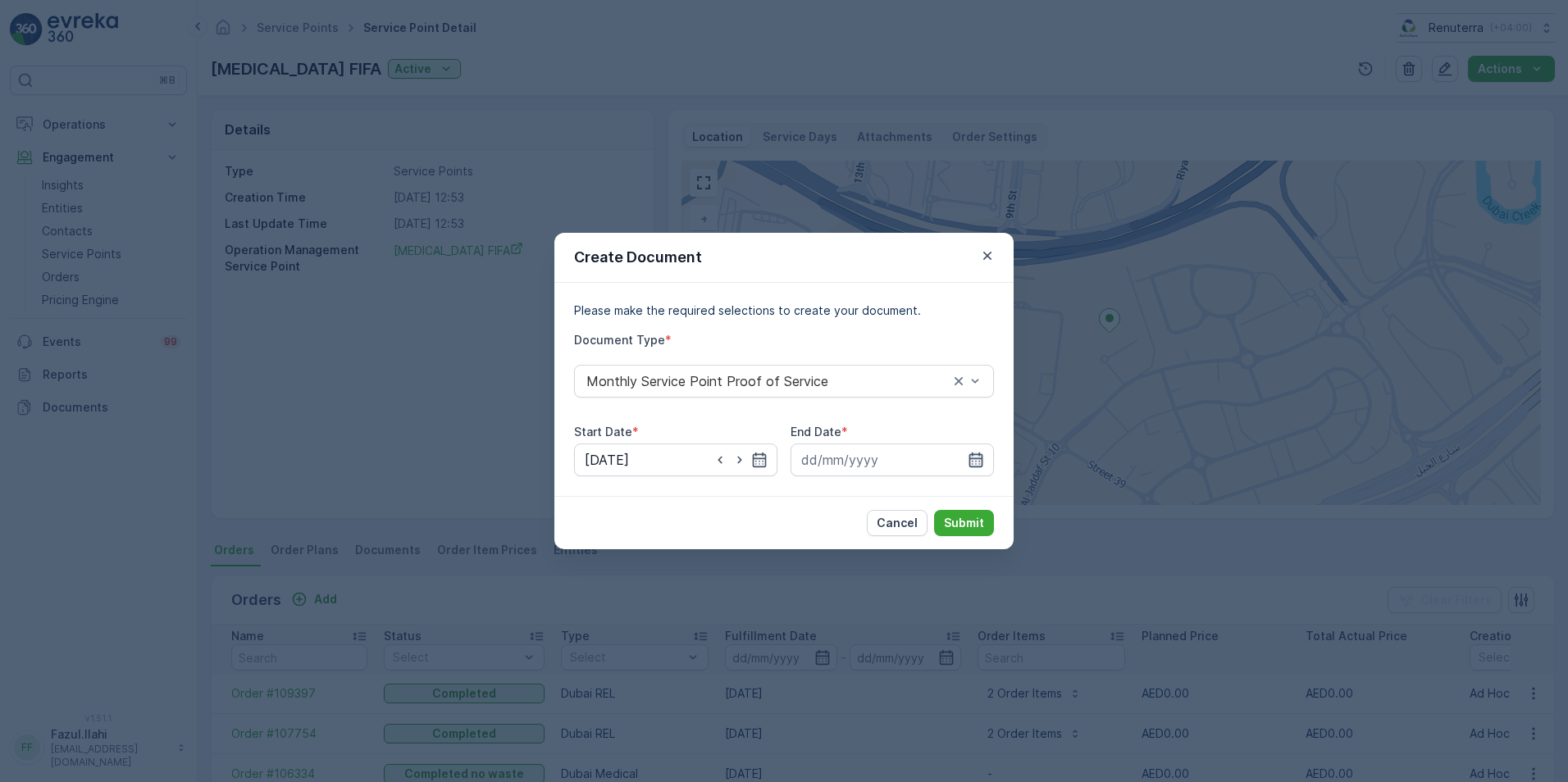
click at [973, 461] on icon "button" at bounding box center [976, 460] width 14 height 15
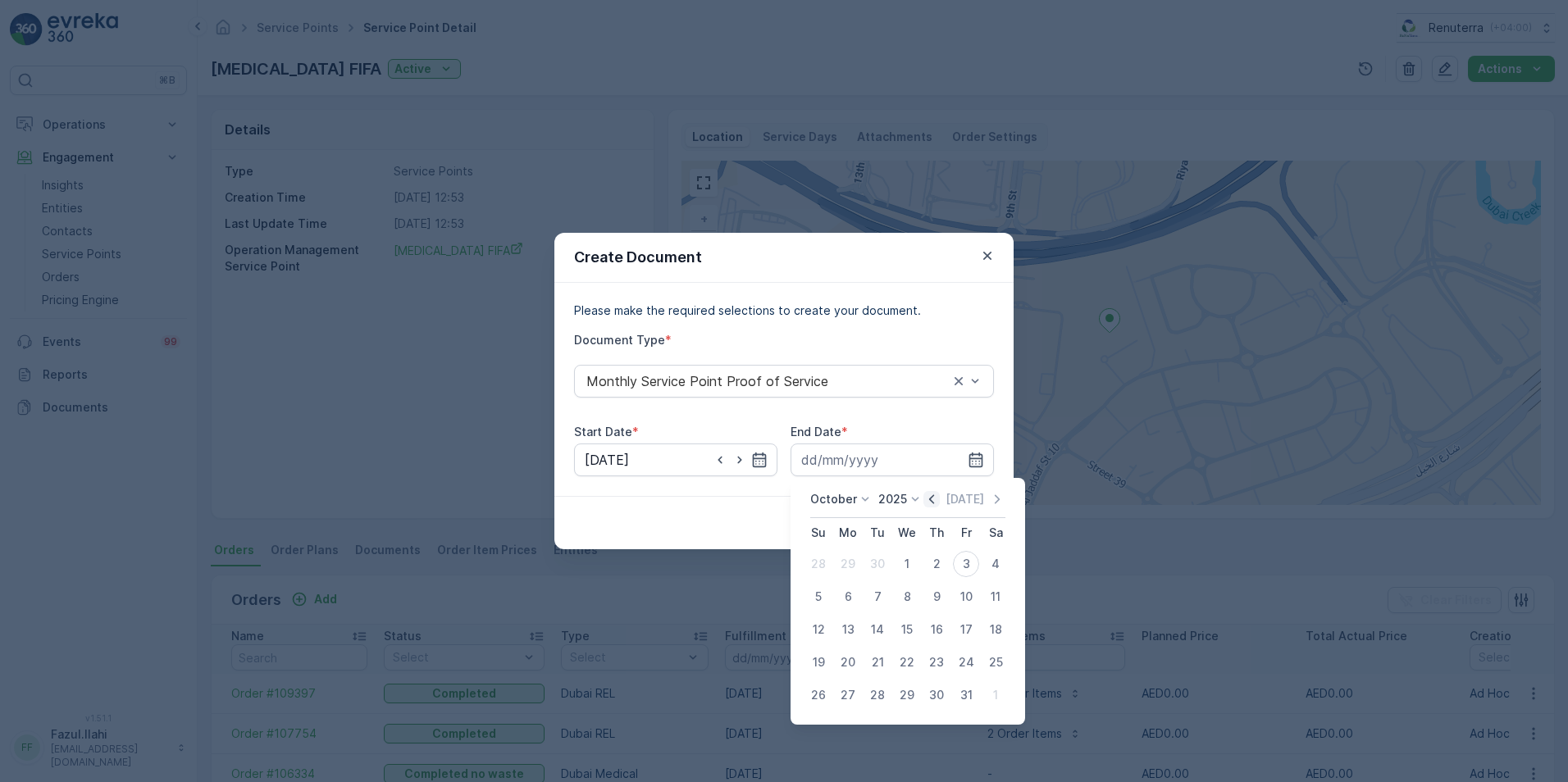
click at [937, 500] on icon "button" at bounding box center [931, 499] width 17 height 17
click at [883, 692] on div "30" at bounding box center [878, 695] width 26 height 26
type input "30.09.2025"
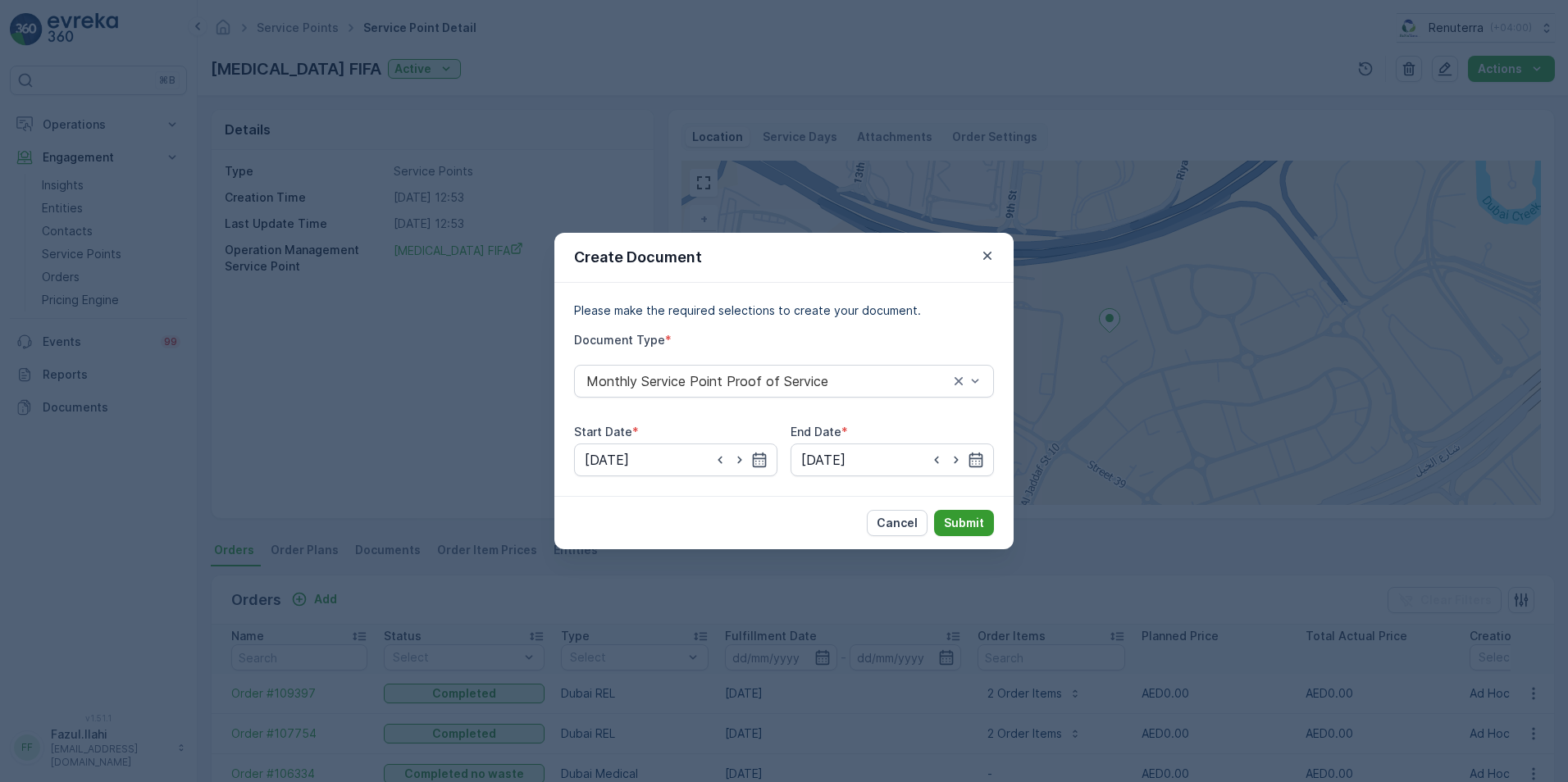
click at [960, 523] on p "Submit" at bounding box center [964, 523] width 40 height 17
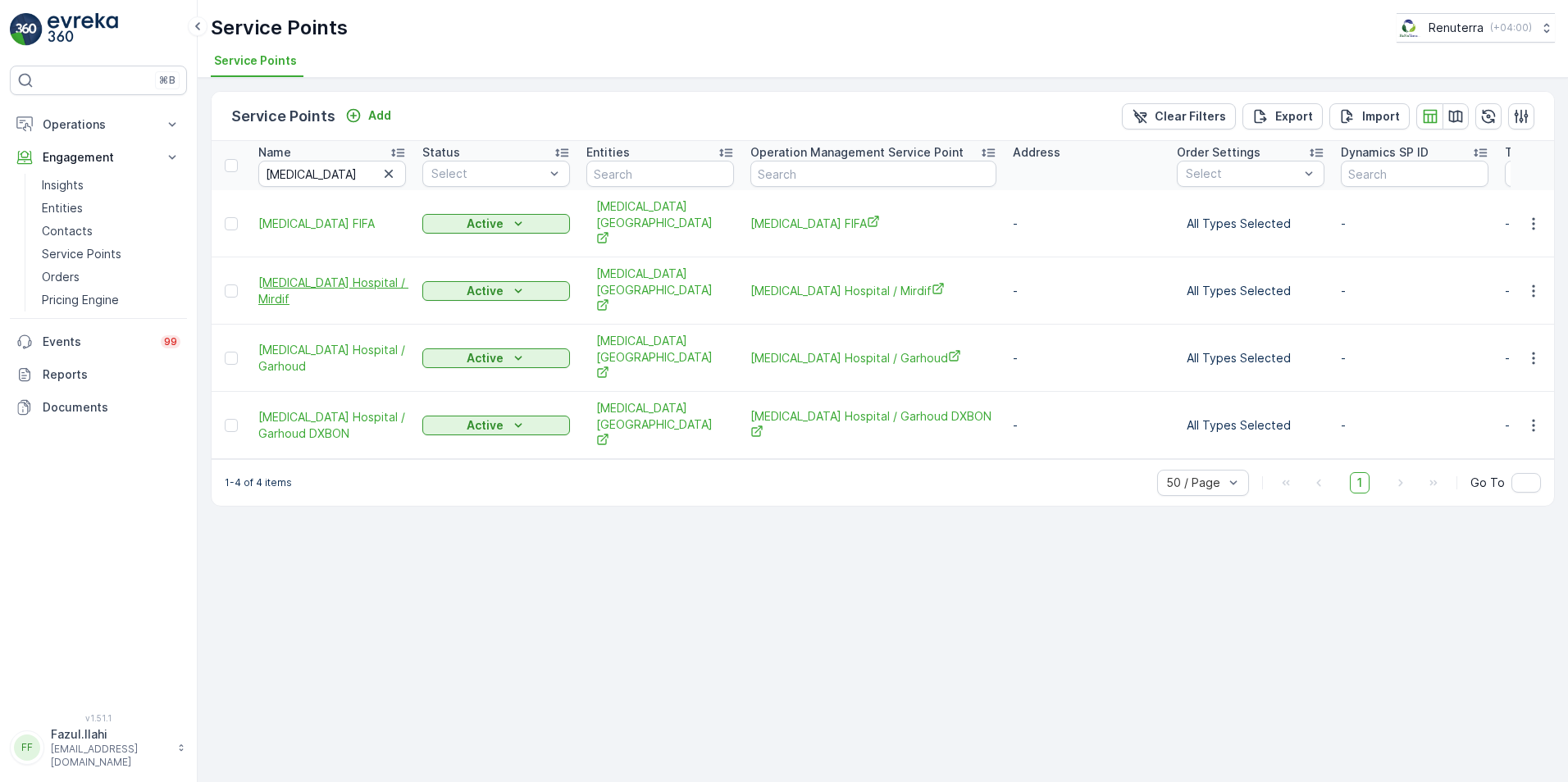
click at [333, 275] on span "HMS Hospital / Mirdif" at bounding box center [332, 291] width 147 height 32
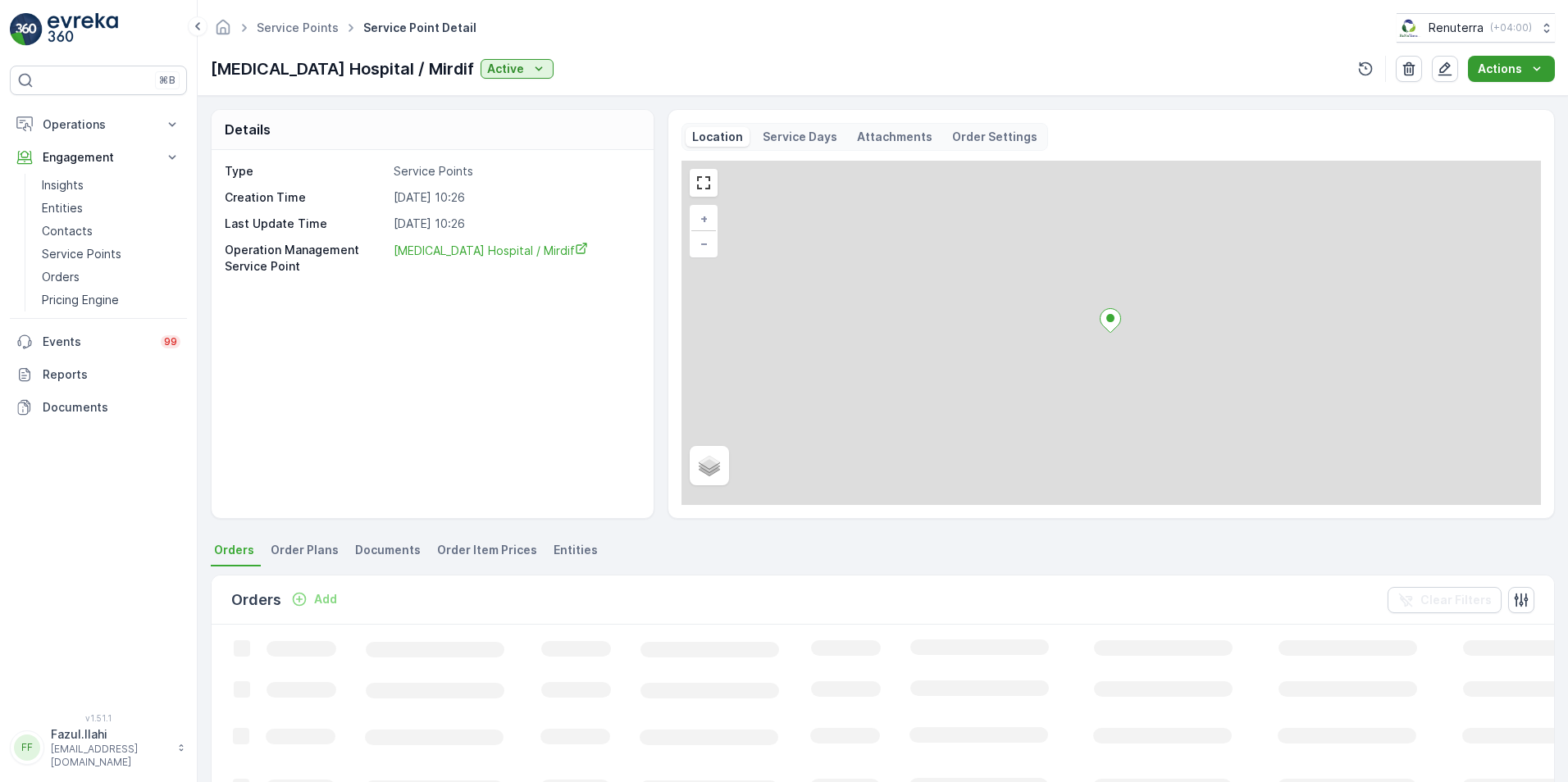
click at [1532, 71] on icon "Actions" at bounding box center [1536, 68] width 17 height 17
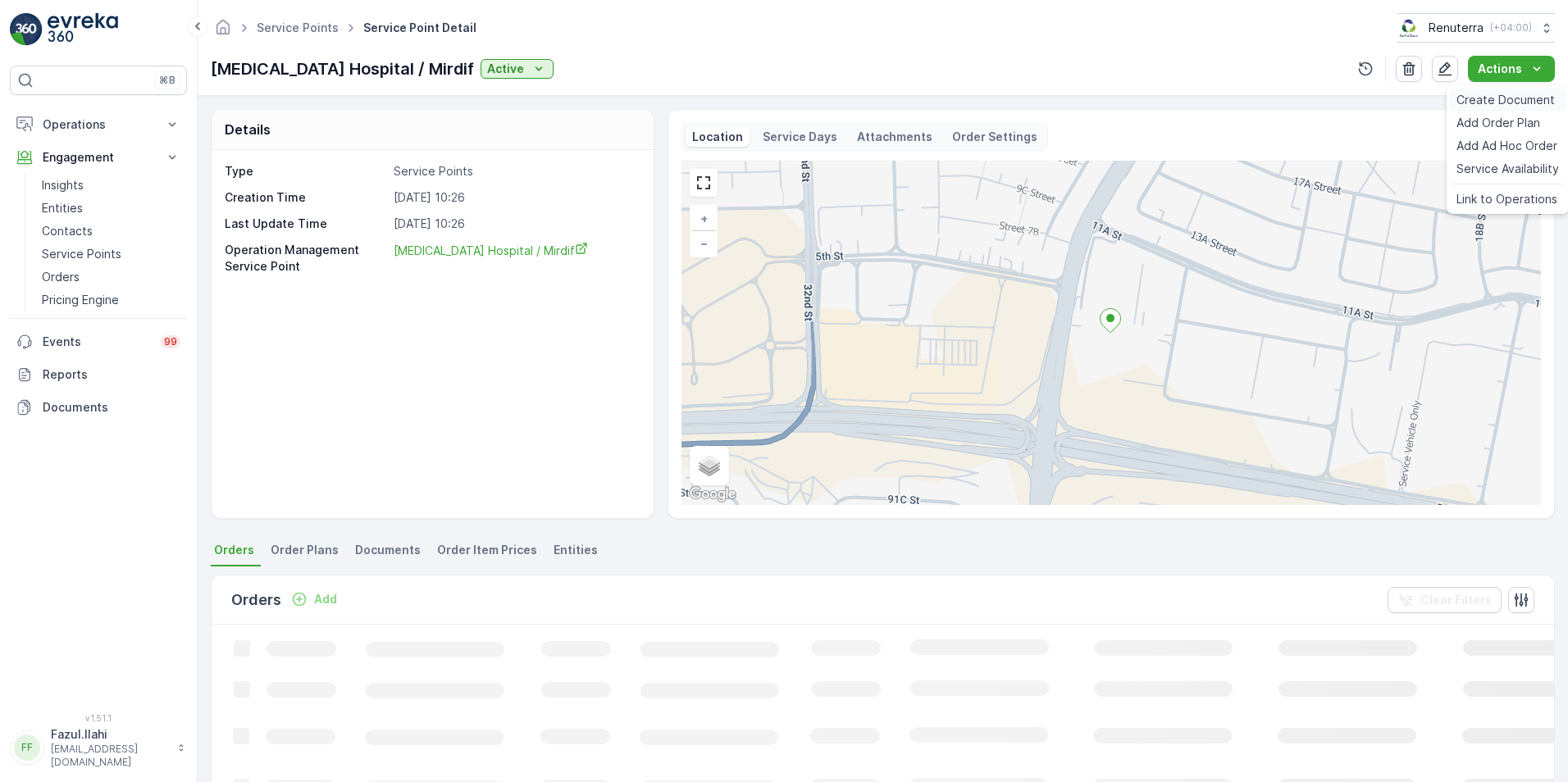
click at [1507, 95] on span "Create Document" at bounding box center [1506, 100] width 98 height 17
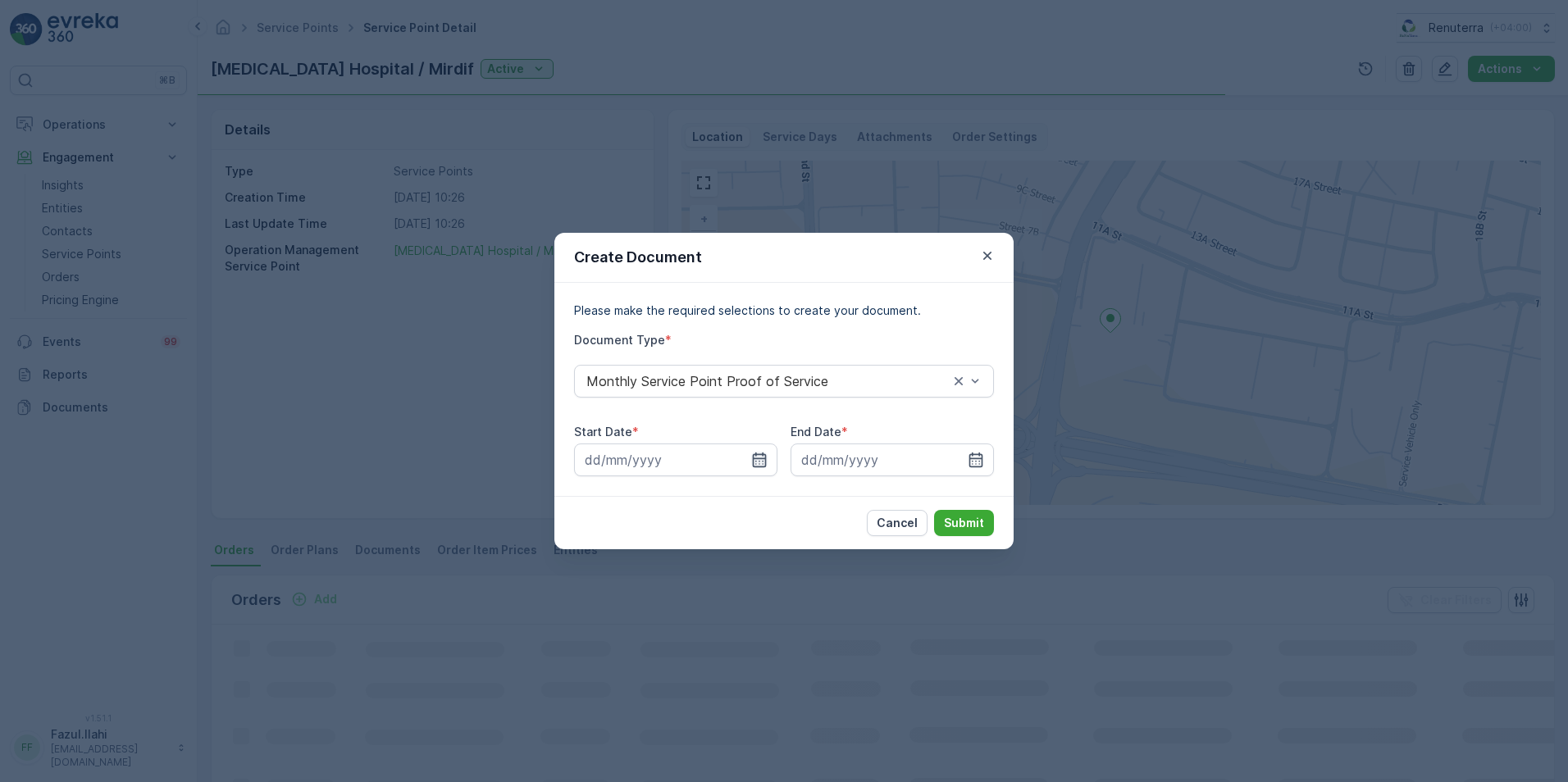
click at [759, 460] on icon "button" at bounding box center [759, 460] width 17 height 17
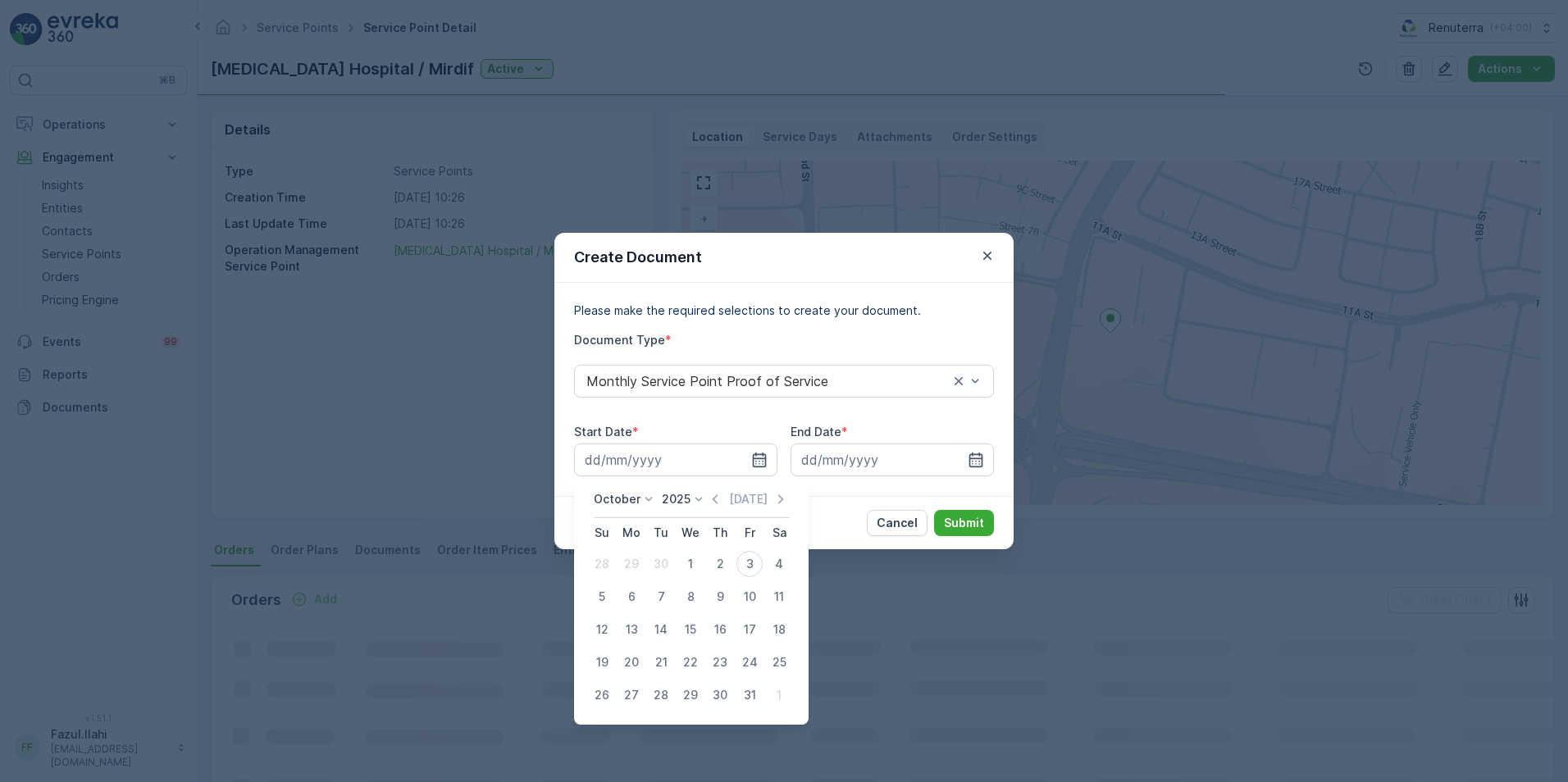
click at [730, 499] on div "Today" at bounding box center [747, 499] width 82 height 17
click at [720, 499] on icon "button" at bounding box center [715, 499] width 17 height 17
click at [644, 558] on button "1" at bounding box center [632, 564] width 30 height 30
type input "01.09.2025"
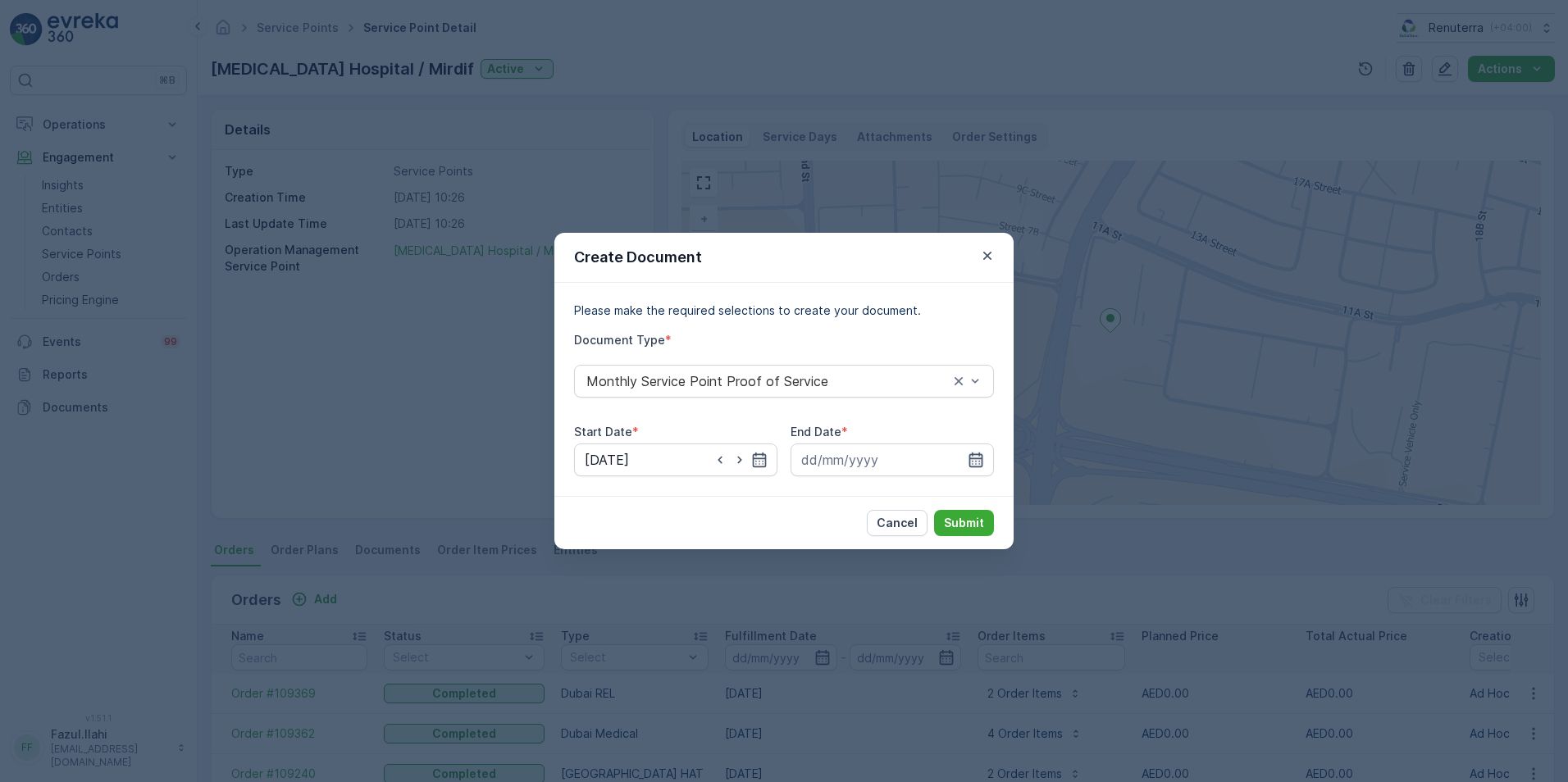
click at [970, 457] on icon "button" at bounding box center [976, 460] width 14 height 15
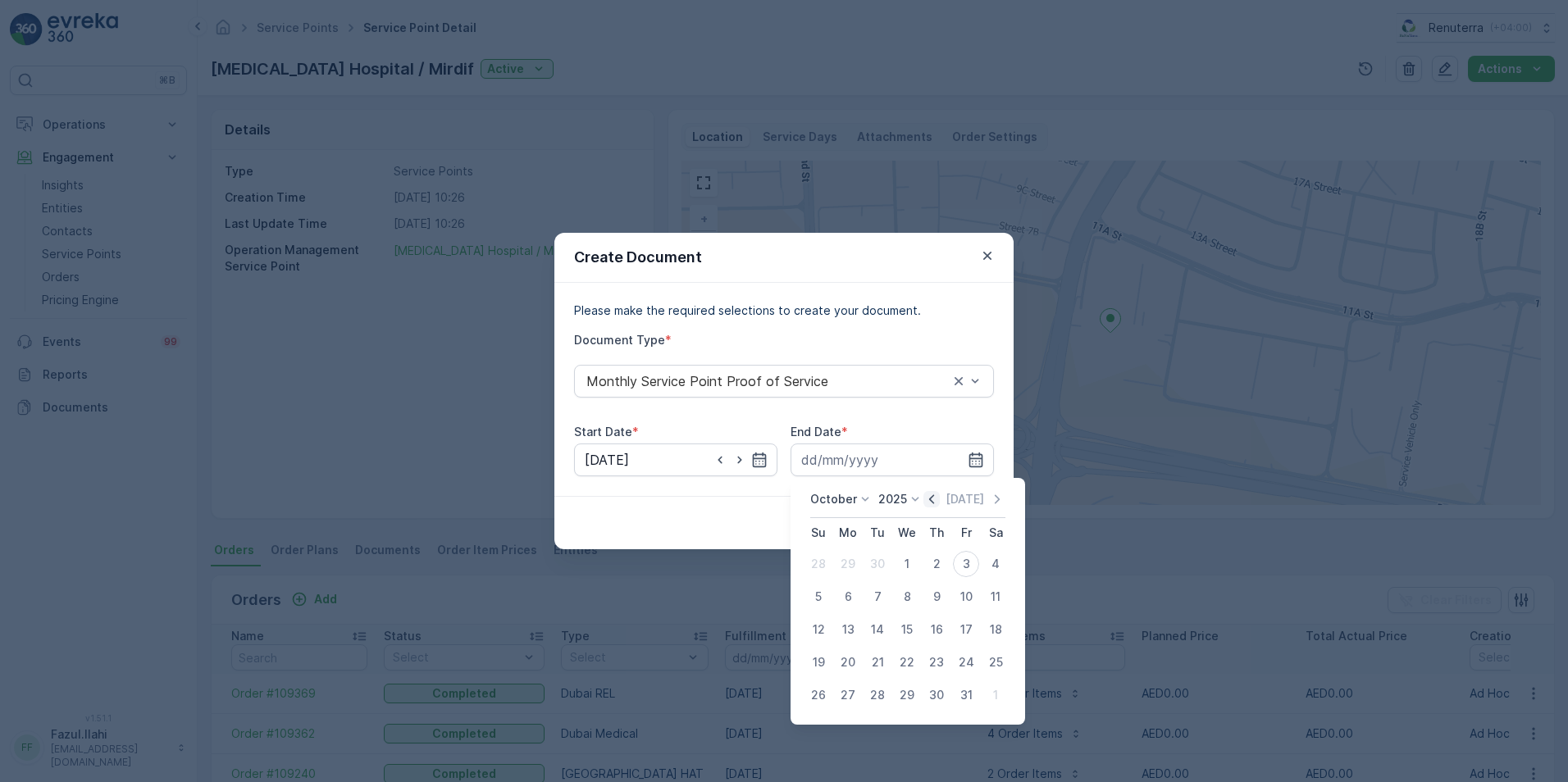
click at [932, 499] on icon "button" at bounding box center [931, 499] width 17 height 17
click at [874, 695] on div "30" at bounding box center [878, 695] width 26 height 26
type input "30.09.2025"
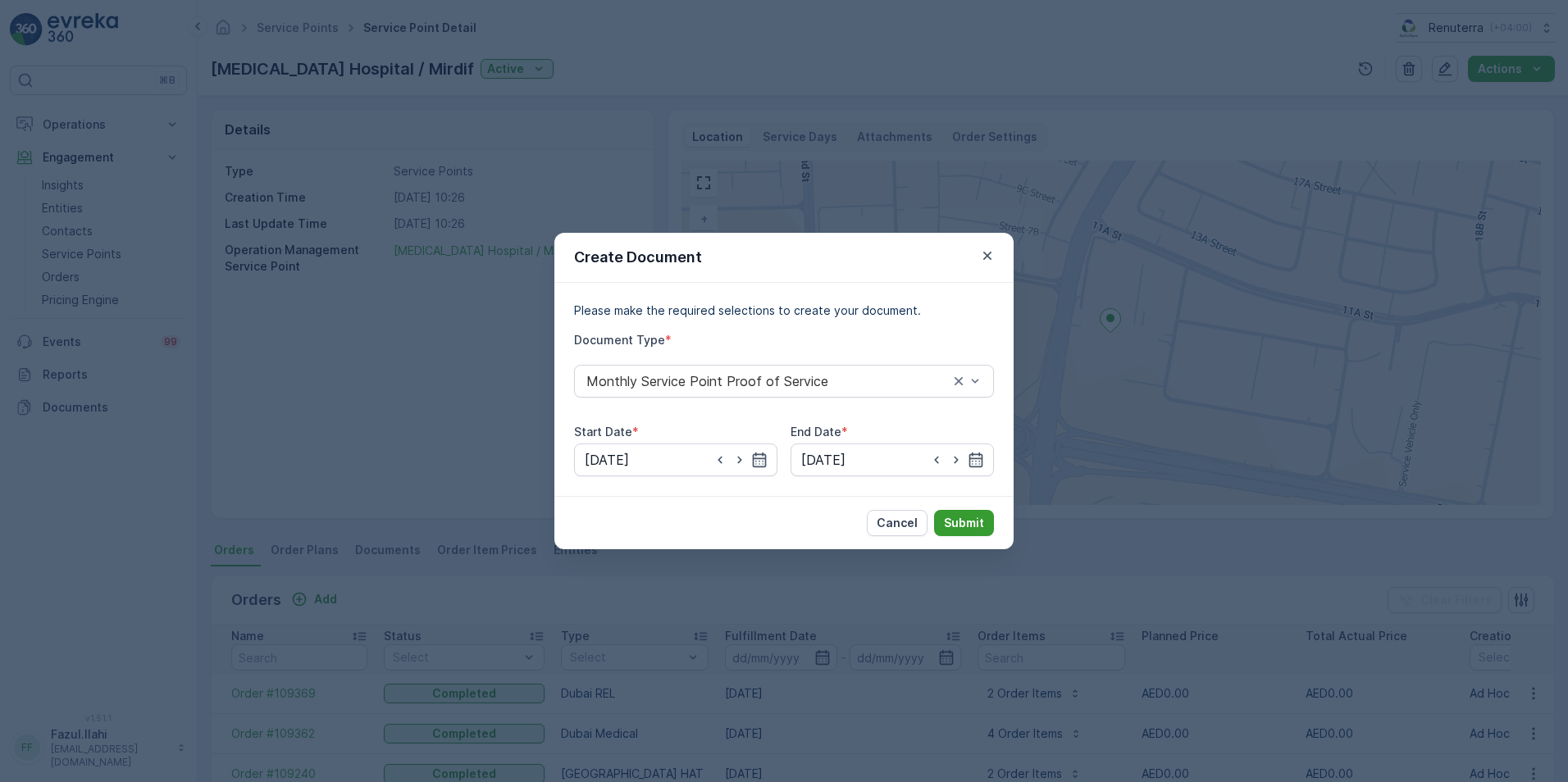
click at [962, 525] on p "Submit" at bounding box center [964, 523] width 40 height 17
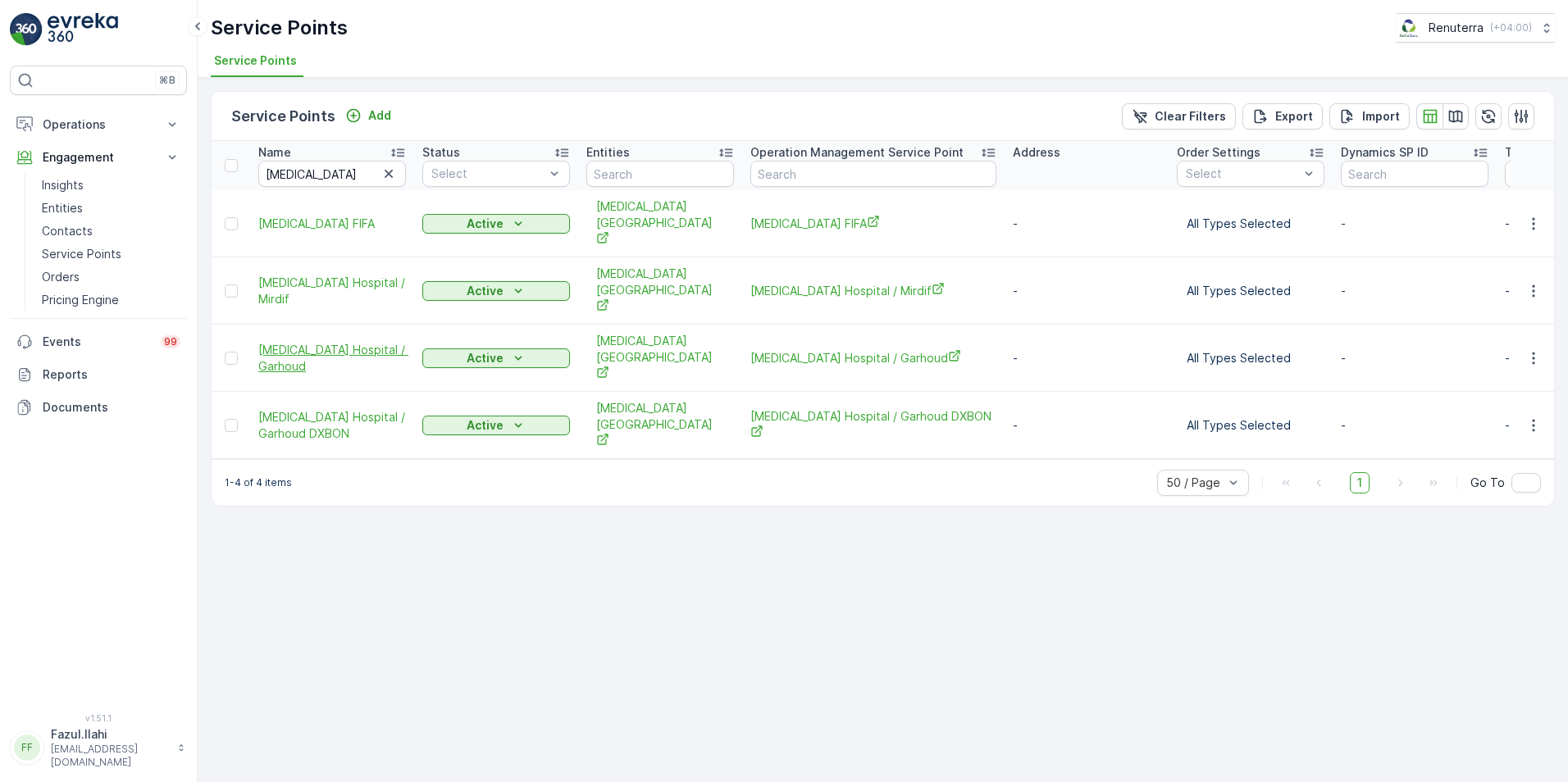
click at [353, 342] on span "HMS Hospital / Garhoud" at bounding box center [332, 358] width 147 height 32
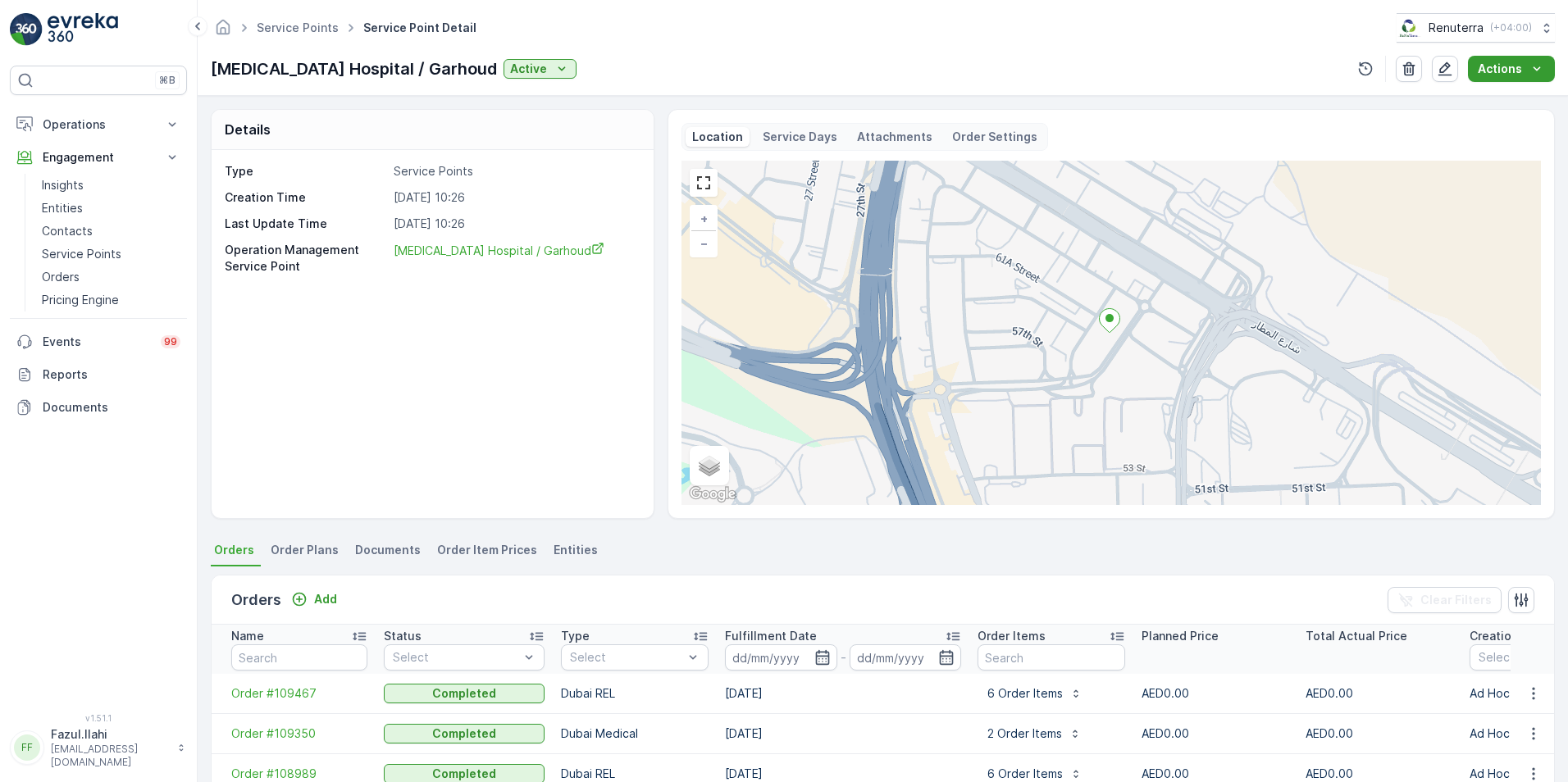
click at [1536, 63] on icon "Actions" at bounding box center [1536, 68] width 17 height 17
click at [1505, 100] on span "Create Document" at bounding box center [1506, 100] width 98 height 17
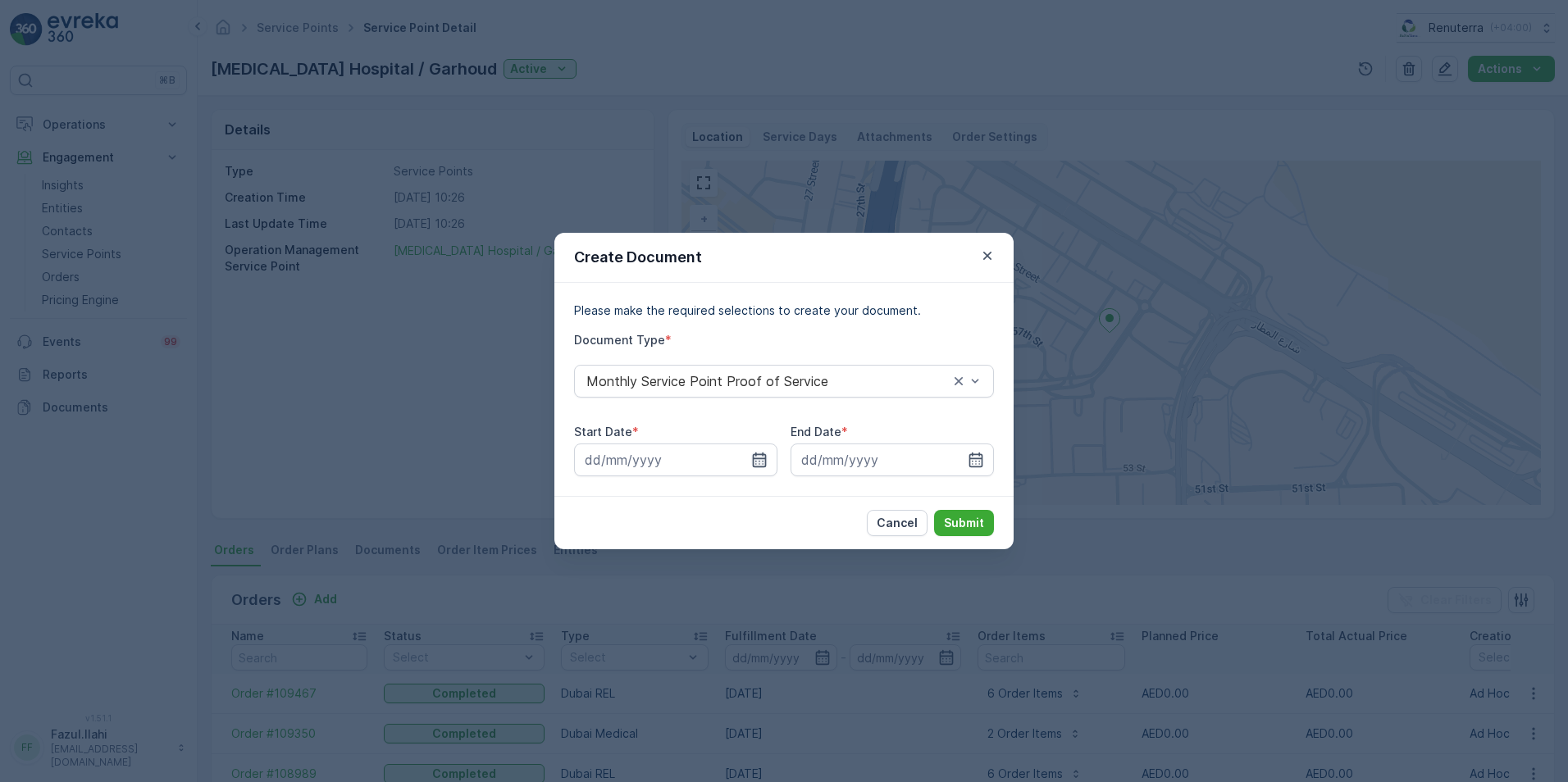
click at [766, 454] on icon "button" at bounding box center [759, 460] width 17 height 17
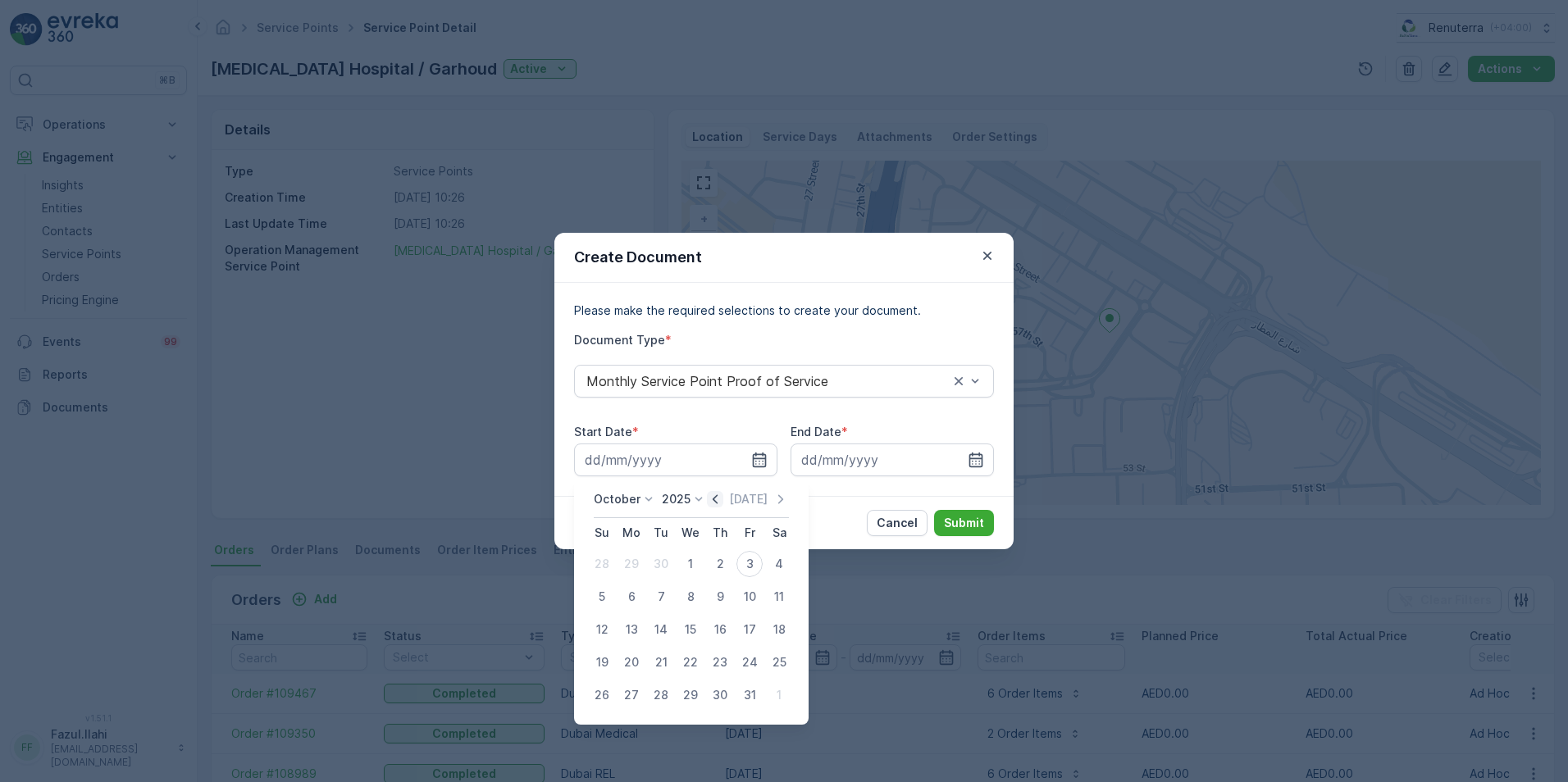
click at [717, 502] on icon "button" at bounding box center [715, 499] width 17 height 17
click at [628, 567] on div "1" at bounding box center [631, 564] width 26 height 26
type input "01.09.2025"
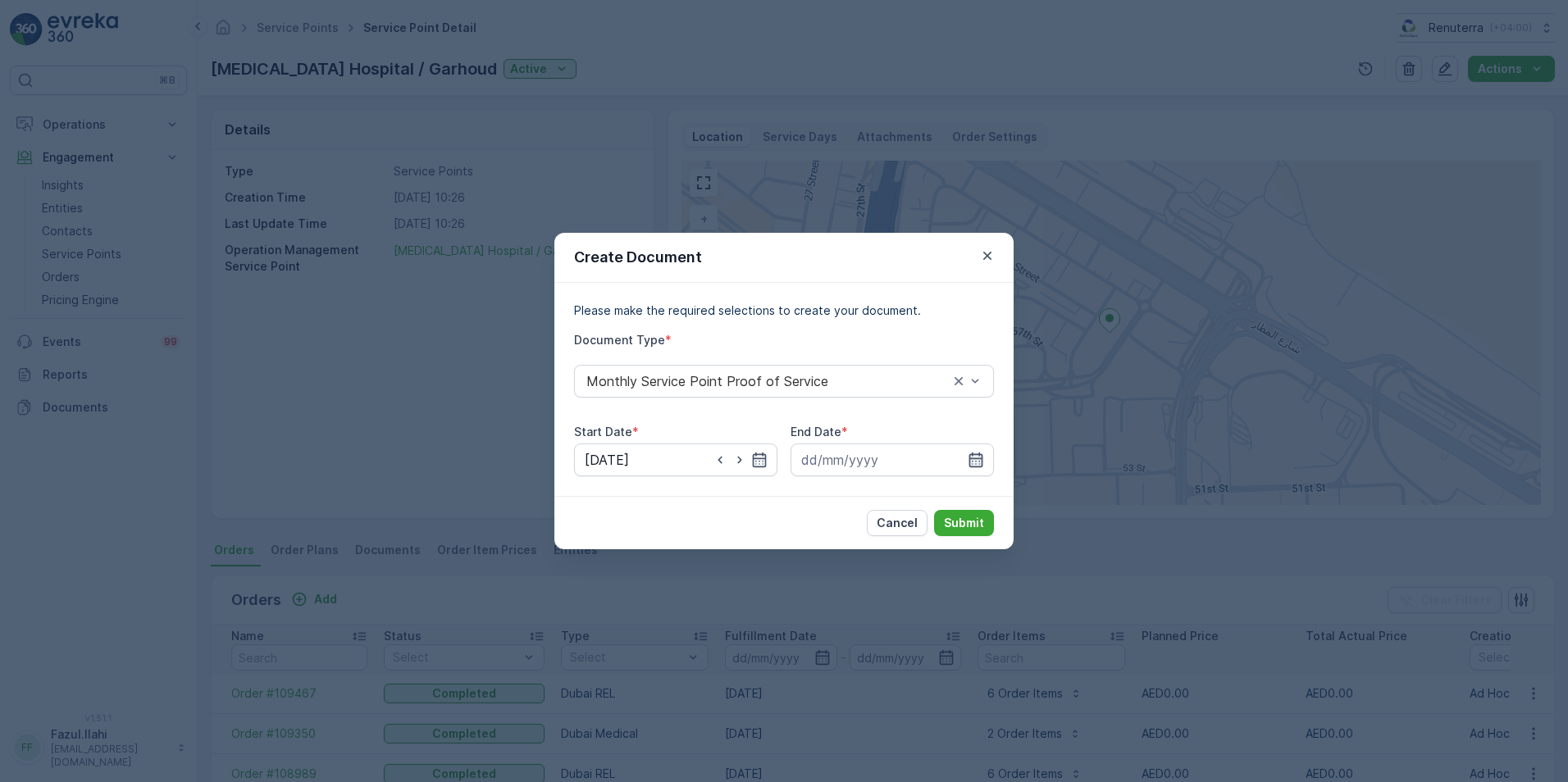
click at [971, 462] on icon "button" at bounding box center [975, 460] width 17 height 17
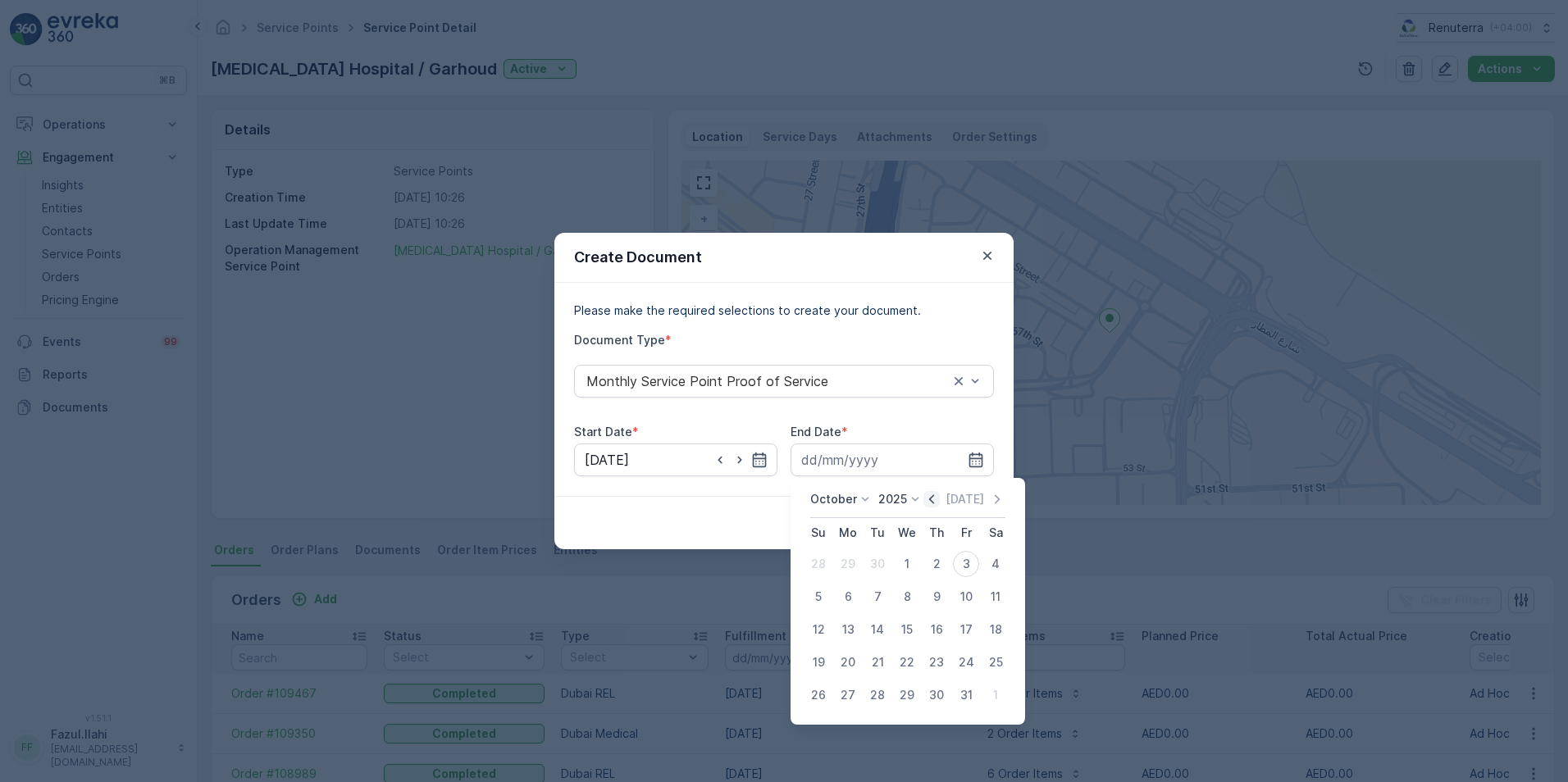
click at [931, 499] on icon "button" at bounding box center [931, 499] width 17 height 17
click at [878, 689] on div "30" at bounding box center [878, 695] width 26 height 26
type input "30.09.2025"
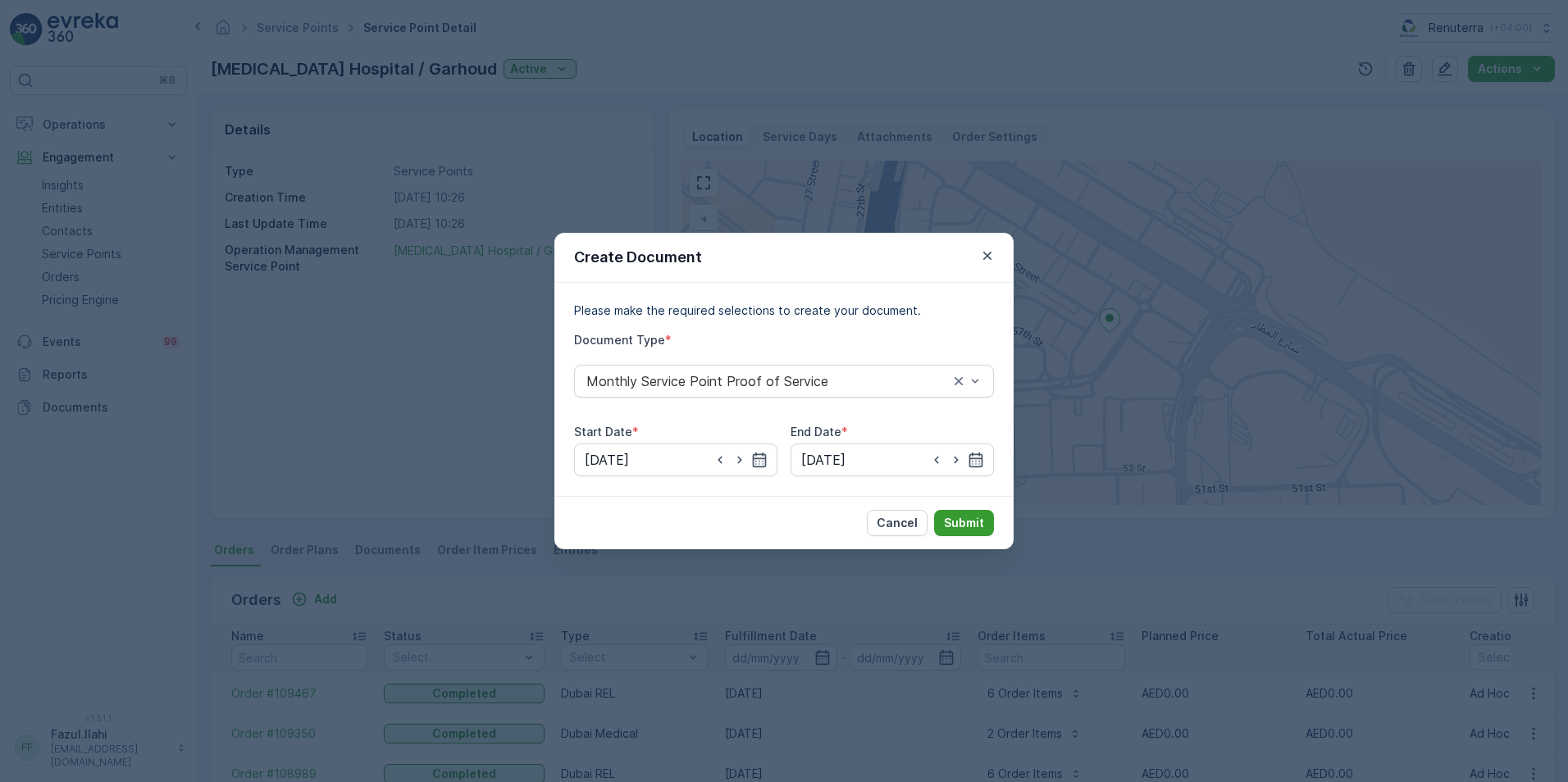
click at [953, 527] on p "Submit" at bounding box center [964, 523] width 40 height 17
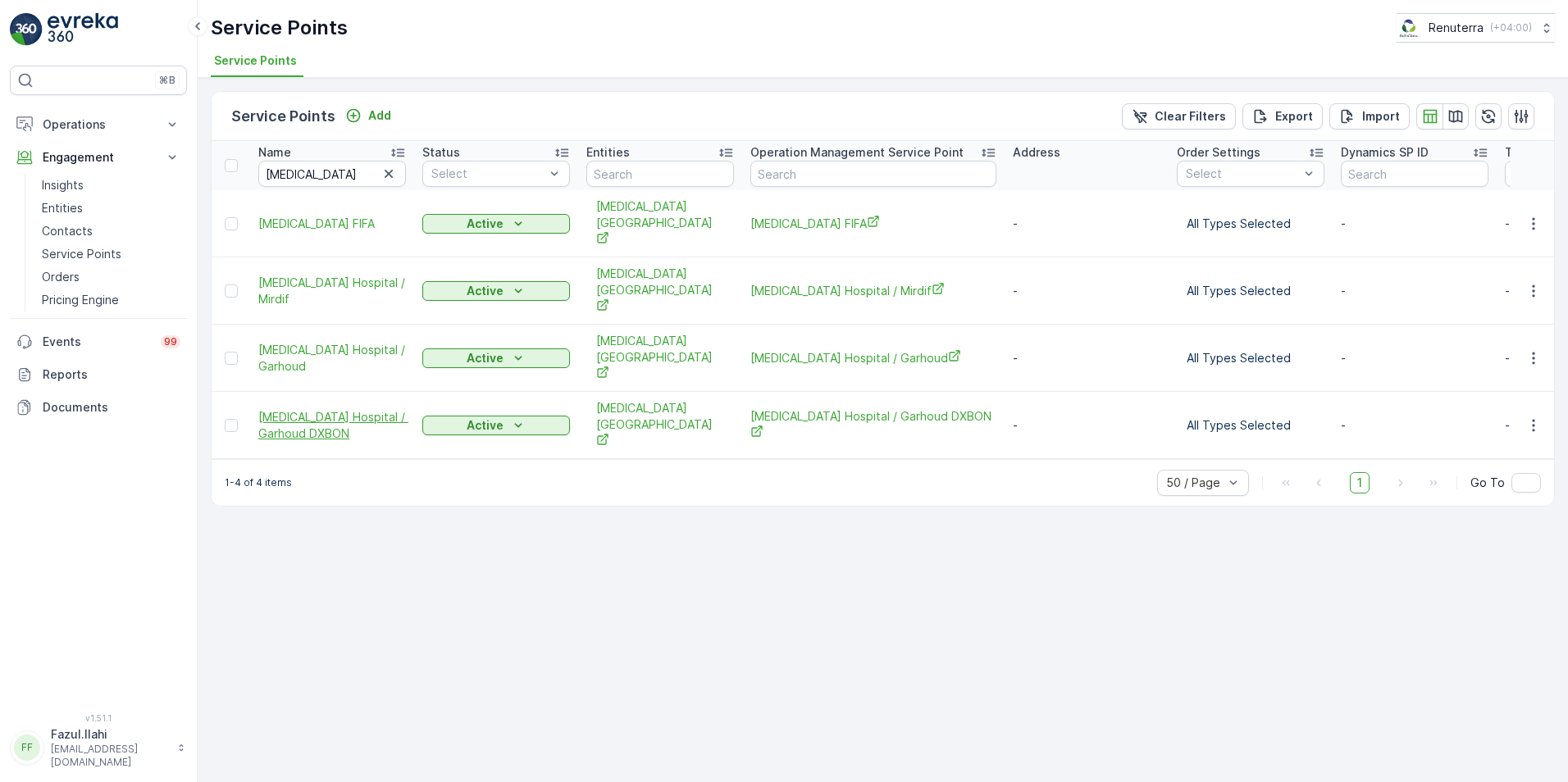
click at [324, 409] on span "HMS Hospital / Garhoud DXBON" at bounding box center [332, 425] width 147 height 32
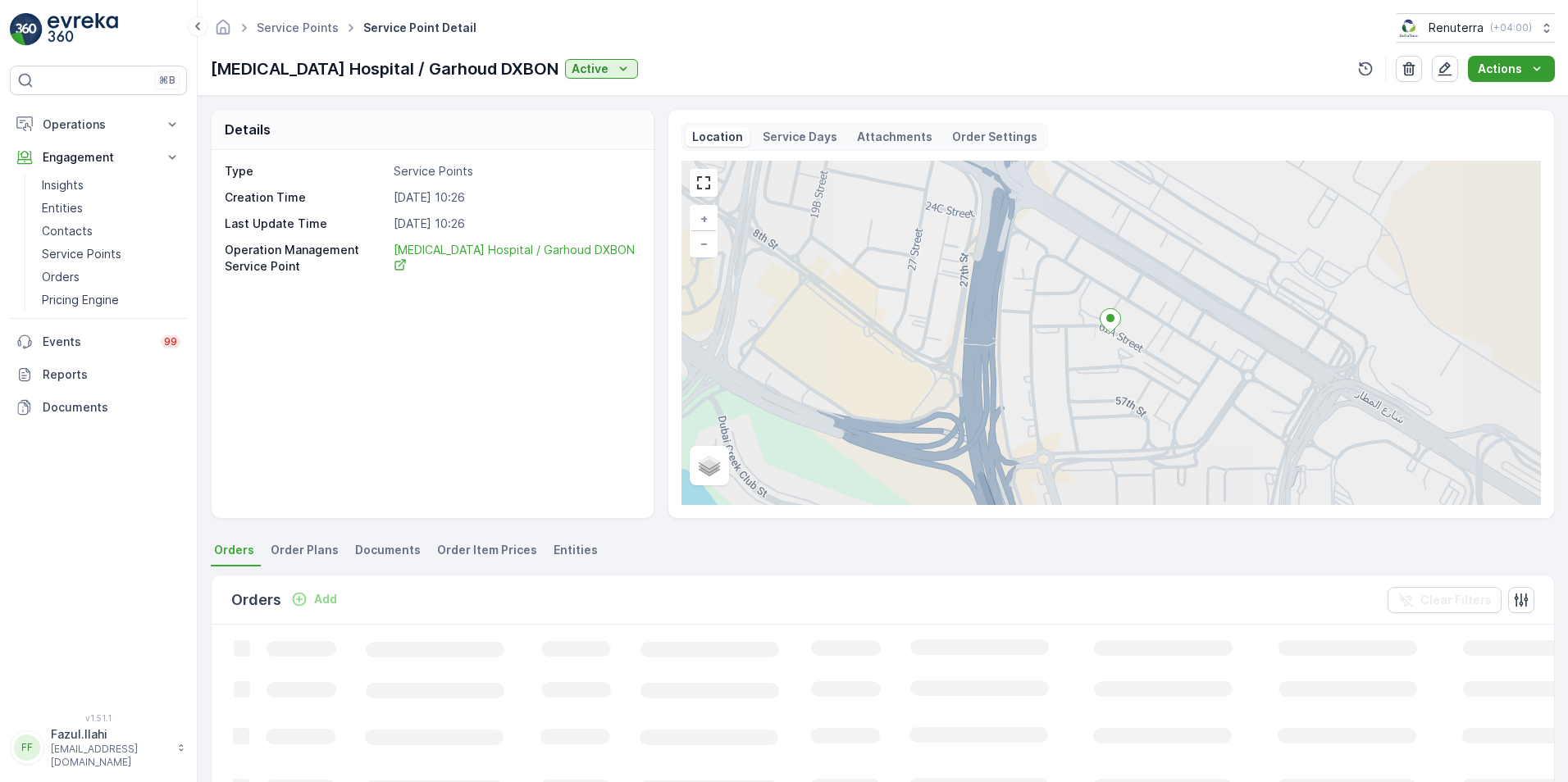
click at [1543, 62] on icon "Actions" at bounding box center [1536, 68] width 17 height 17
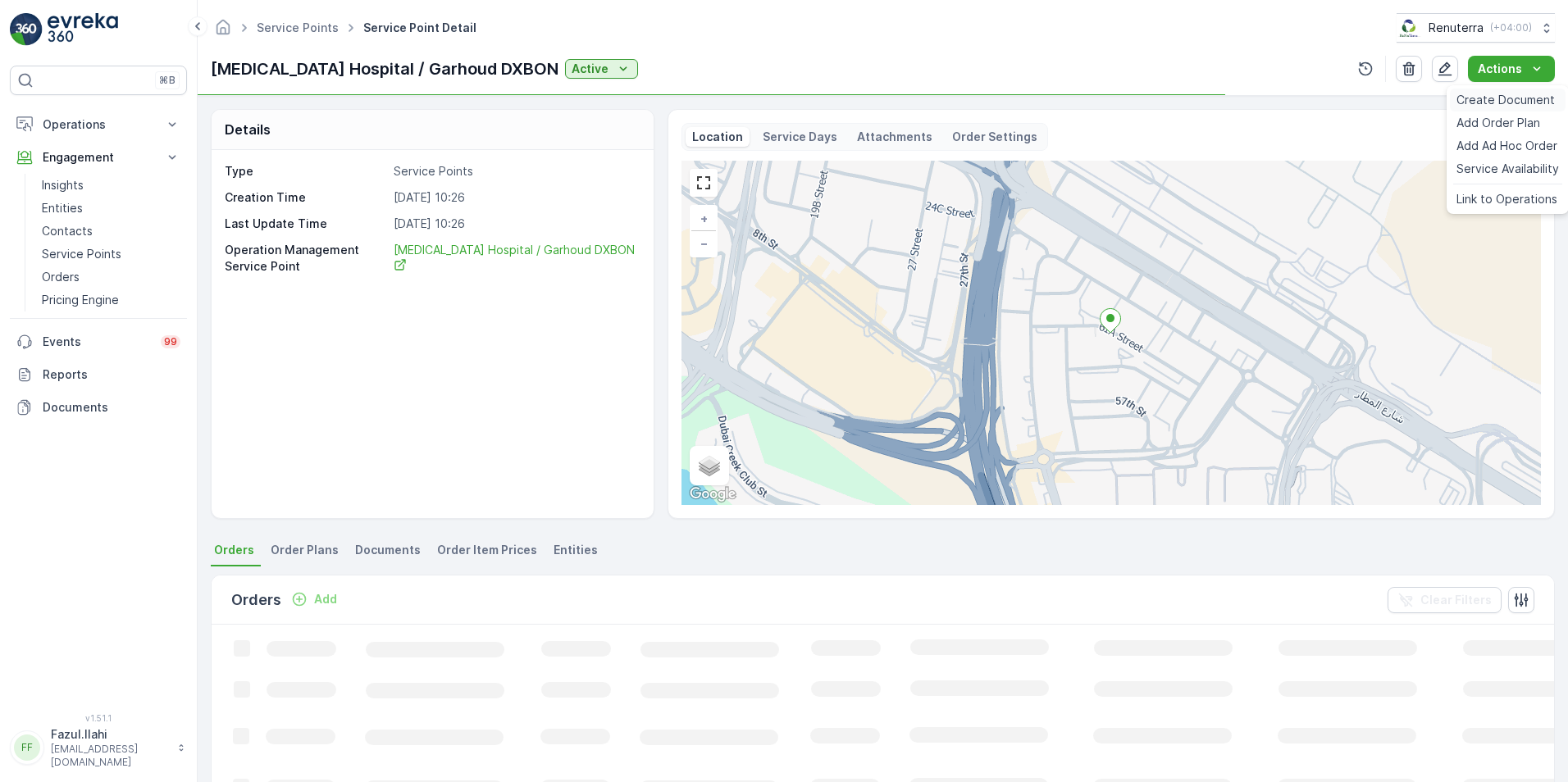
click at [1507, 95] on span "Create Document" at bounding box center [1506, 100] width 98 height 17
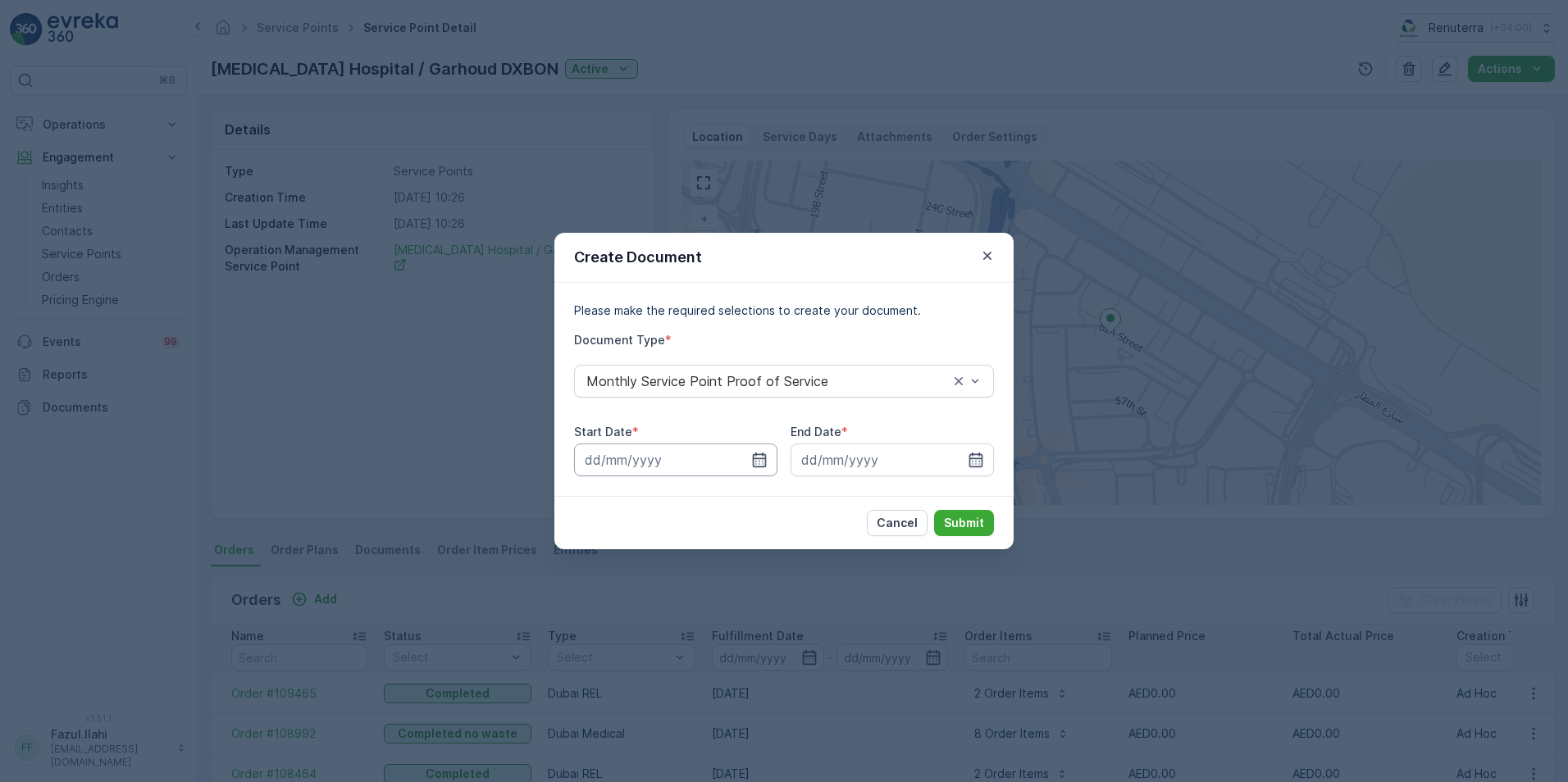
click at [749, 464] on input at bounding box center [676, 459] width 204 height 32
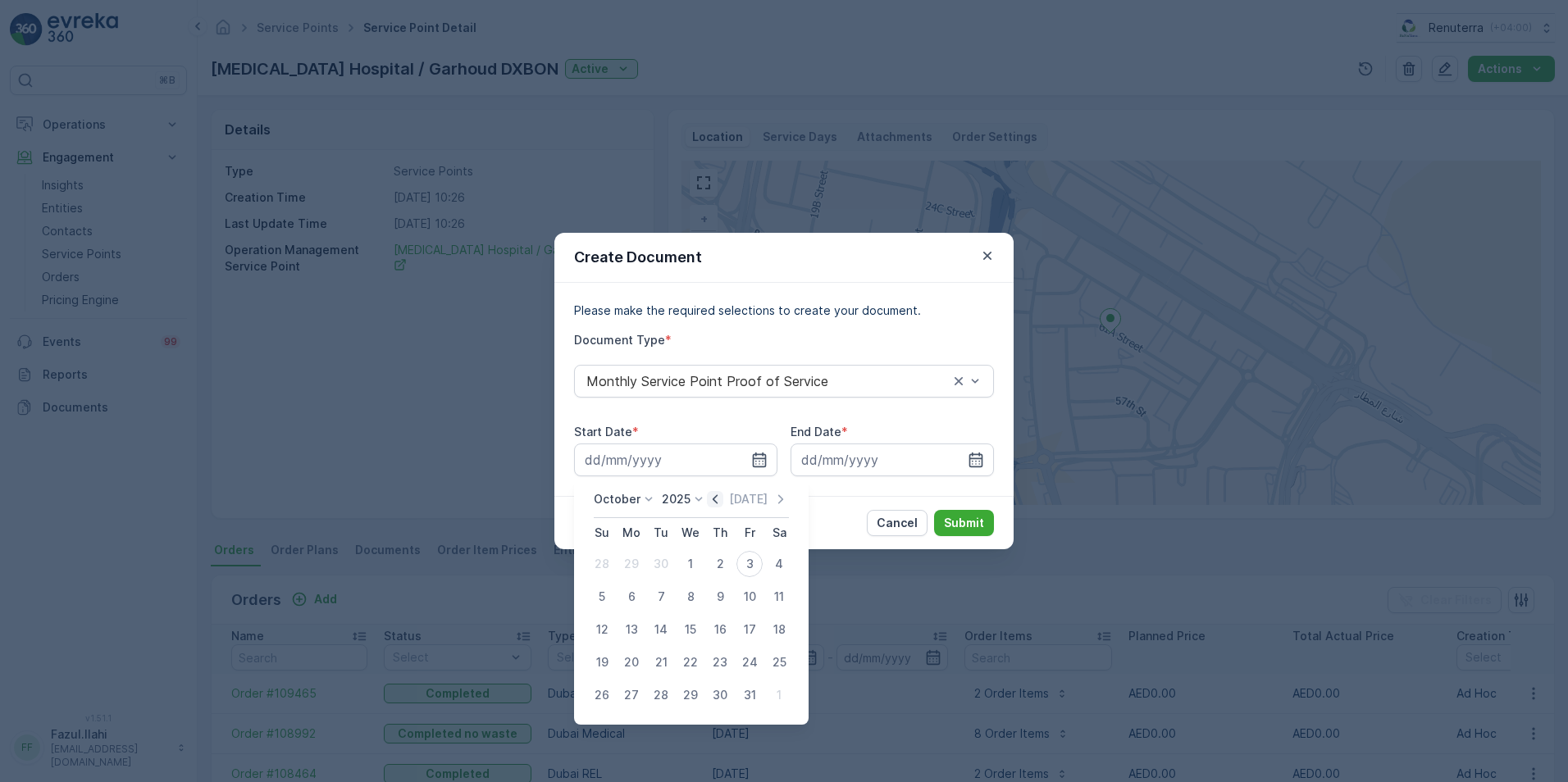
click at [717, 503] on icon "button" at bounding box center [715, 499] width 17 height 17
click at [640, 564] on div "1" at bounding box center [631, 564] width 26 height 26
type input "01.09.2025"
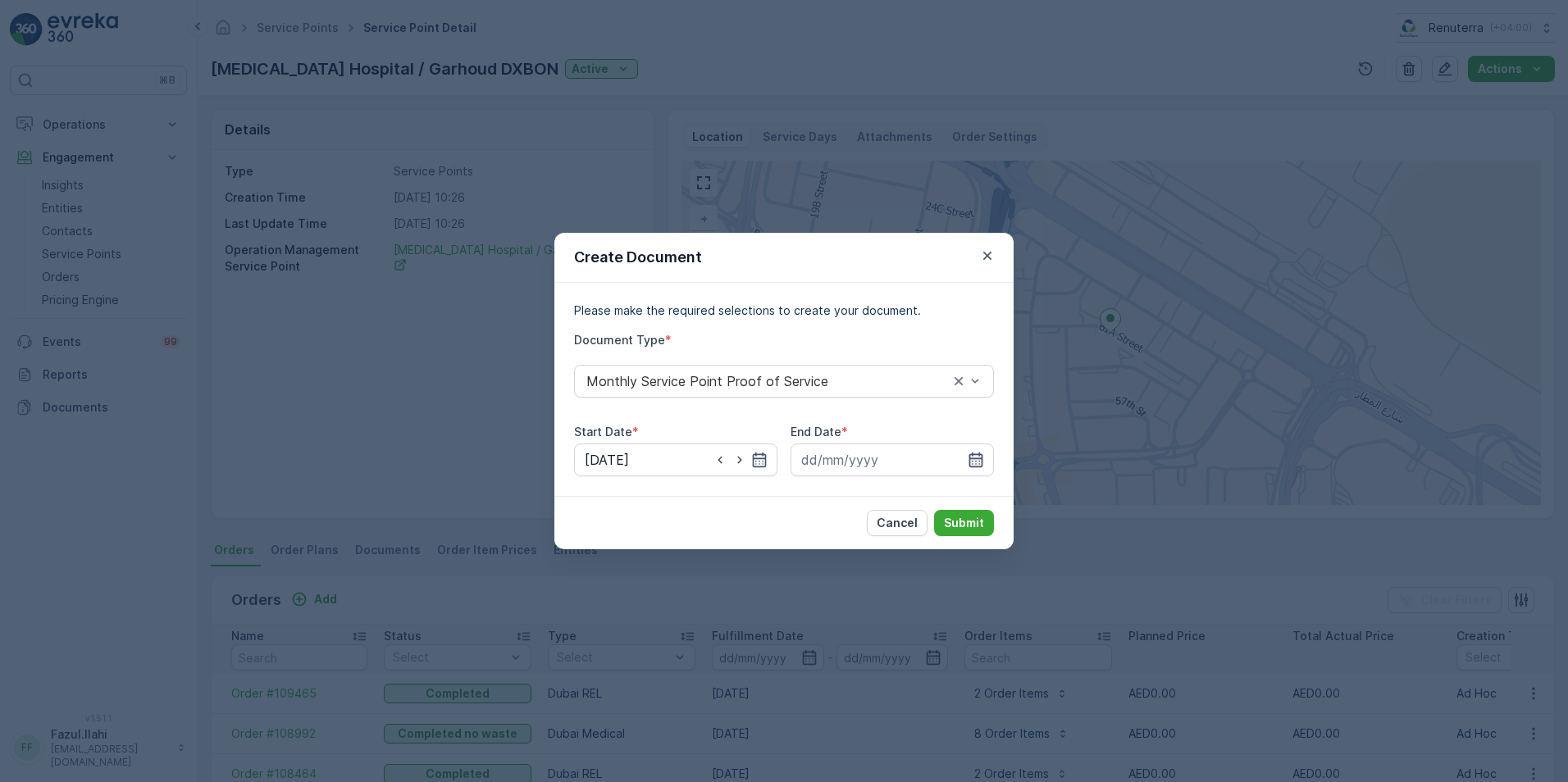
click at [978, 457] on icon "button" at bounding box center [975, 460] width 17 height 17
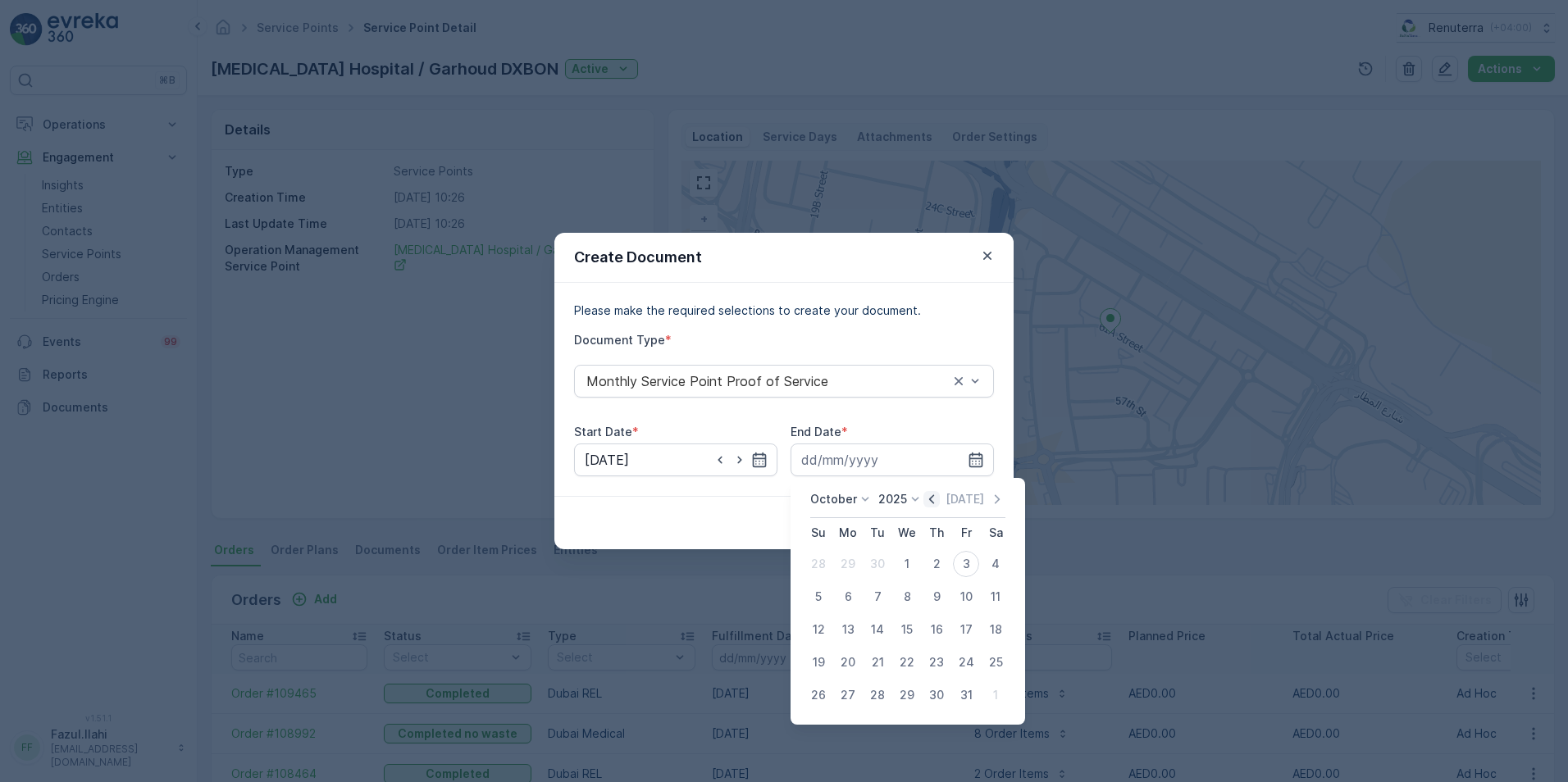
click at [940, 501] on icon "button" at bounding box center [931, 499] width 17 height 17
click at [884, 690] on div "30" at bounding box center [878, 695] width 26 height 26
type input "30.09.2025"
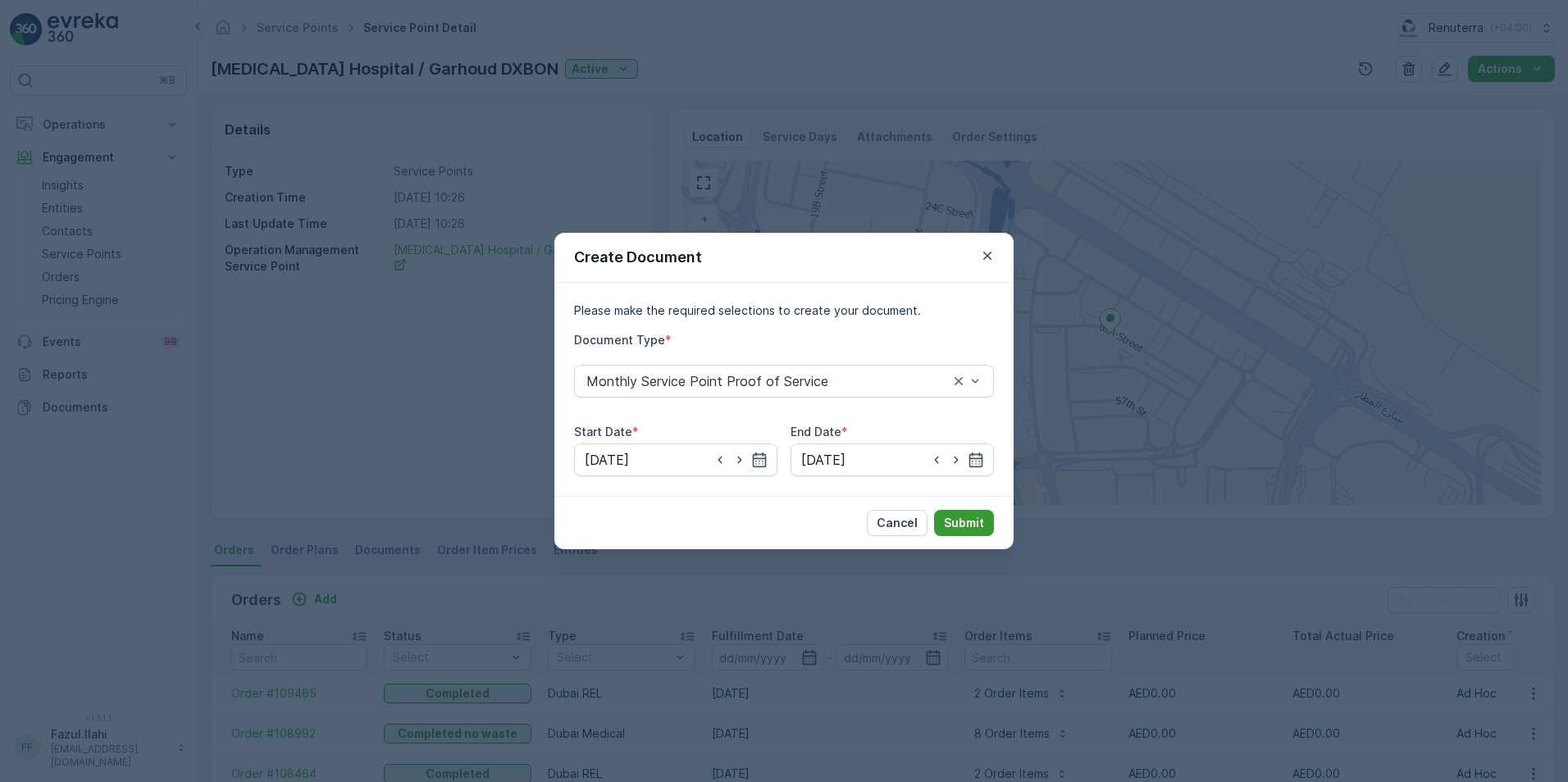
click at [966, 527] on p "Submit" at bounding box center [964, 523] width 40 height 17
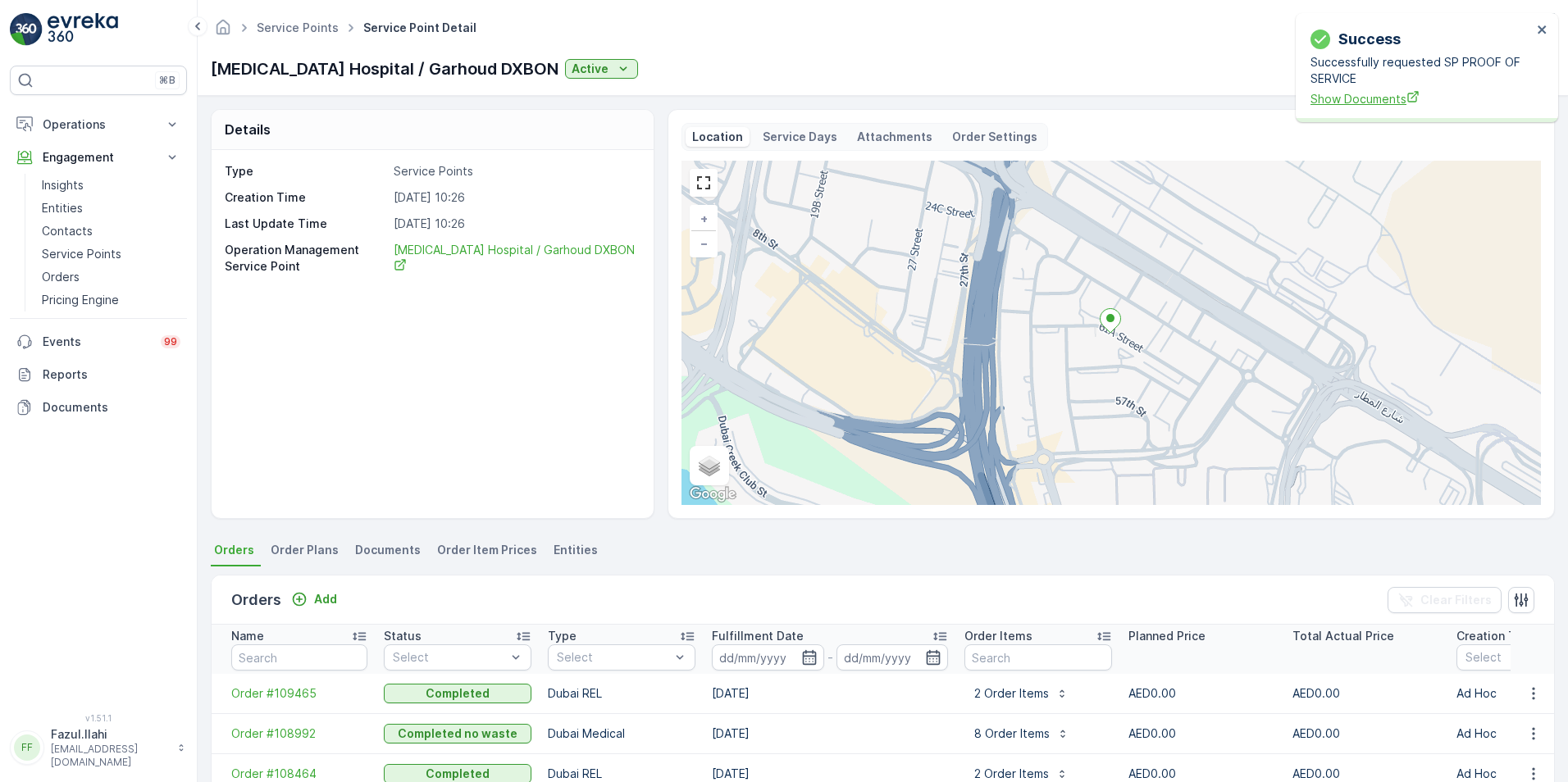
click at [1356, 97] on span "Show Documents" at bounding box center [1421, 99] width 221 height 18
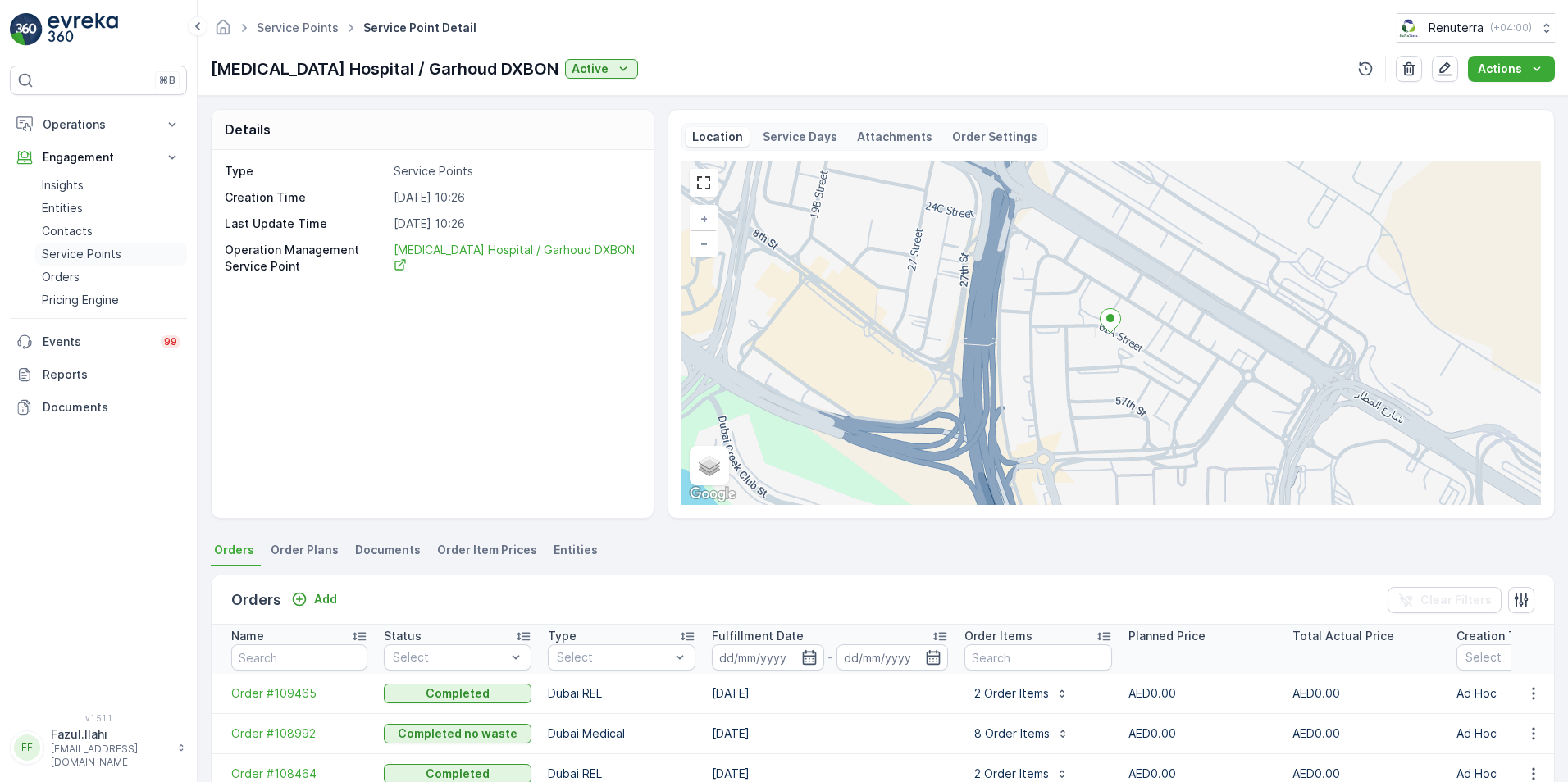
click at [75, 250] on p "Service Points" at bounding box center [82, 254] width 80 height 17
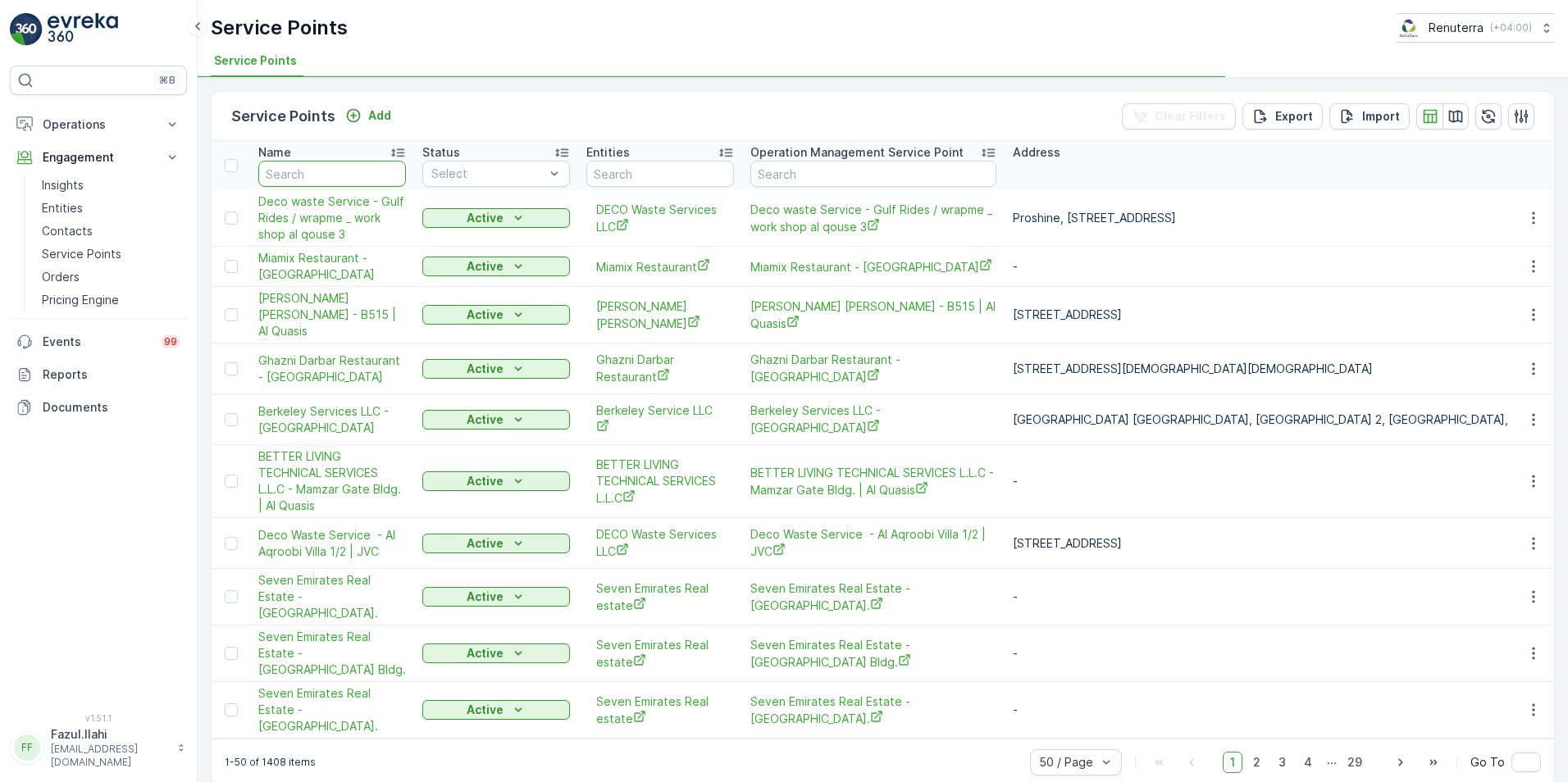
click at [319, 176] on input "text" at bounding box center [332, 174] width 147 height 26
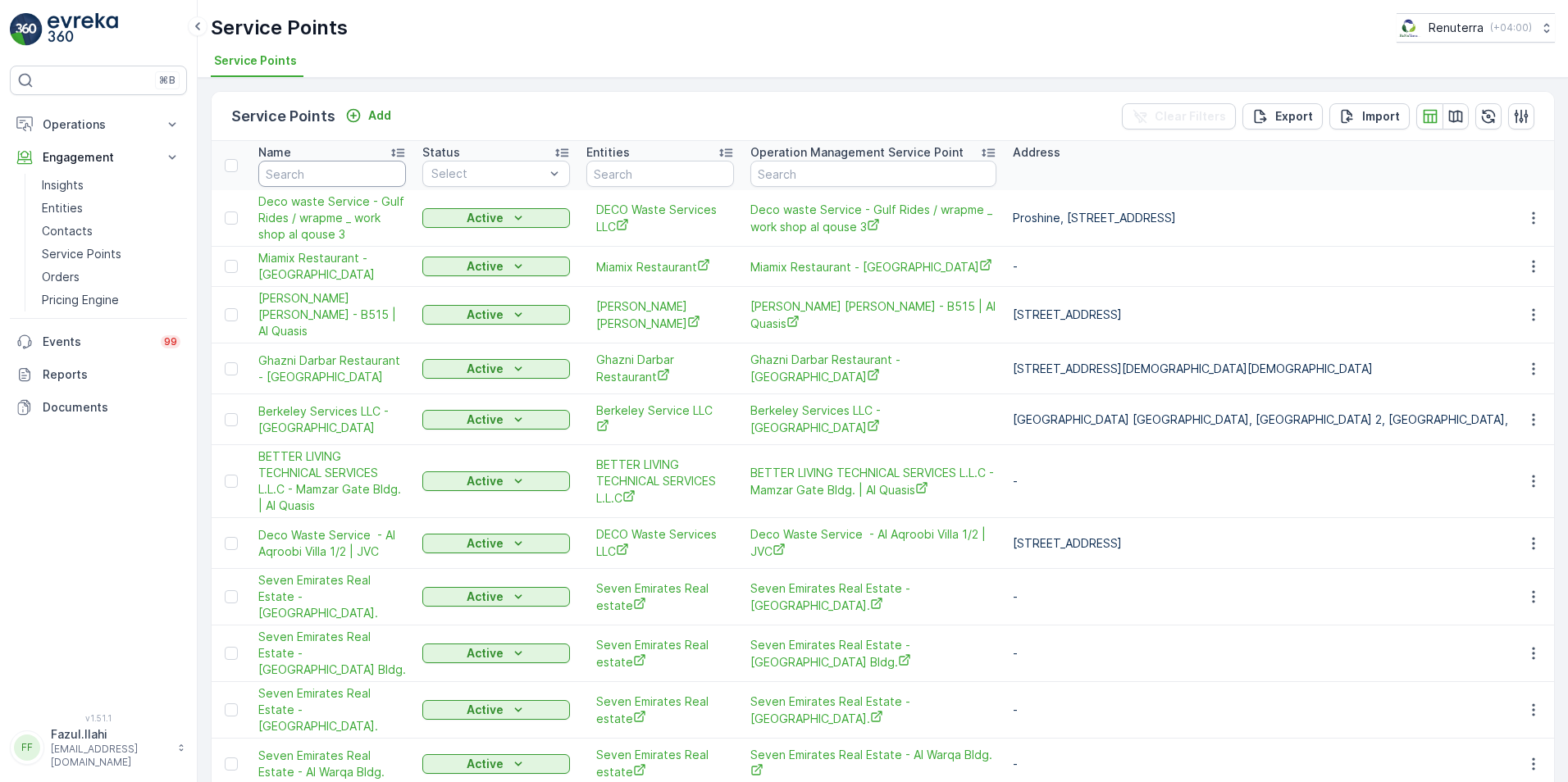
click at [311, 176] on input "text" at bounding box center [332, 174] width 147 height 26
type input "MARINA"
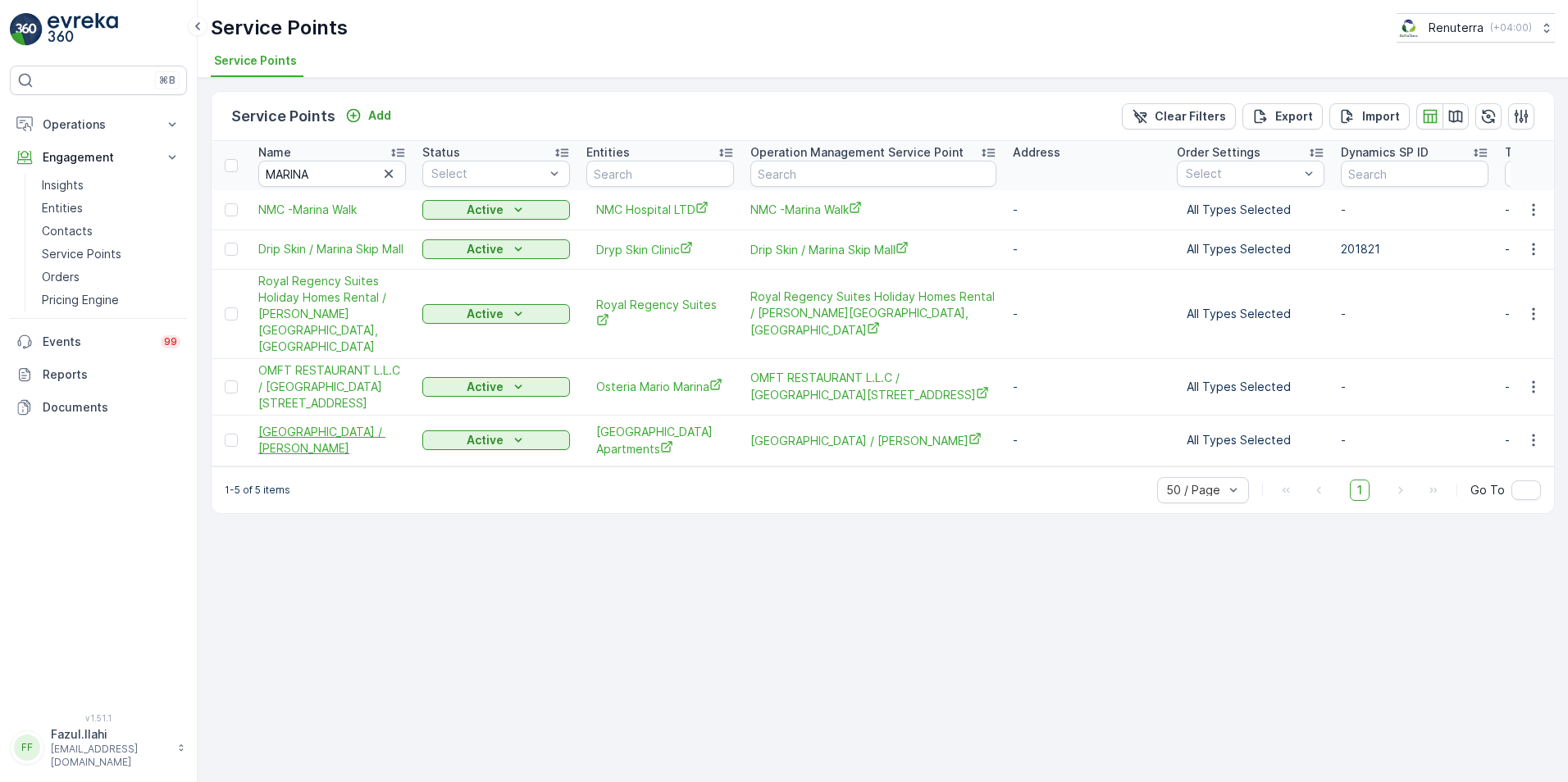
click at [341, 424] on span "MARINA VIEW HOTEL APARTMENTS / Marina" at bounding box center [332, 440] width 147 height 32
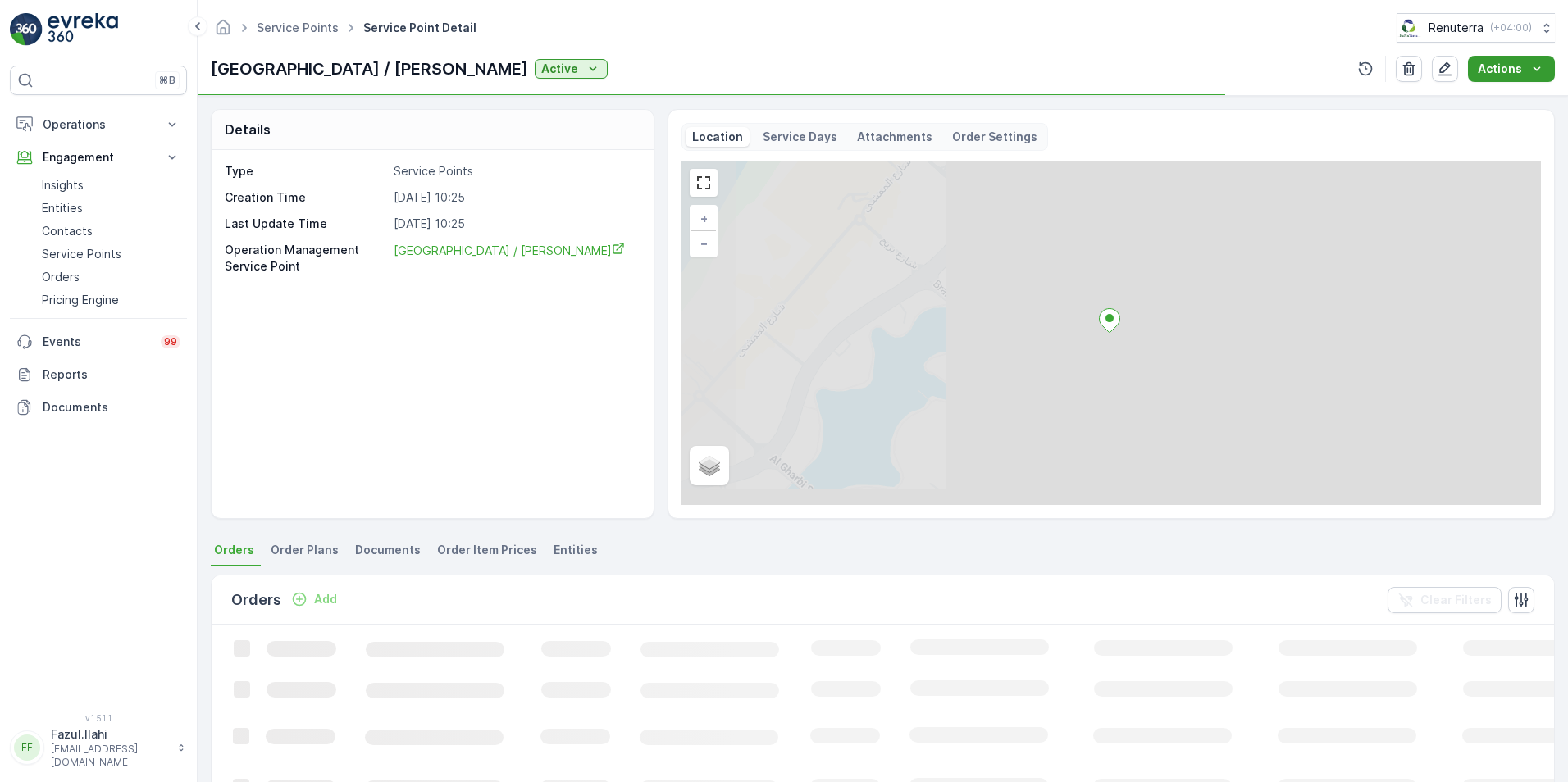
click at [1539, 68] on icon "Actions" at bounding box center [1537, 68] width 7 height 4
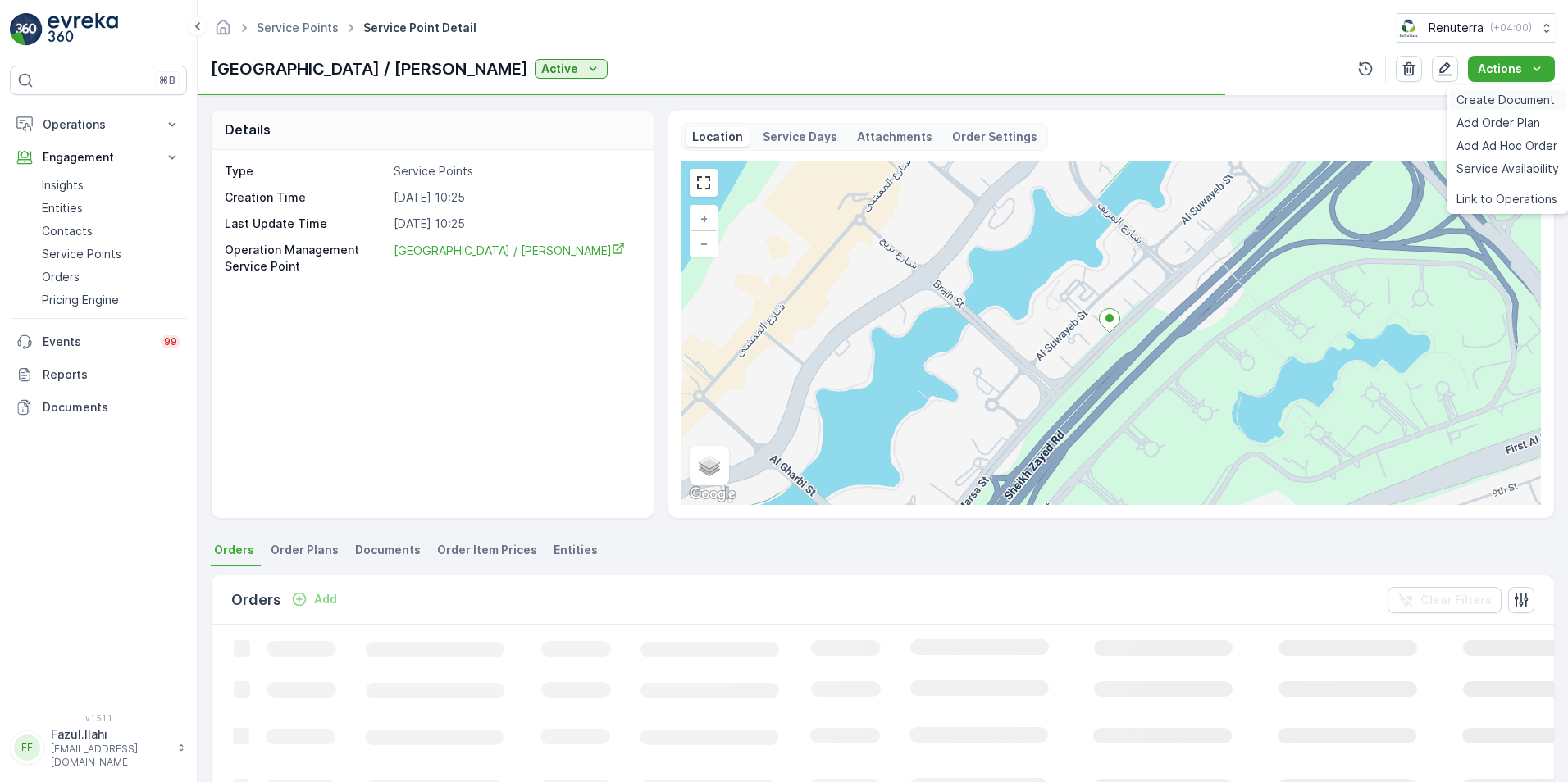
click at [1500, 102] on span "Create Document" at bounding box center [1506, 100] width 98 height 17
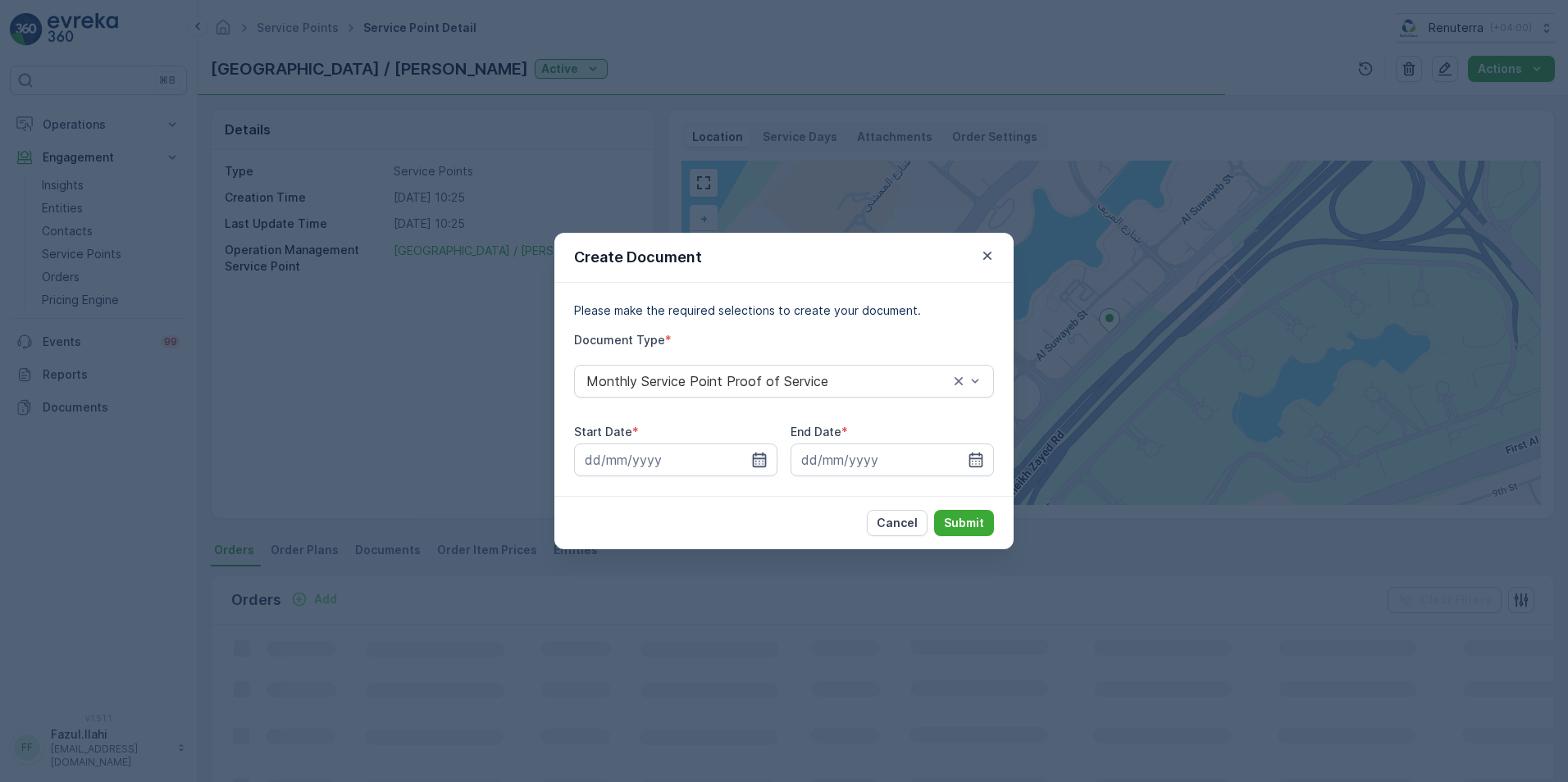
click at [759, 461] on icon "button" at bounding box center [760, 460] width 14 height 15
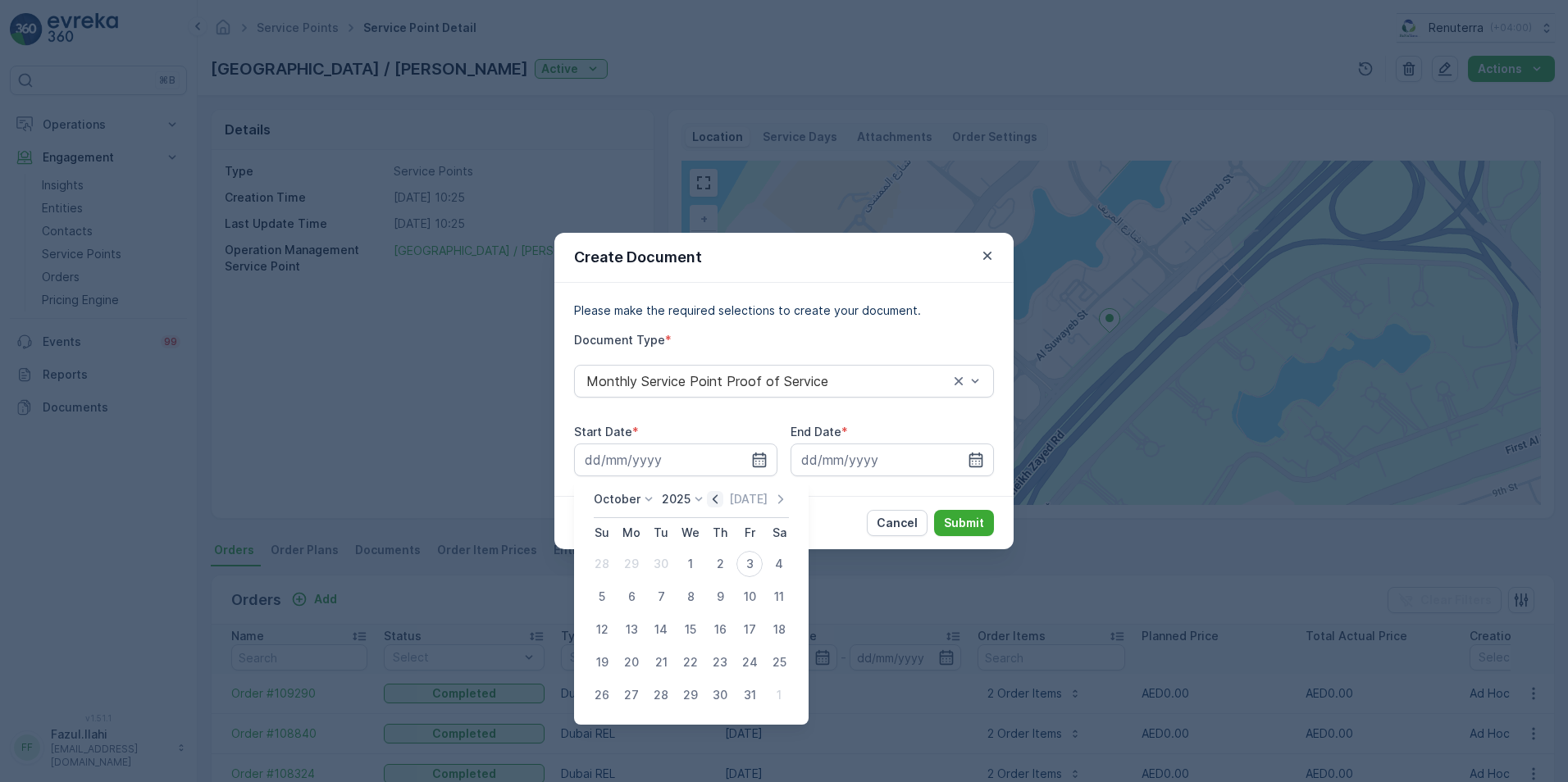
click at [717, 503] on icon "button" at bounding box center [716, 499] width 5 height 9
click at [629, 563] on div "1" at bounding box center [631, 564] width 26 height 26
type input "01.09.2025"
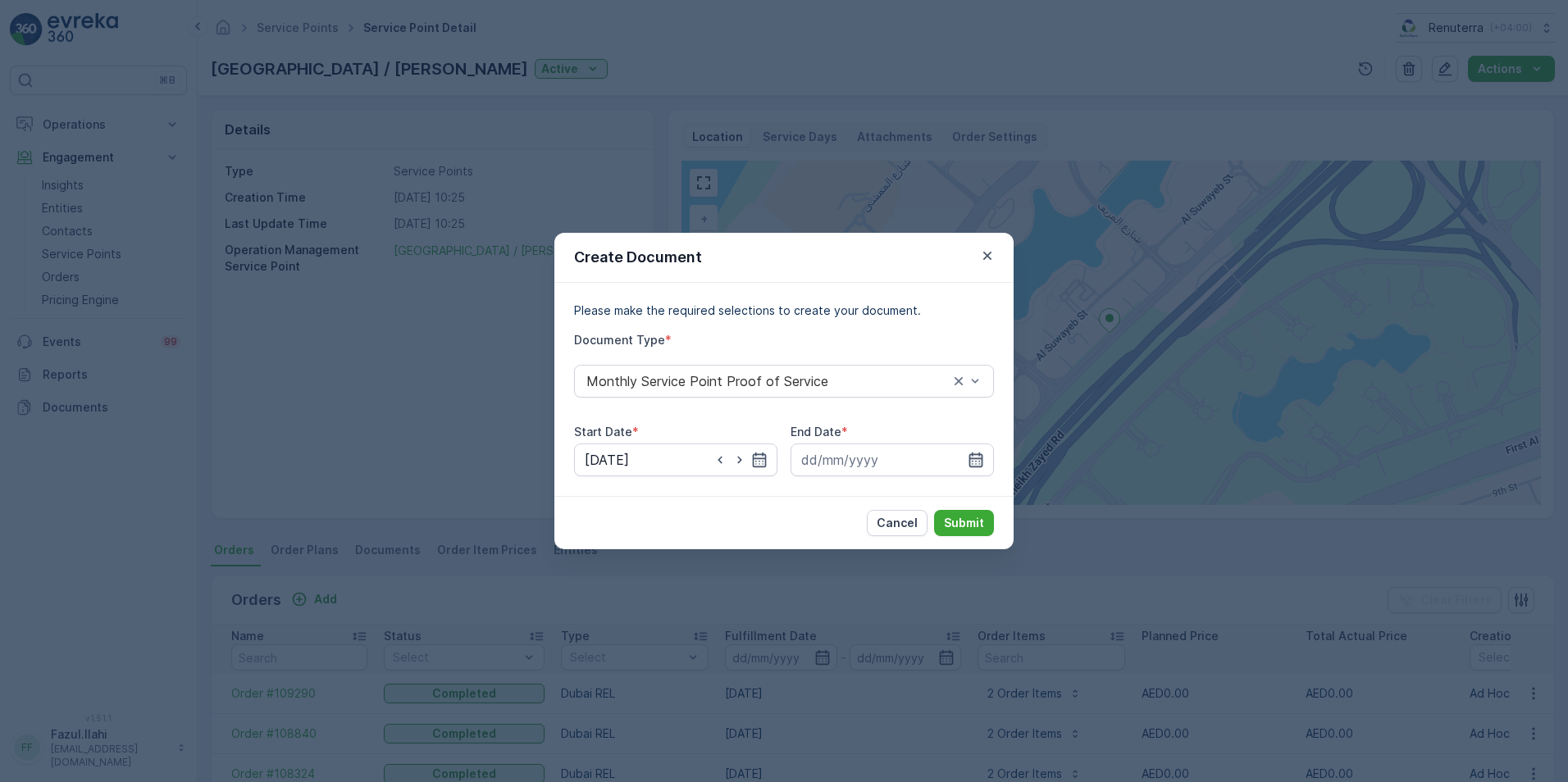
click at [968, 462] on icon "button" at bounding box center [975, 460] width 17 height 17
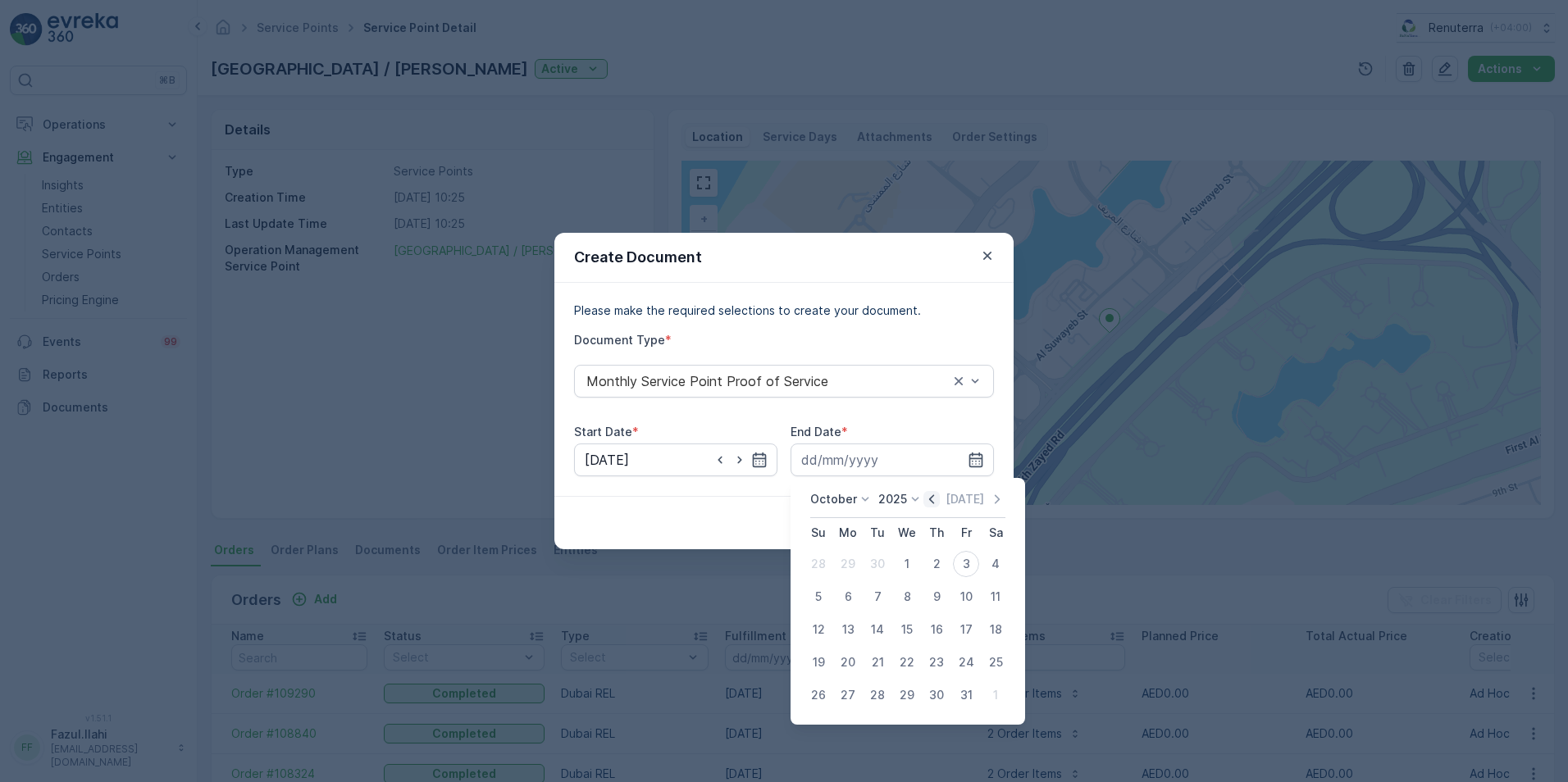
click at [934, 498] on icon "button" at bounding box center [931, 499] width 5 height 9
click at [878, 692] on div "30" at bounding box center [878, 695] width 26 height 26
type input "30.09.2025"
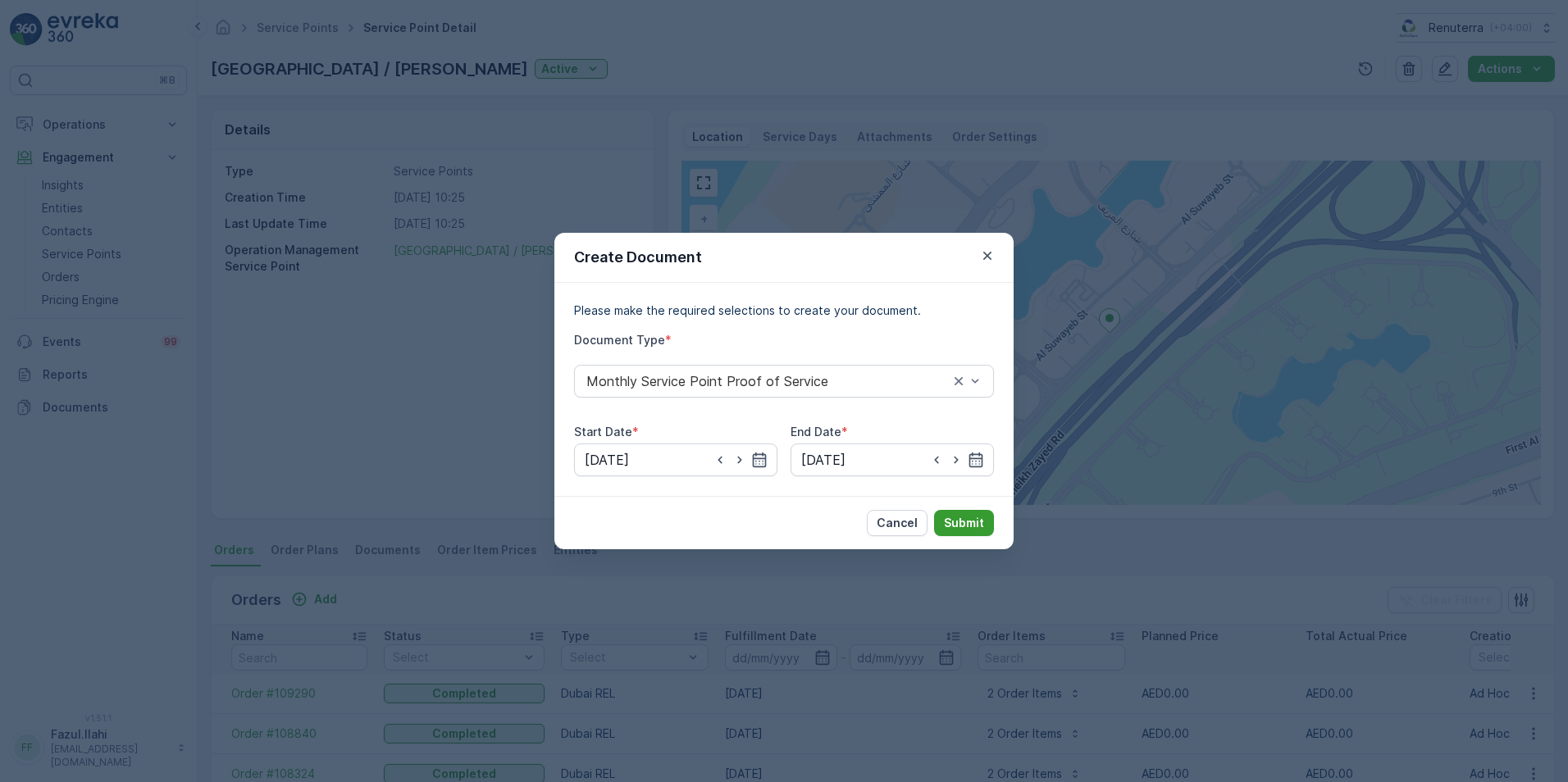
click at [967, 518] on p "Submit" at bounding box center [964, 523] width 40 height 17
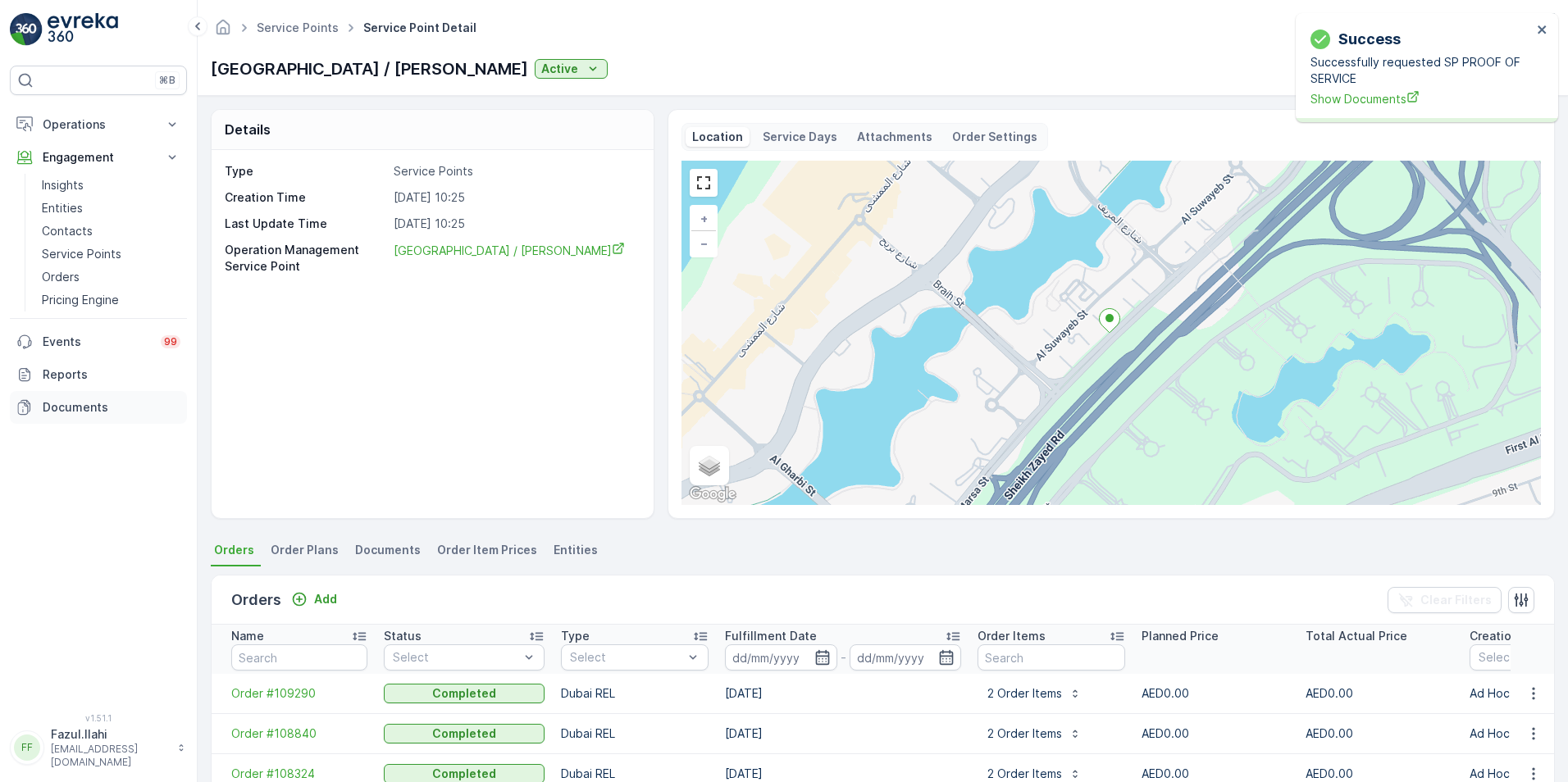
click at [51, 405] on p "Documents" at bounding box center [111, 407] width 138 height 17
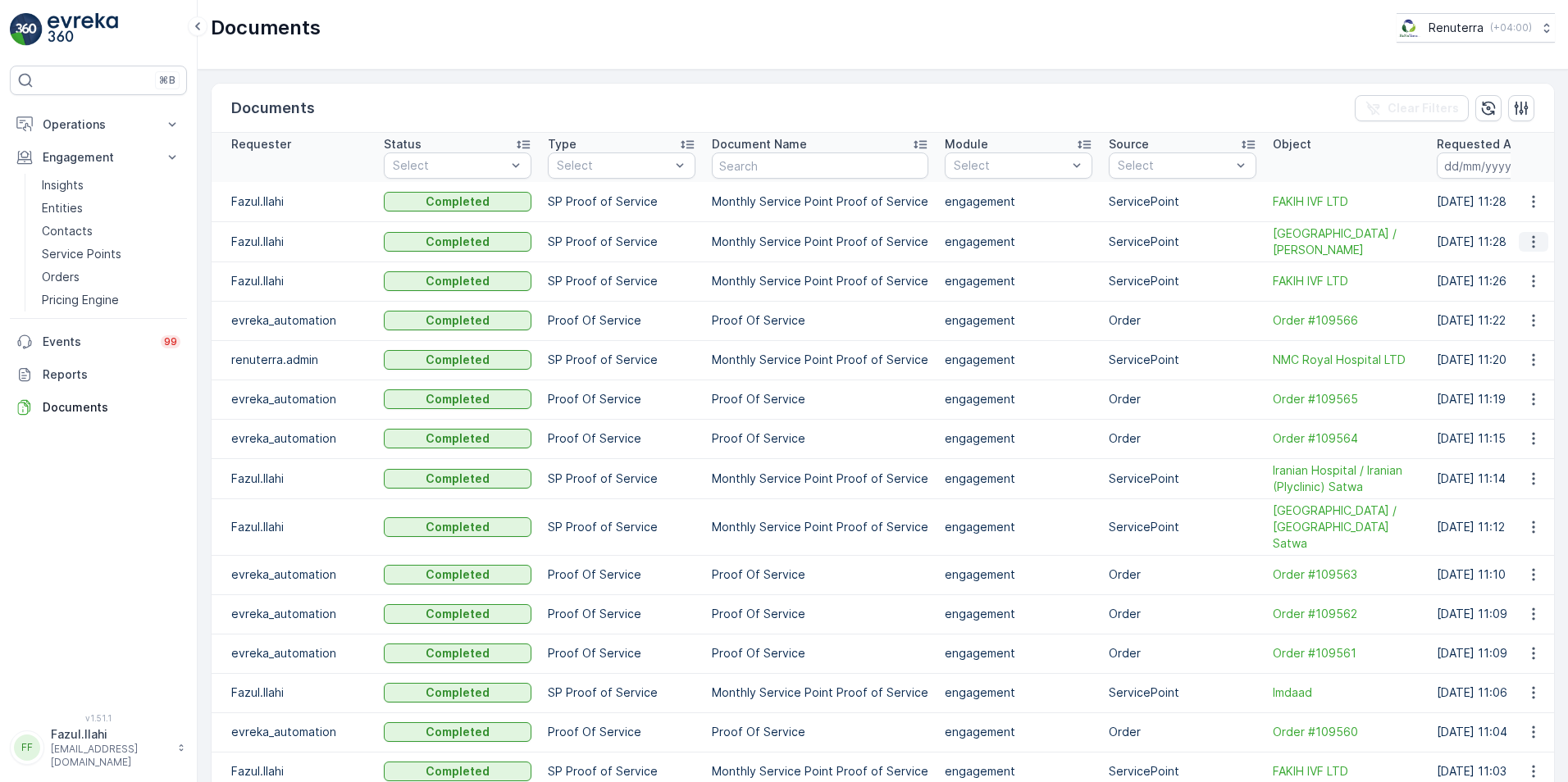
click at [1527, 245] on icon "button" at bounding box center [1534, 241] width 17 height 17
click at [1521, 269] on span "See Details" at bounding box center [1529, 266] width 63 height 17
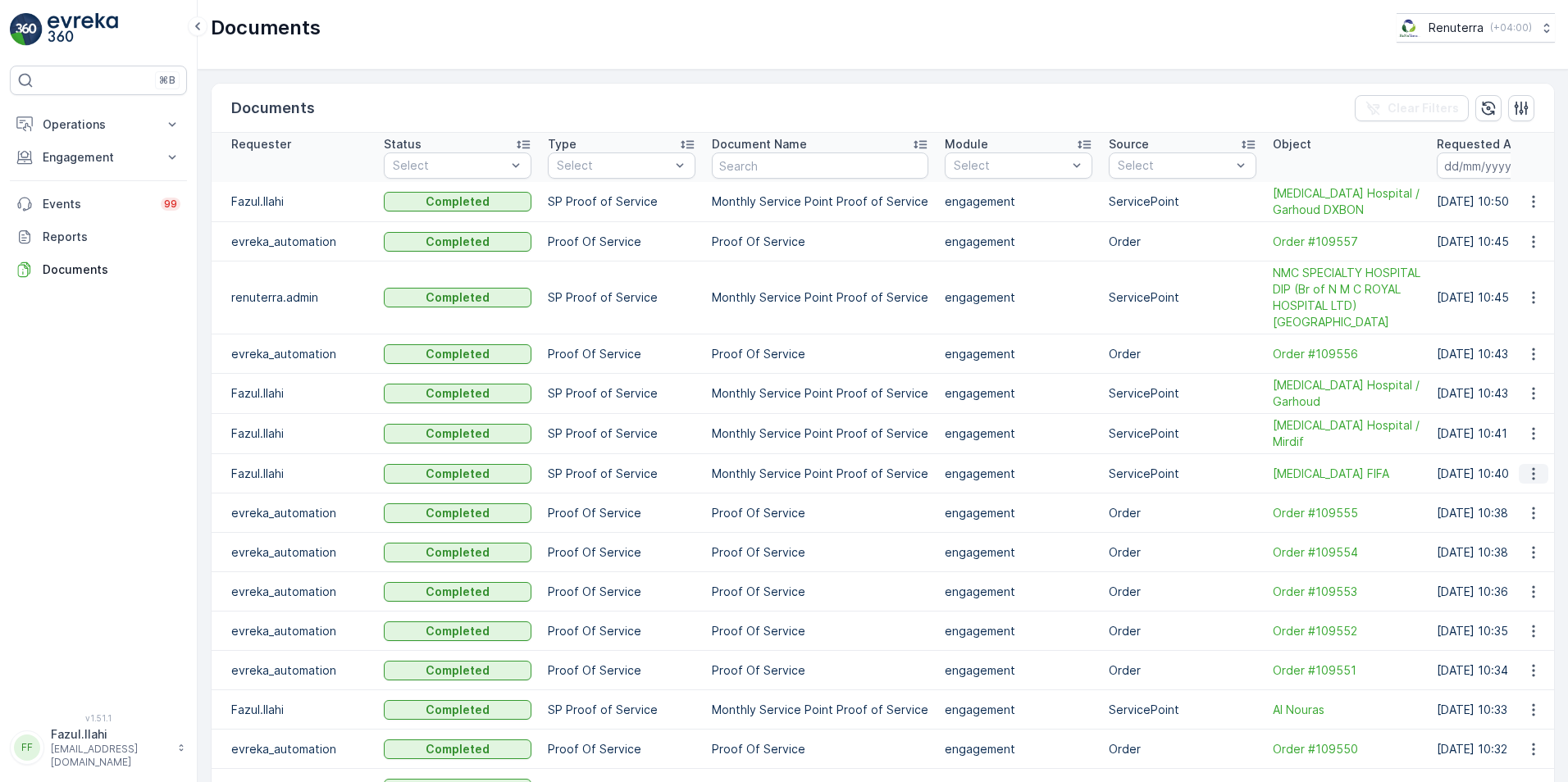
click at [1531, 473] on icon "button" at bounding box center [1534, 474] width 17 height 17
click at [1516, 497] on span "See Details" at bounding box center [1529, 497] width 63 height 17
click at [1528, 436] on icon "button" at bounding box center [1534, 434] width 17 height 17
click at [1512, 458] on span "See Details" at bounding box center [1529, 457] width 63 height 17
click at [1537, 392] on icon "button" at bounding box center [1534, 393] width 17 height 17
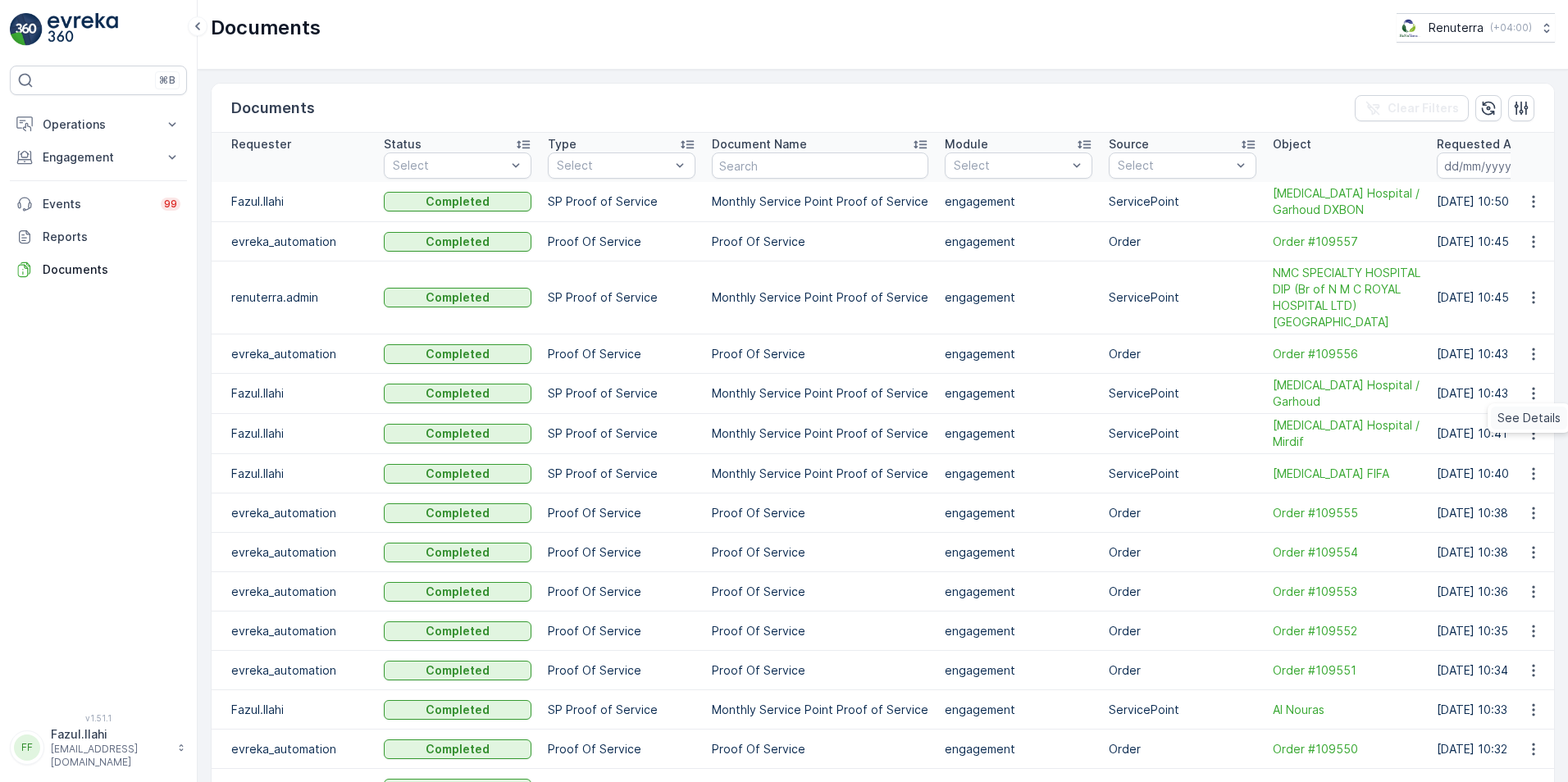
click at [1514, 422] on span "See Details" at bounding box center [1529, 418] width 63 height 17
click at [1531, 204] on icon "button" at bounding box center [1534, 201] width 17 height 17
click at [1522, 221] on span "See Details" at bounding box center [1529, 226] width 63 height 17
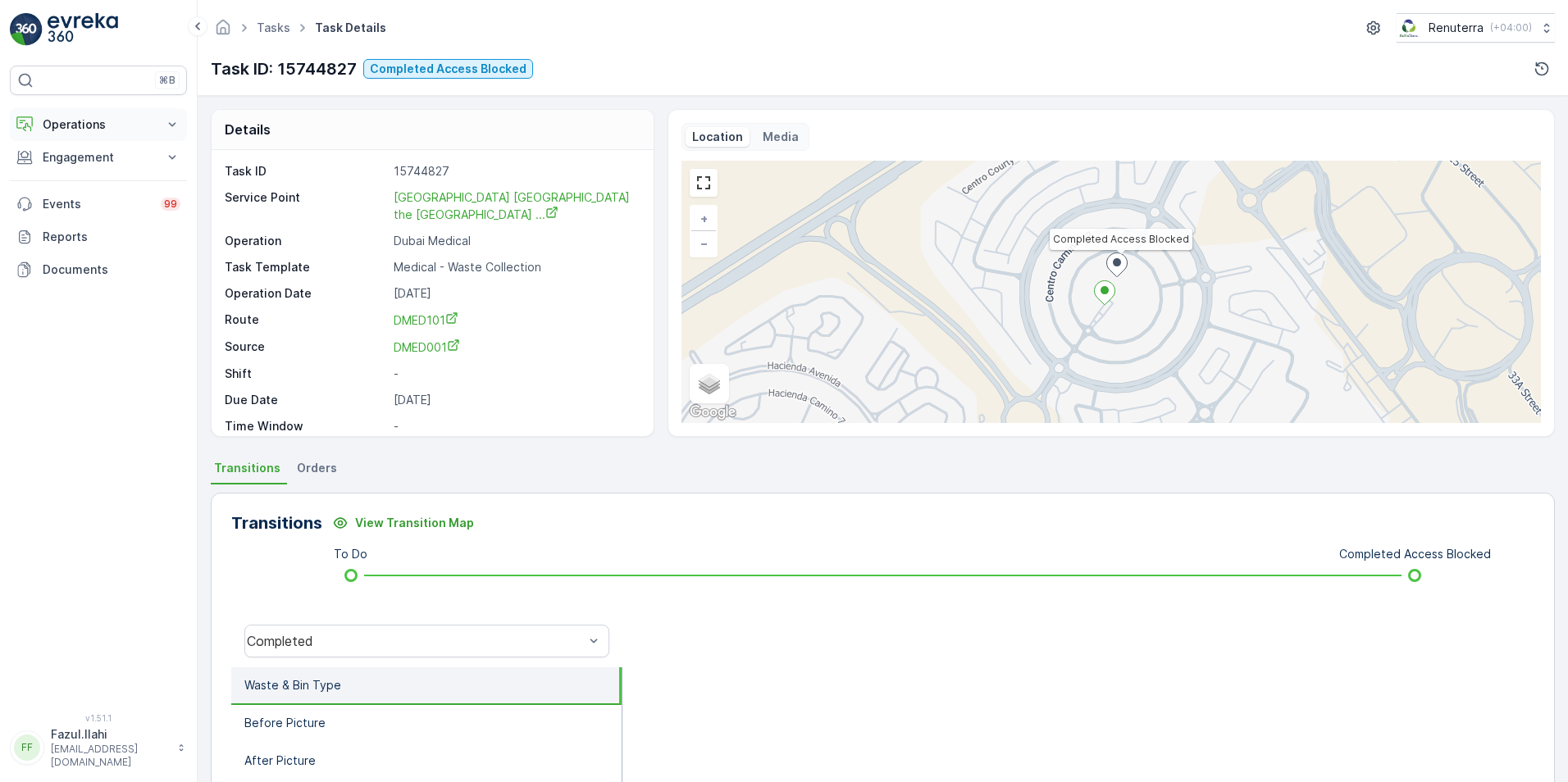
click at [90, 126] on p "Operations" at bounding box center [98, 125] width 111 height 17
click at [74, 147] on p "Insights" at bounding box center [63, 152] width 42 height 17
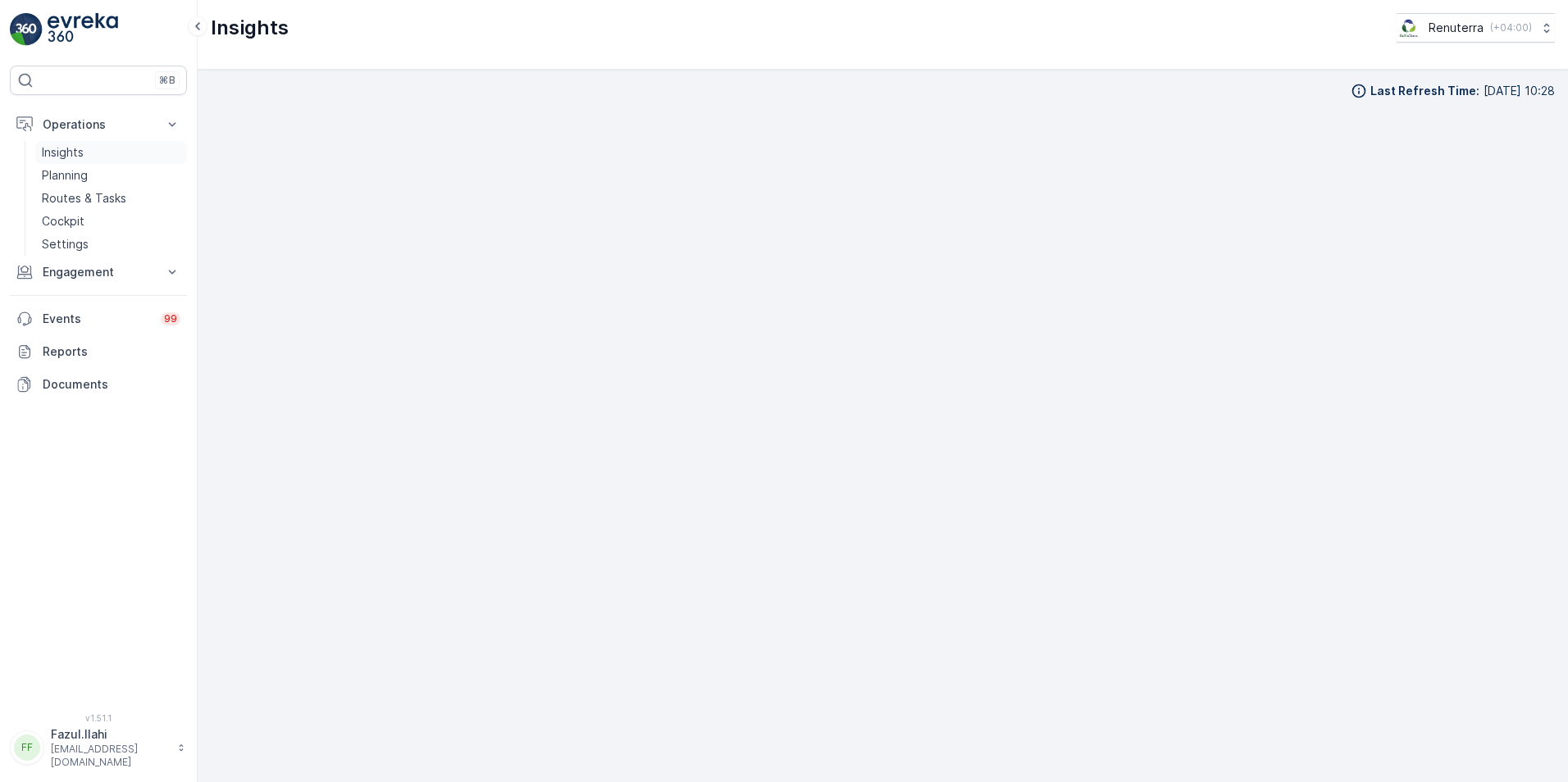
click at [64, 151] on p "Insights" at bounding box center [63, 152] width 42 height 17
click at [68, 174] on p "Planning" at bounding box center [65, 176] width 46 height 17
